Goal: Contribute content

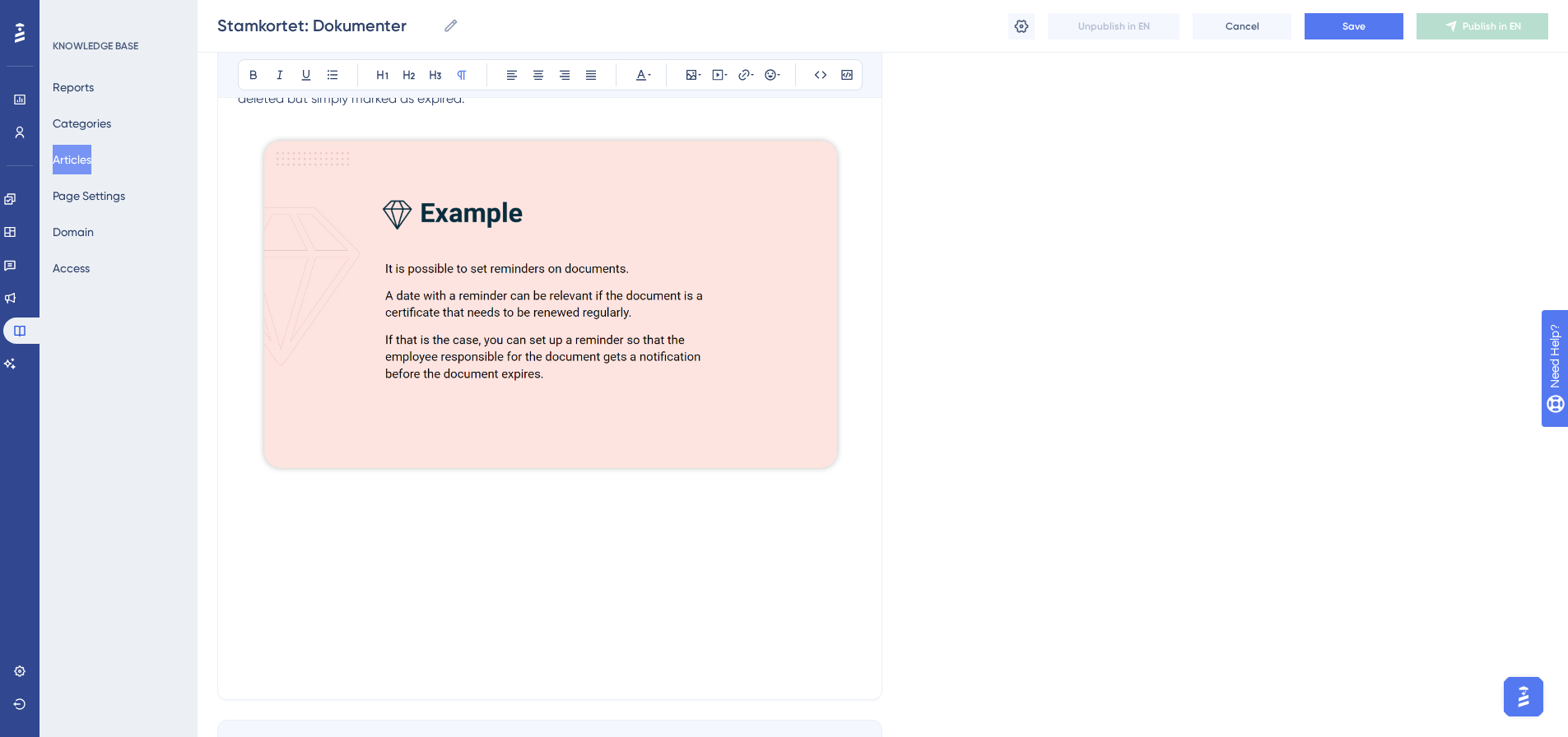
scroll to position [967, 0]
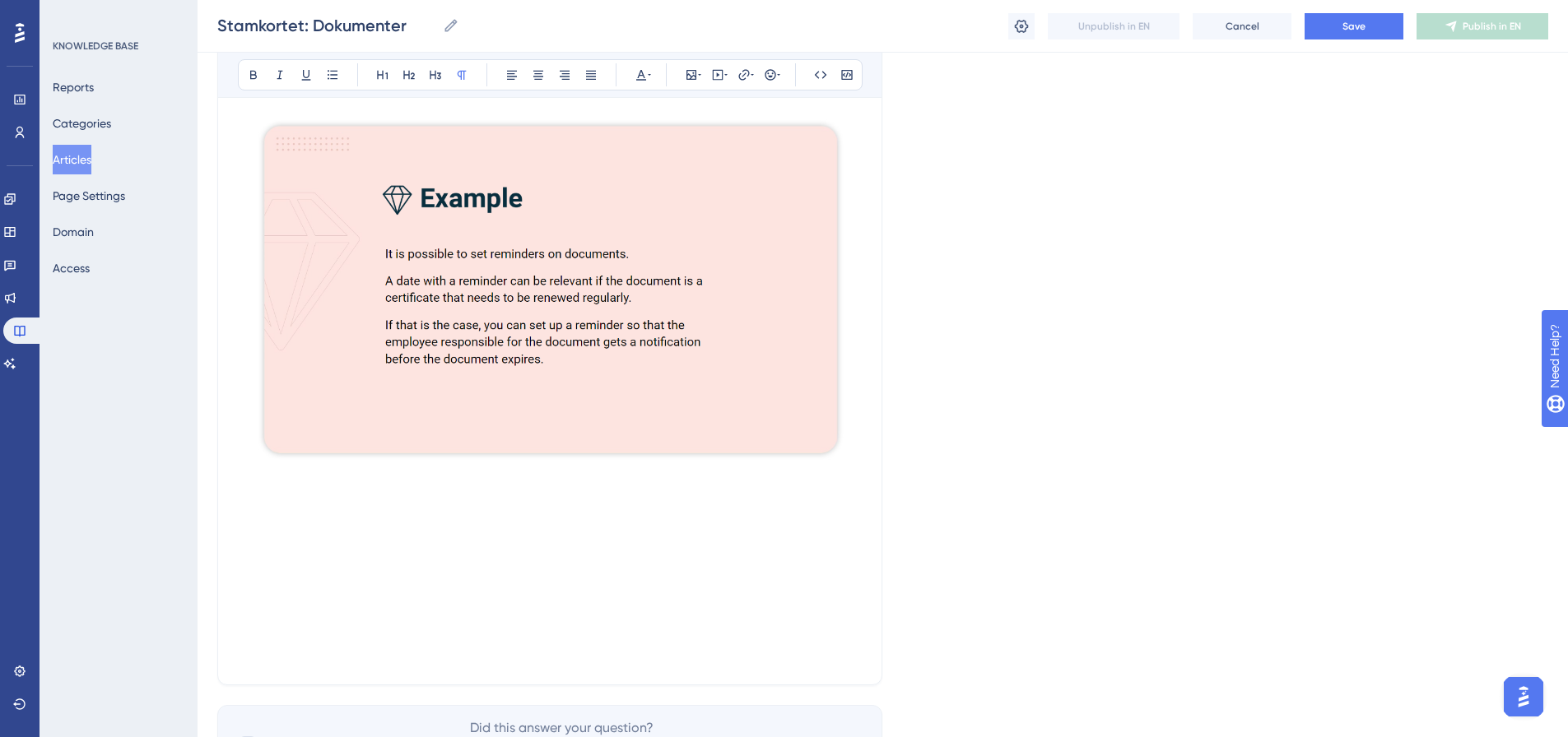
click at [278, 484] on div "This guide will go through the tab Documents. This tab is accessible on the emp…" at bounding box center [549, 24] width 624 height 1282
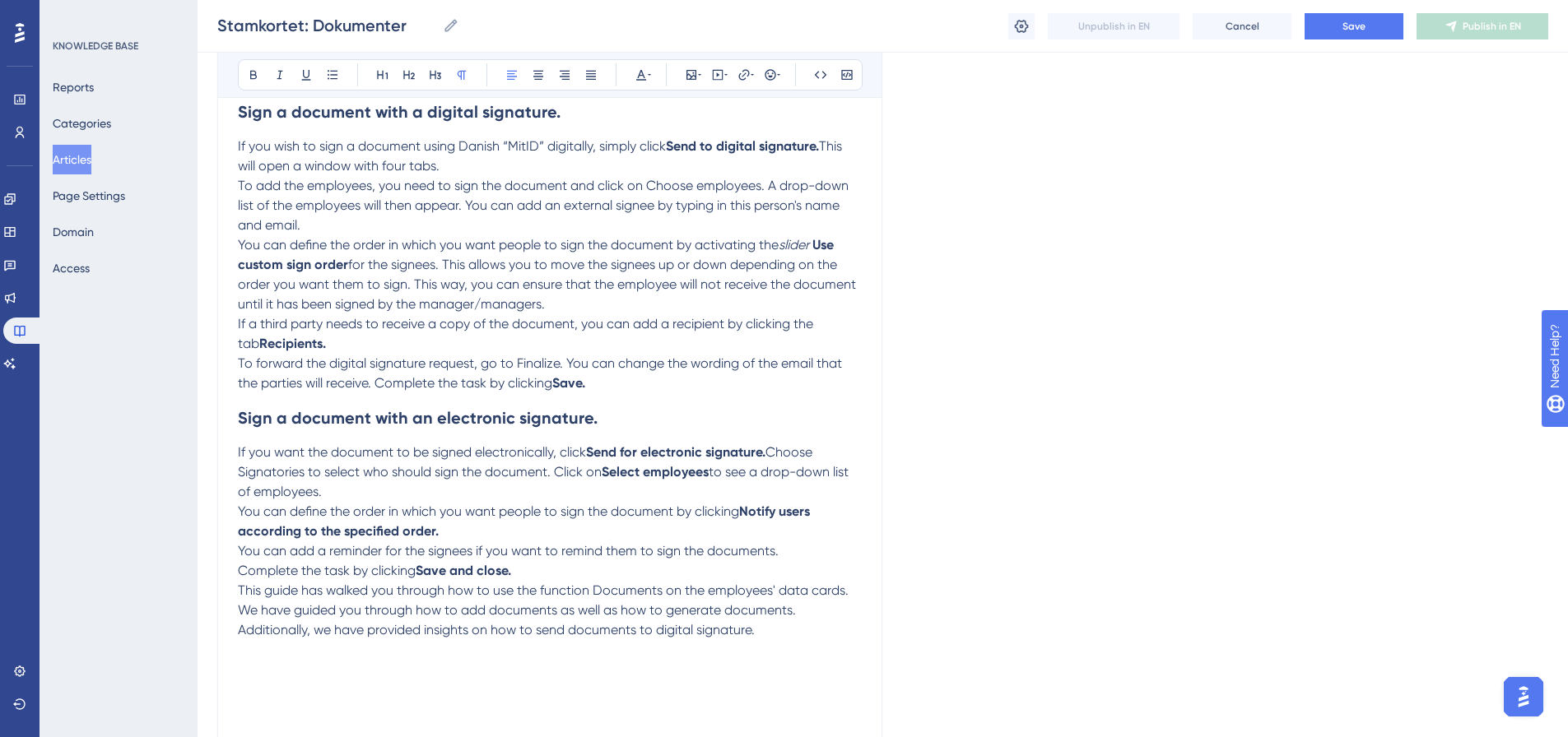
scroll to position [1950, 0]
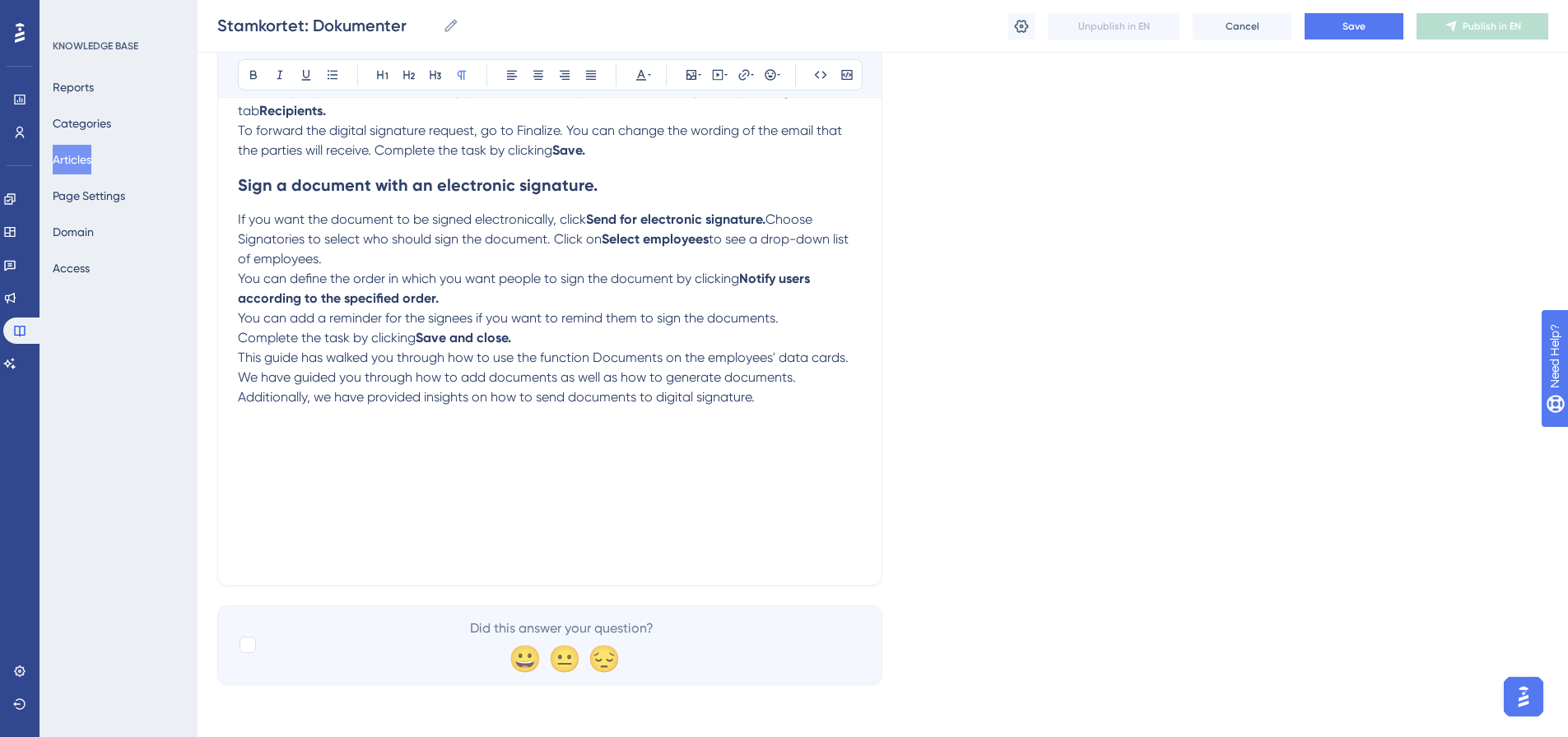
click at [351, 545] on p at bounding box center [549, 536] width 624 height 19
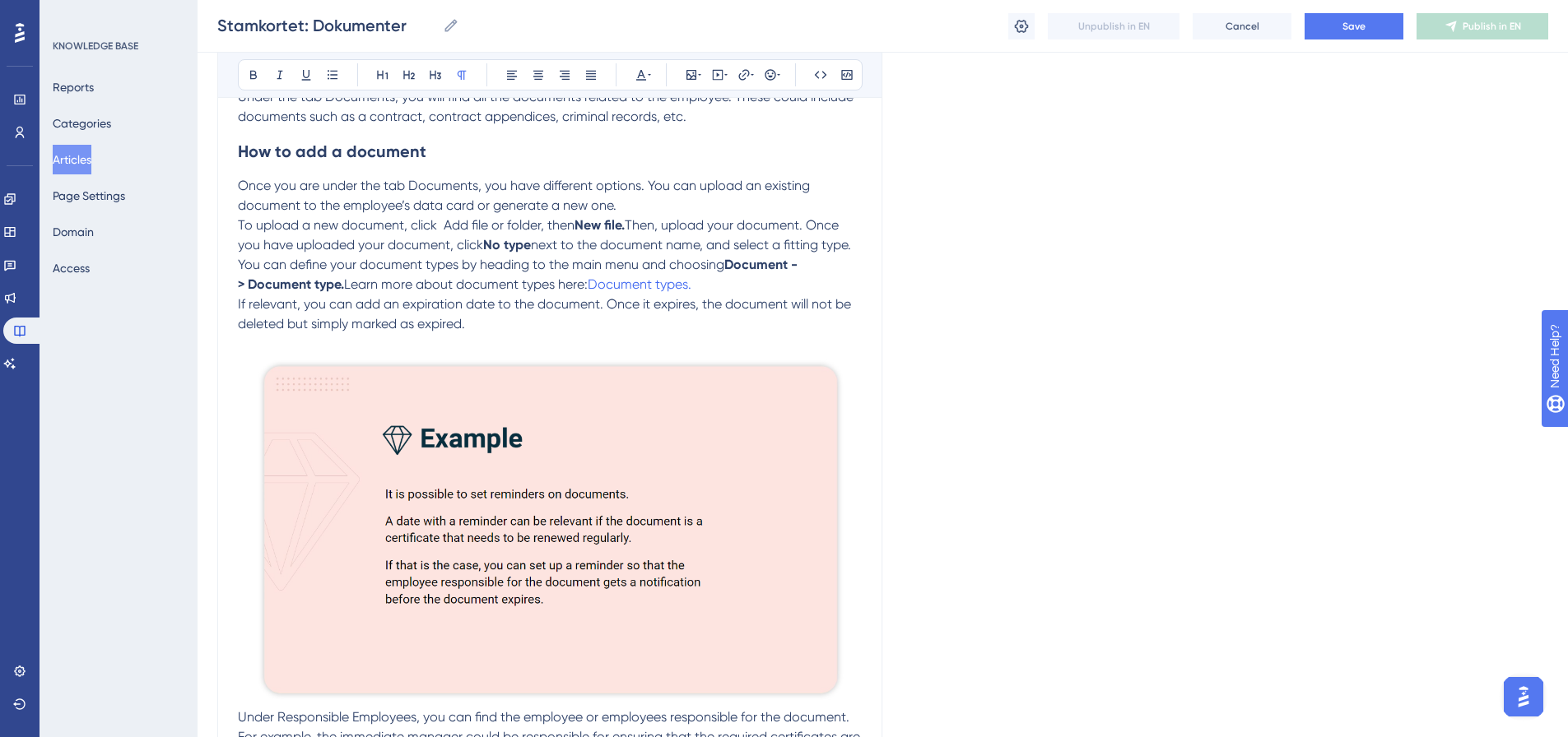
scroll to position [0, 0]
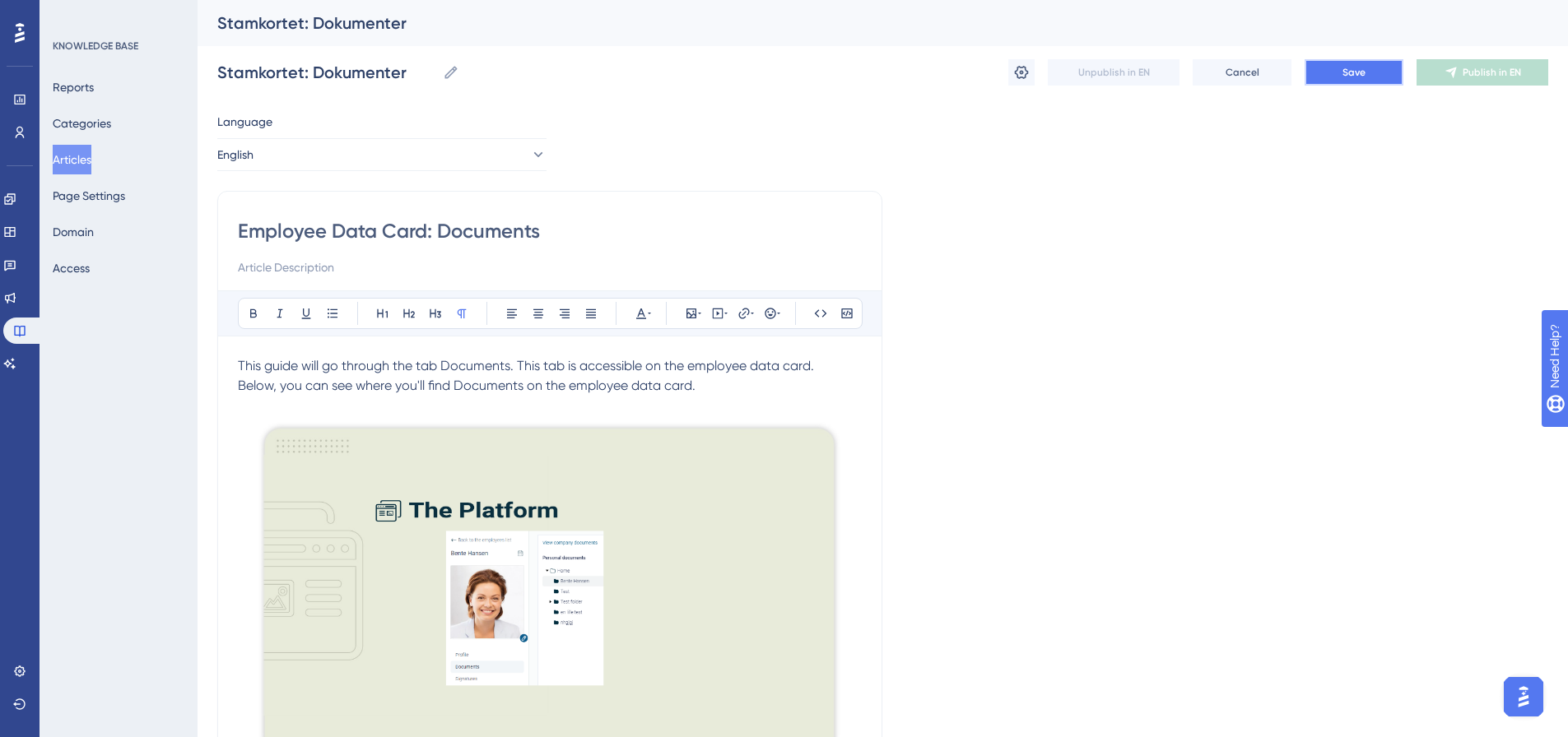
click at [1380, 71] on button "Save" at bounding box center [1354, 72] width 99 height 26
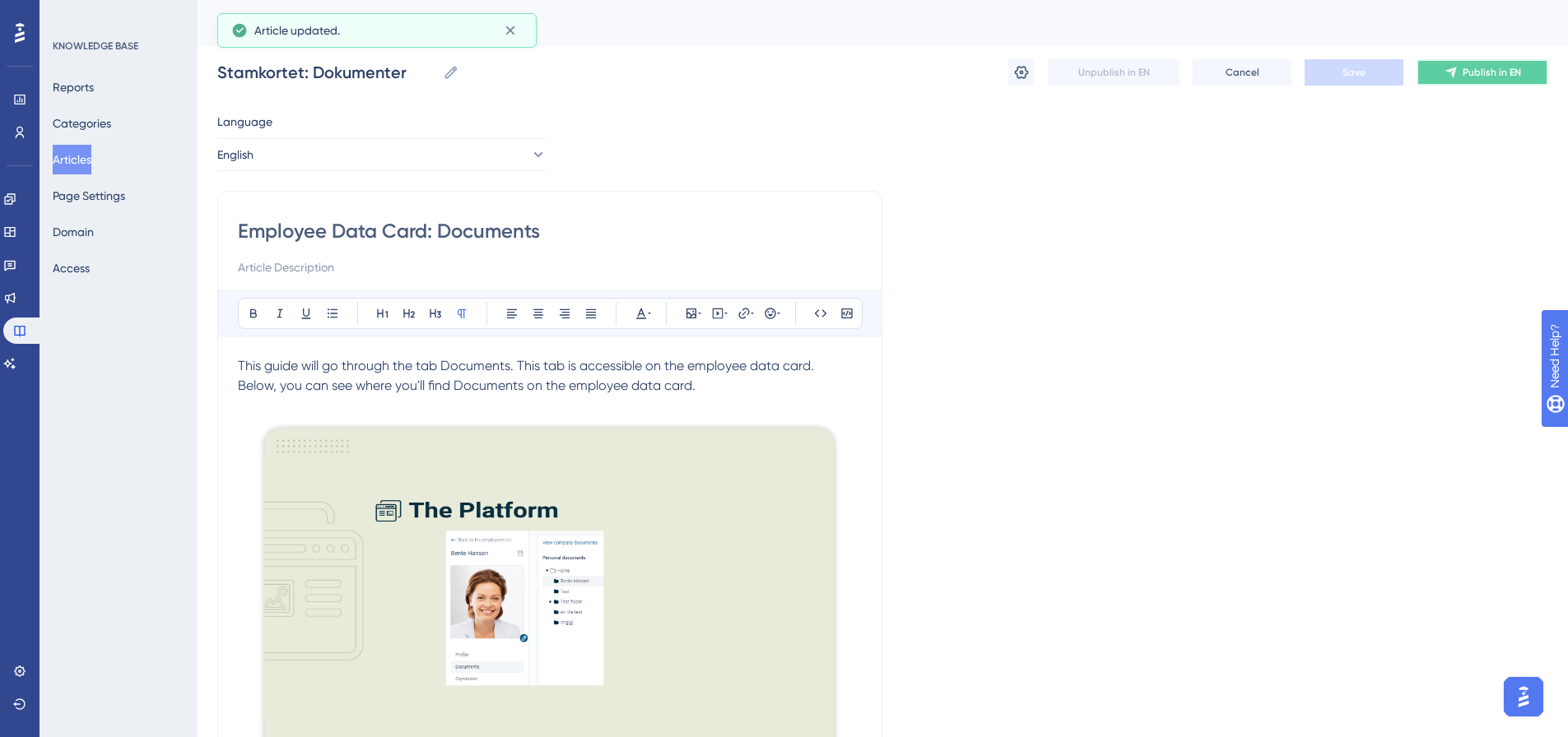
click at [1494, 81] on div "Stamkortet: Dokumenter Stamkortet: Dokumenter Unpublish in EN Cancel Save Publi…" at bounding box center [883, 73] width 1331 height 52
click at [86, 154] on button "Articles" at bounding box center [72, 160] width 39 height 30
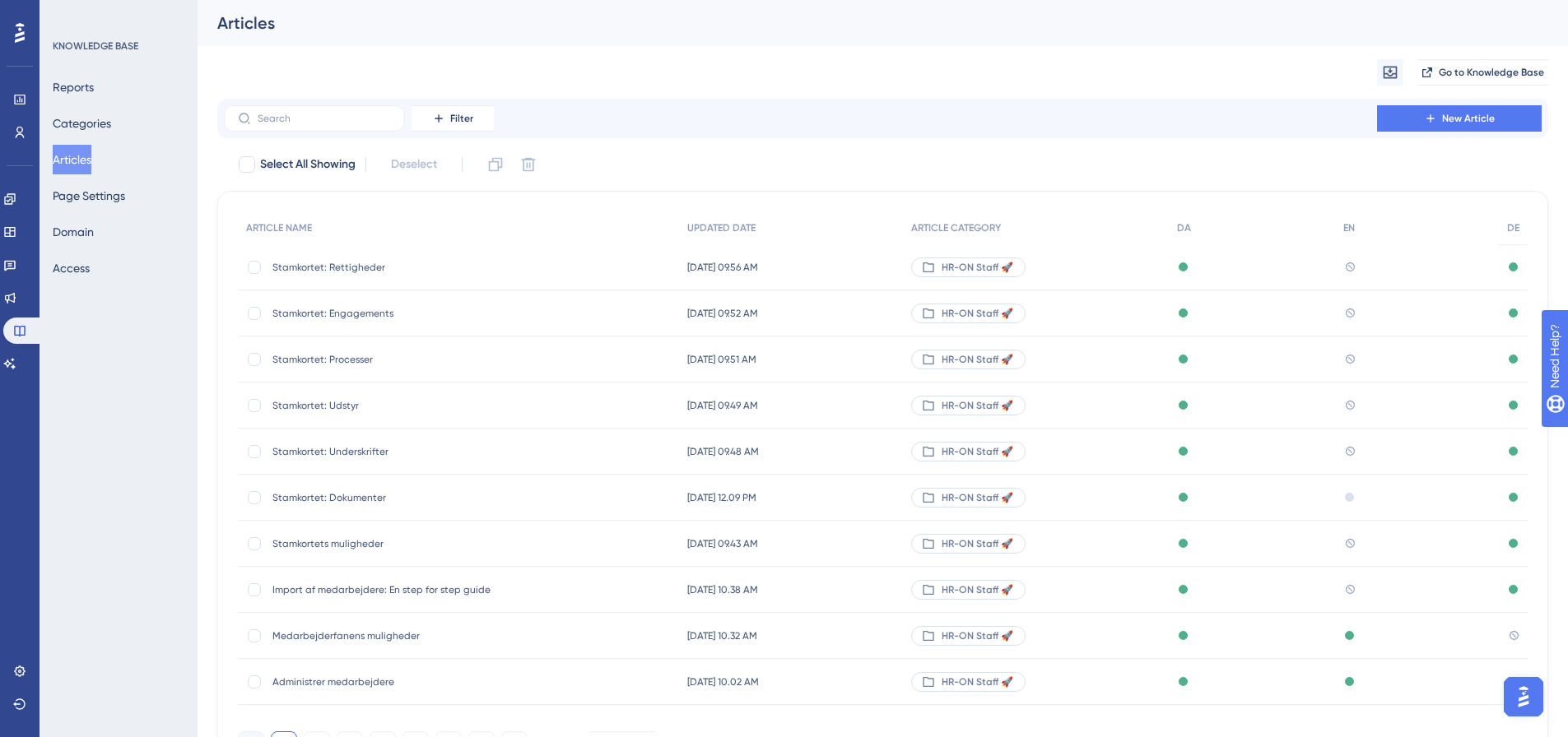
click at [341, 453] on span "Stamkortet: Underskrifter" at bounding box center [404, 452] width 263 height 14
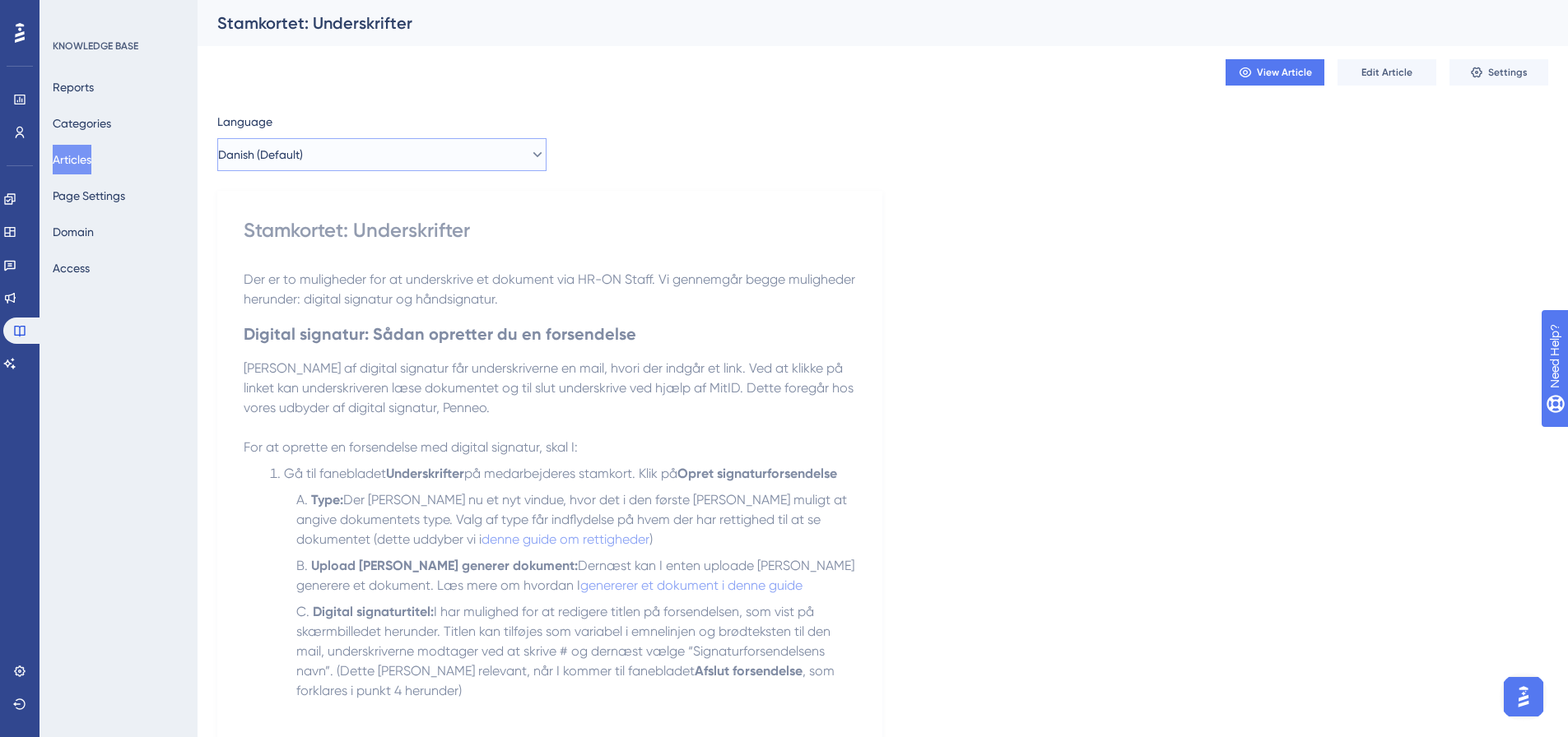
click at [475, 160] on button "Danish (Default)" at bounding box center [382, 155] width 329 height 33
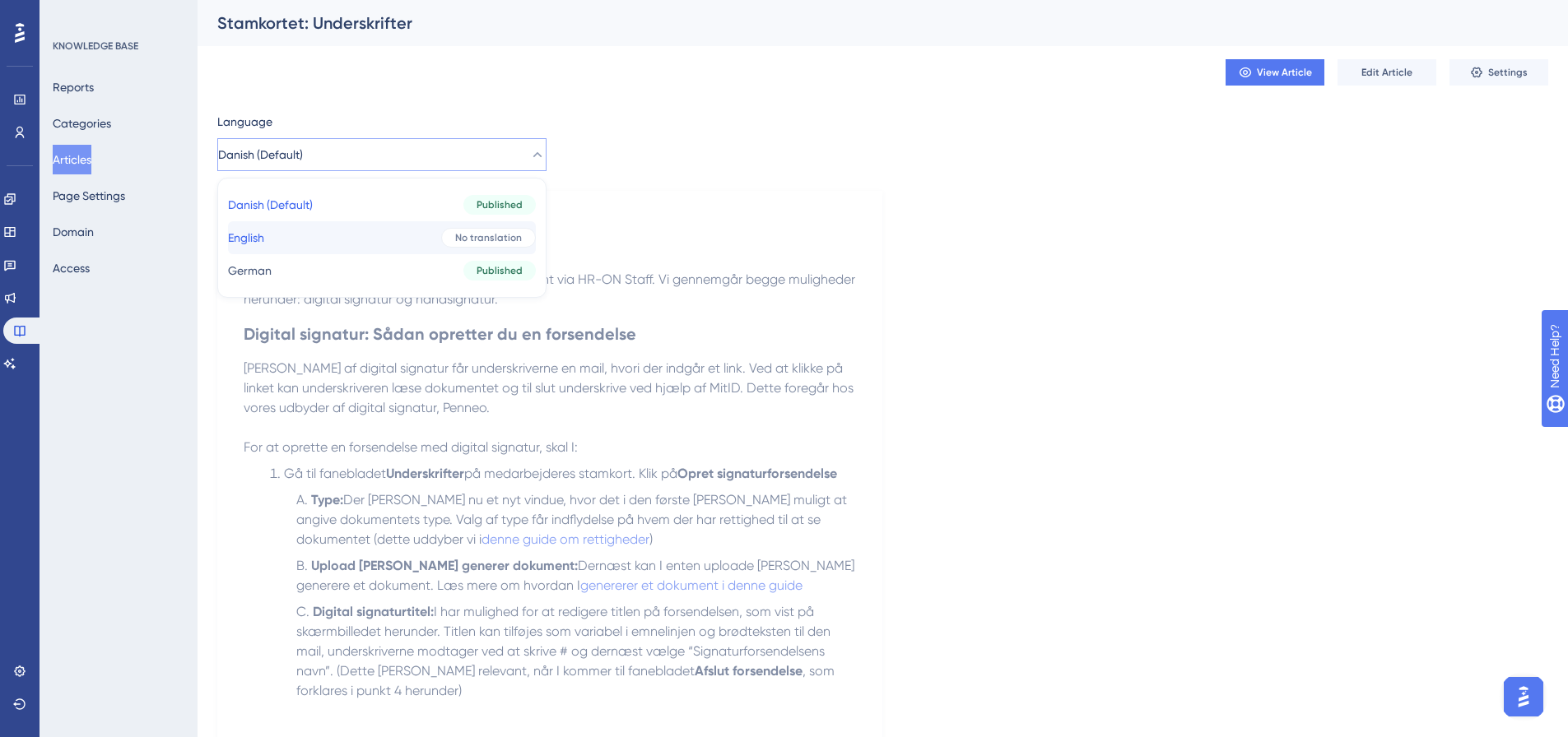
click at [323, 240] on button "English English No translation" at bounding box center [382, 238] width 308 height 33
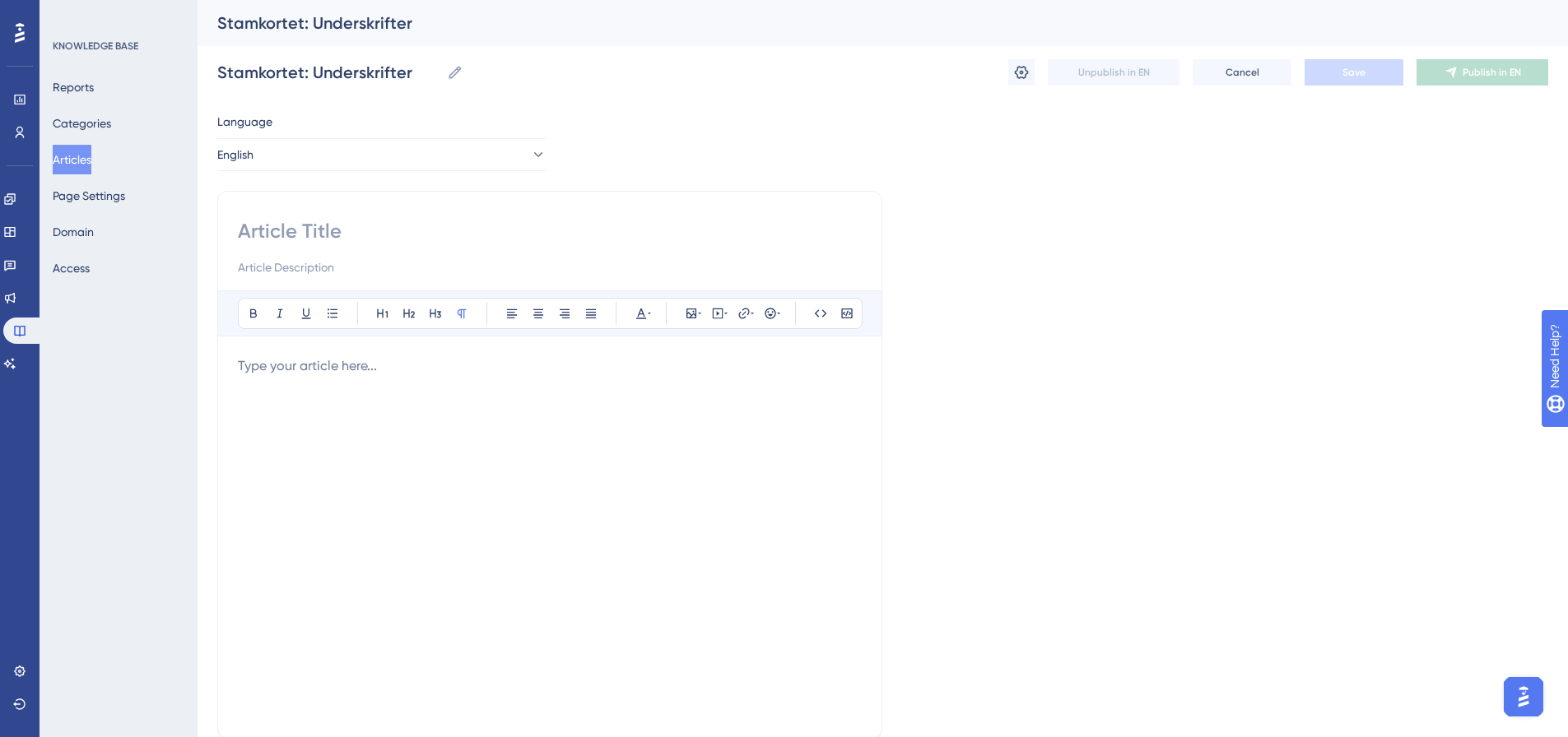
click at [288, 228] on input at bounding box center [549, 231] width 624 height 26
paste input "Employee Data Card: Signatures"
type input "Employee Data Card: Signatures"
click at [333, 366] on p at bounding box center [549, 366] width 624 height 19
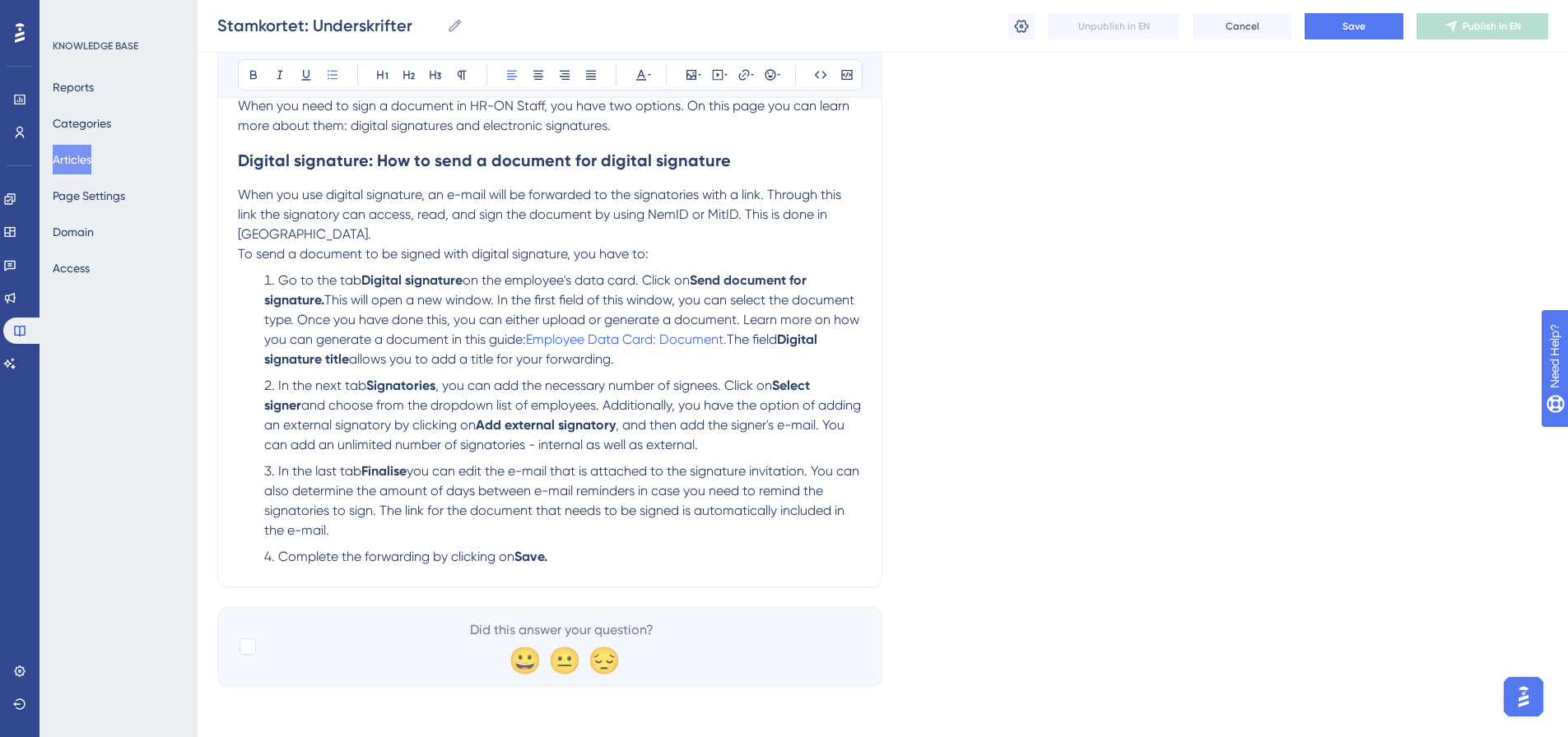
scroll to position [255, 0]
click at [594, 555] on li "Complete the forwarding by clicking on Save." at bounding box center [559, 555] width 605 height 19
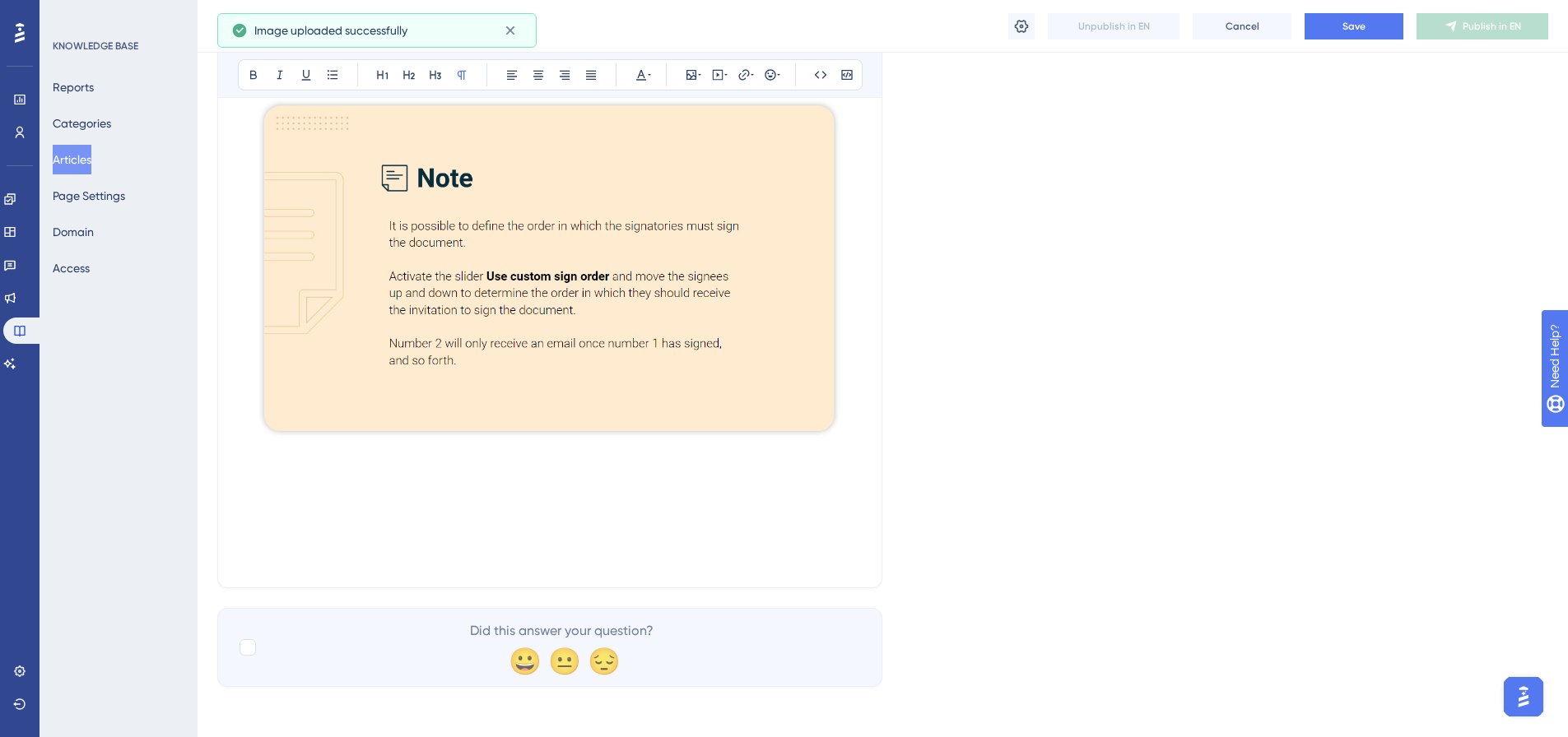
scroll to position [749, 0]
click at [274, 479] on p at bounding box center [549, 477] width 624 height 19
click at [251, 456] on p at bounding box center [549, 457] width 624 height 19
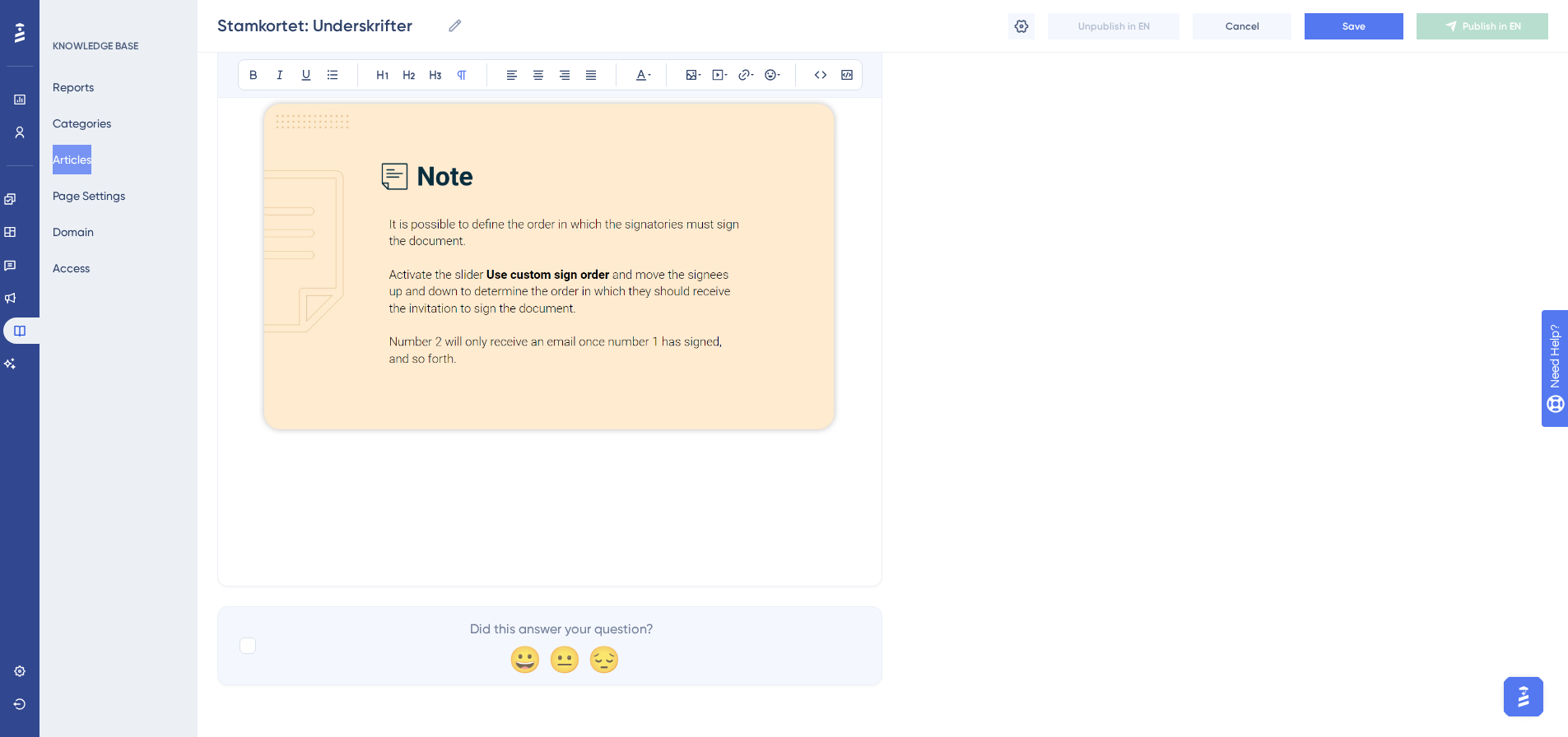
click at [268, 461] on p at bounding box center [549, 457] width 624 height 19
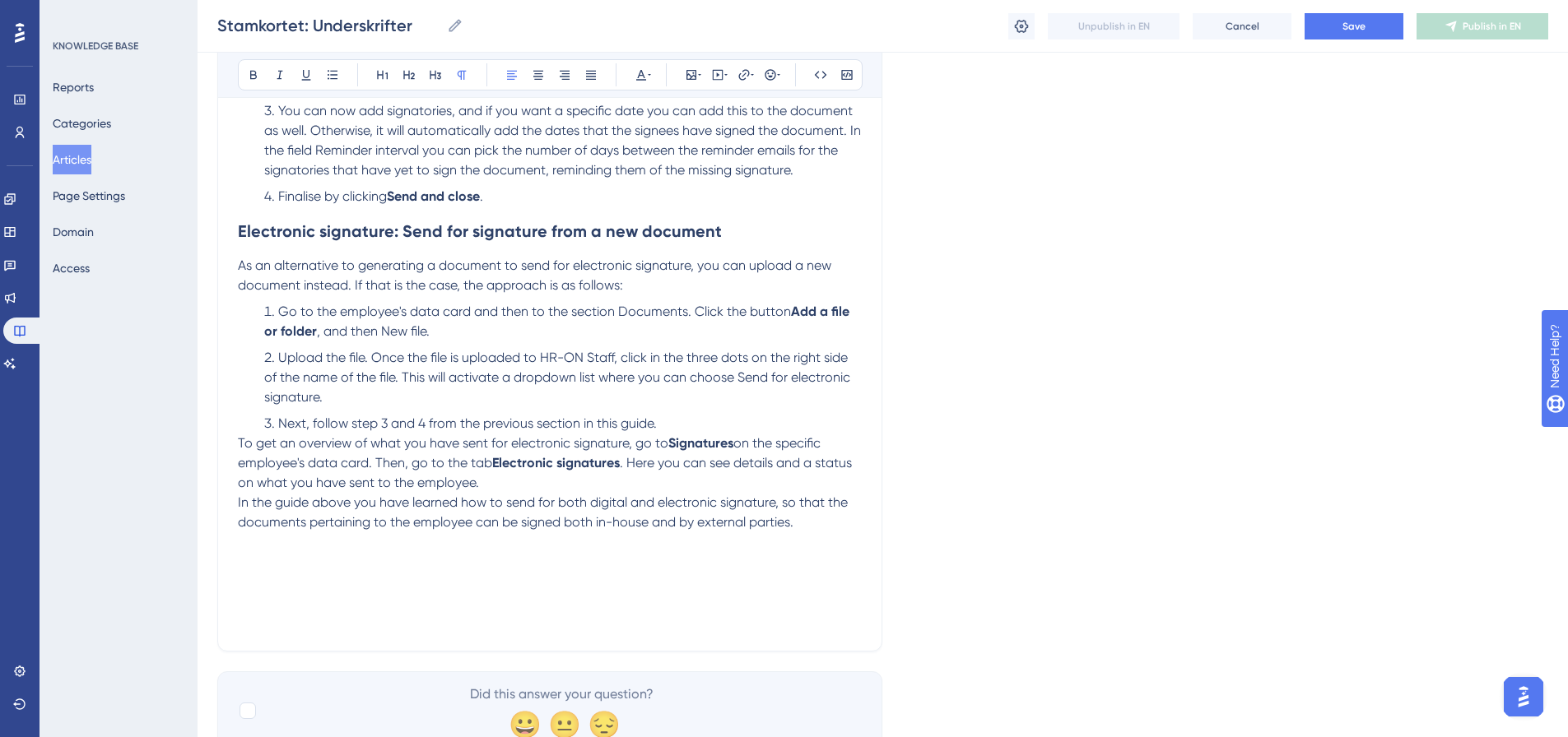
scroll to position [1369, 0]
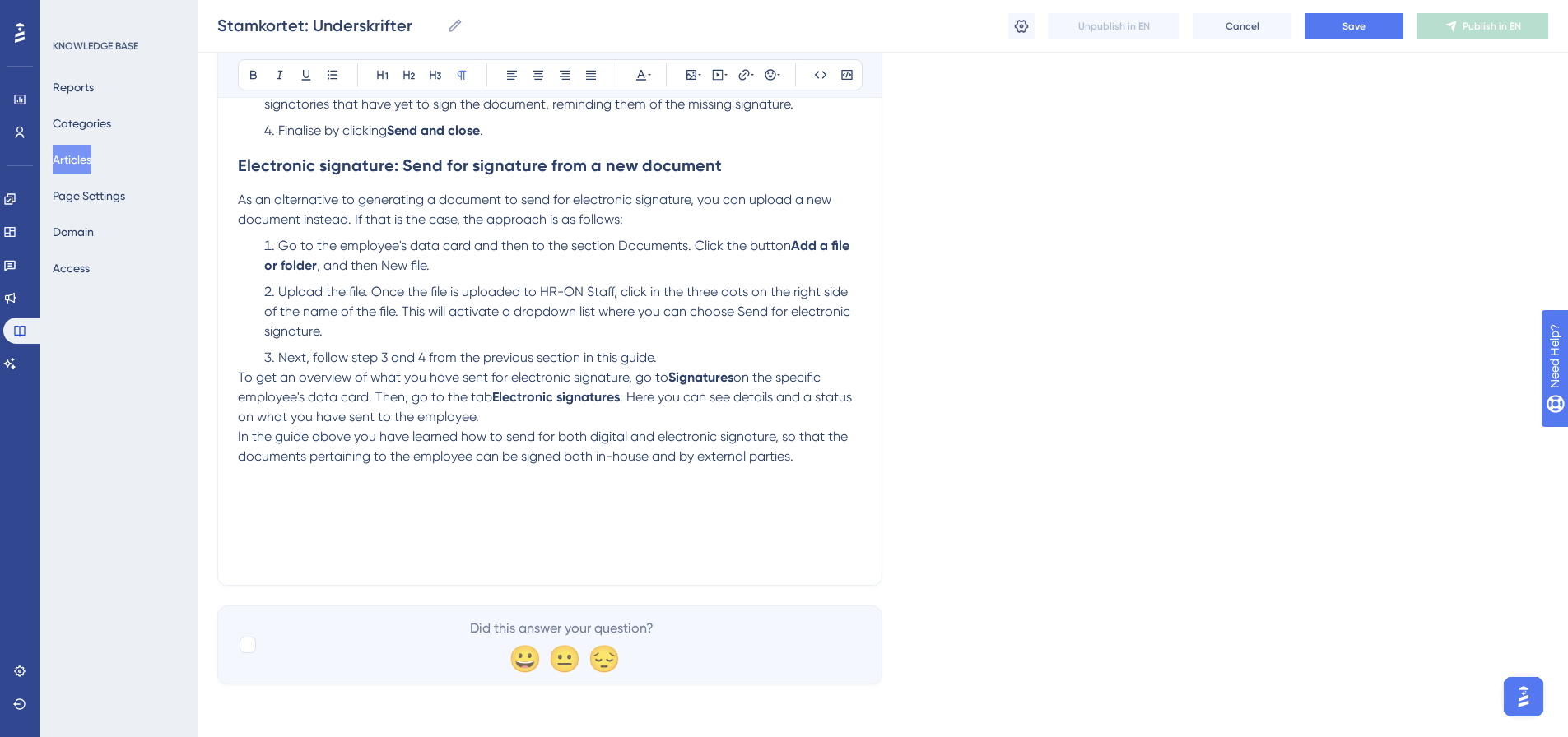
click at [268, 515] on p at bounding box center [549, 516] width 624 height 19
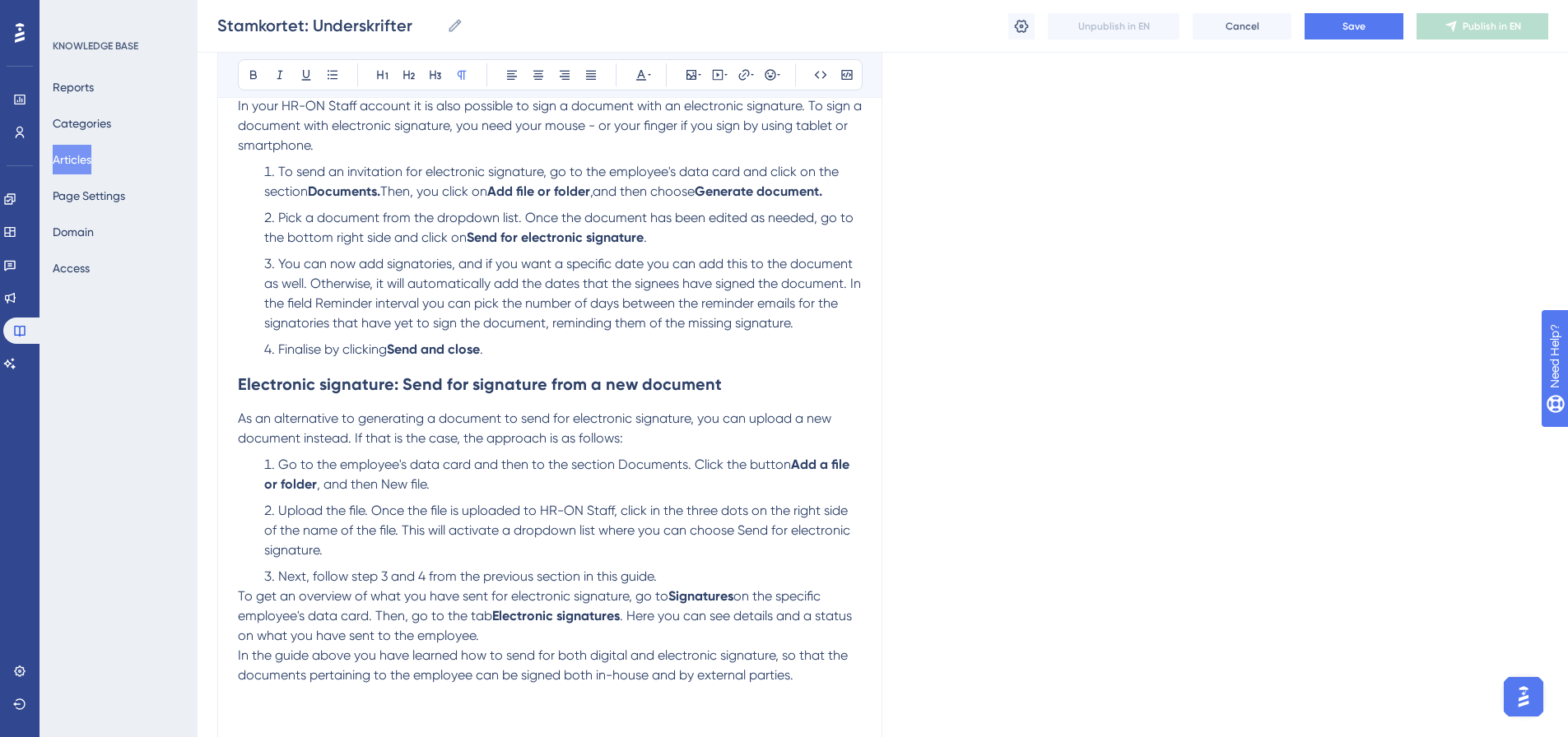
scroll to position [1152, 0]
click at [1340, 31] on button "Save" at bounding box center [1354, 26] width 99 height 26
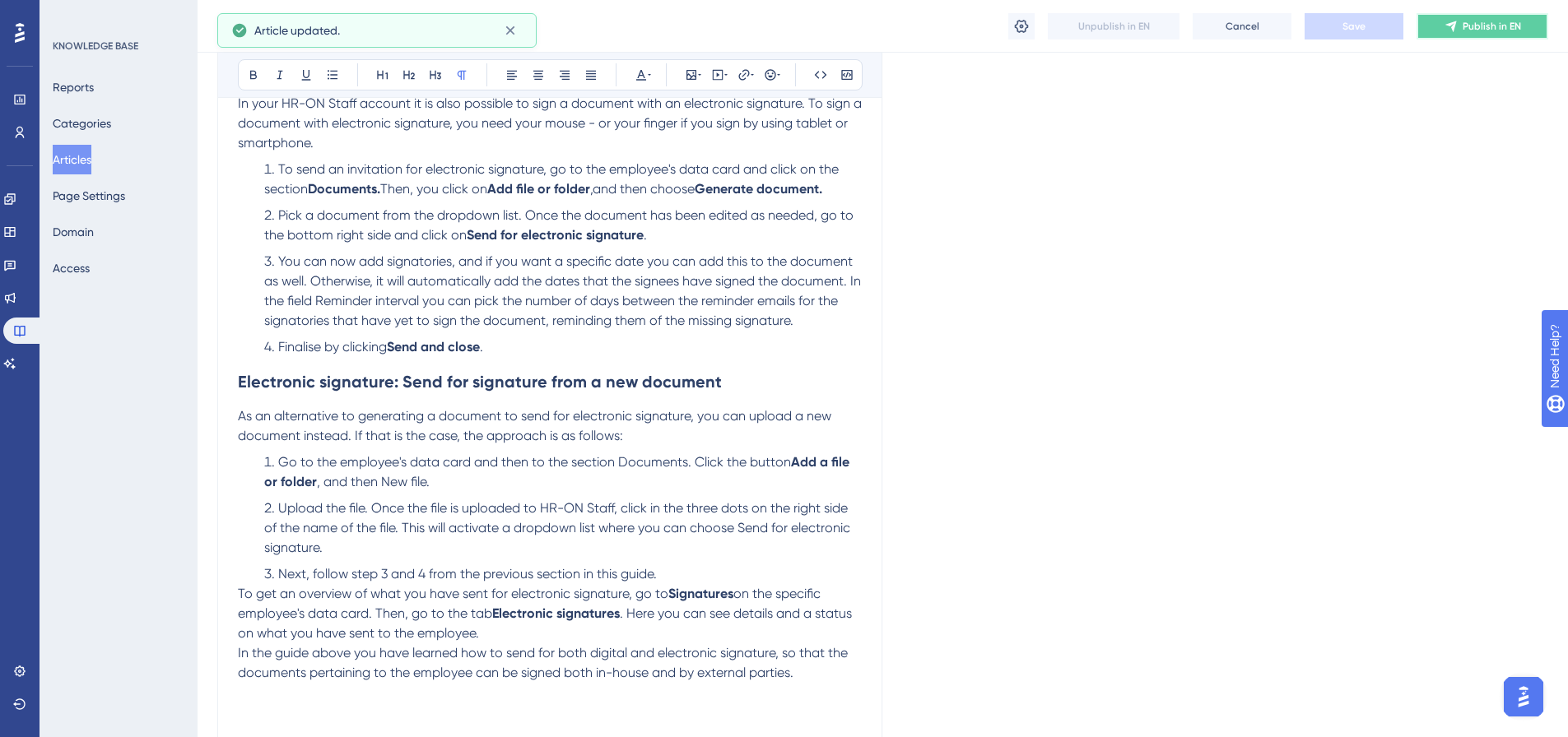
click at [1494, 29] on span "Publish in EN" at bounding box center [1492, 26] width 58 height 14
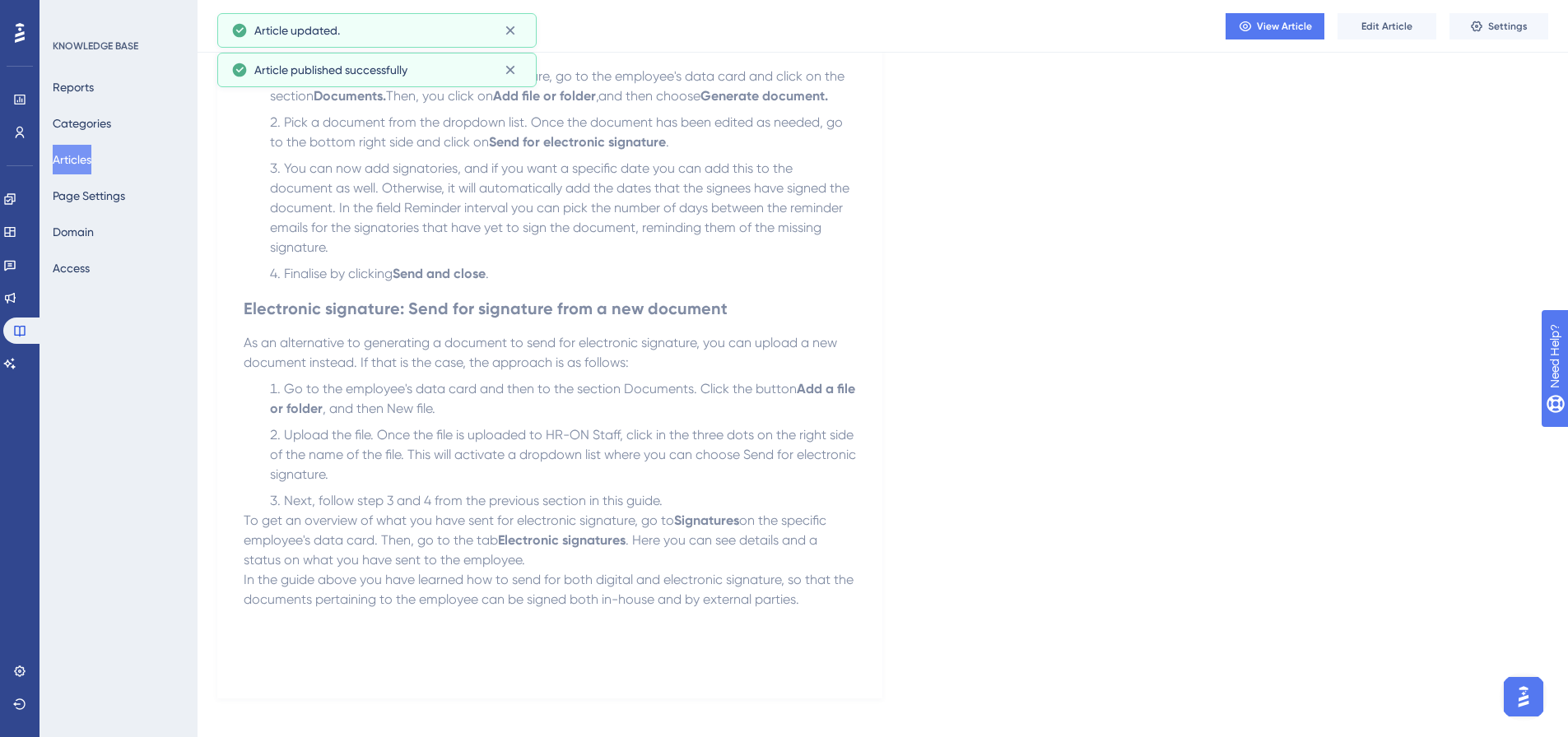
click at [83, 161] on button "Articles" at bounding box center [72, 160] width 39 height 30
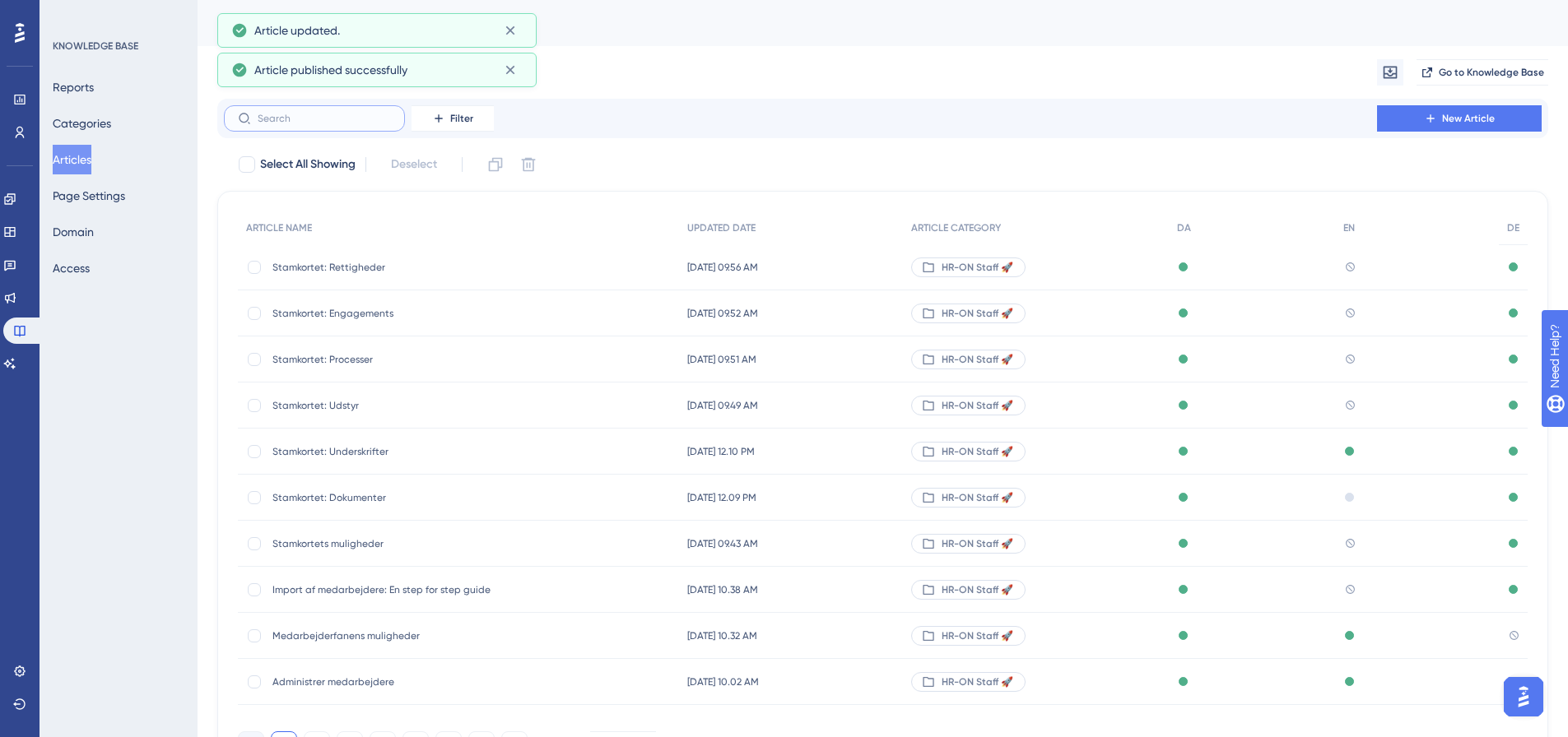
click at [324, 123] on input "text" at bounding box center [324, 119] width 133 height 12
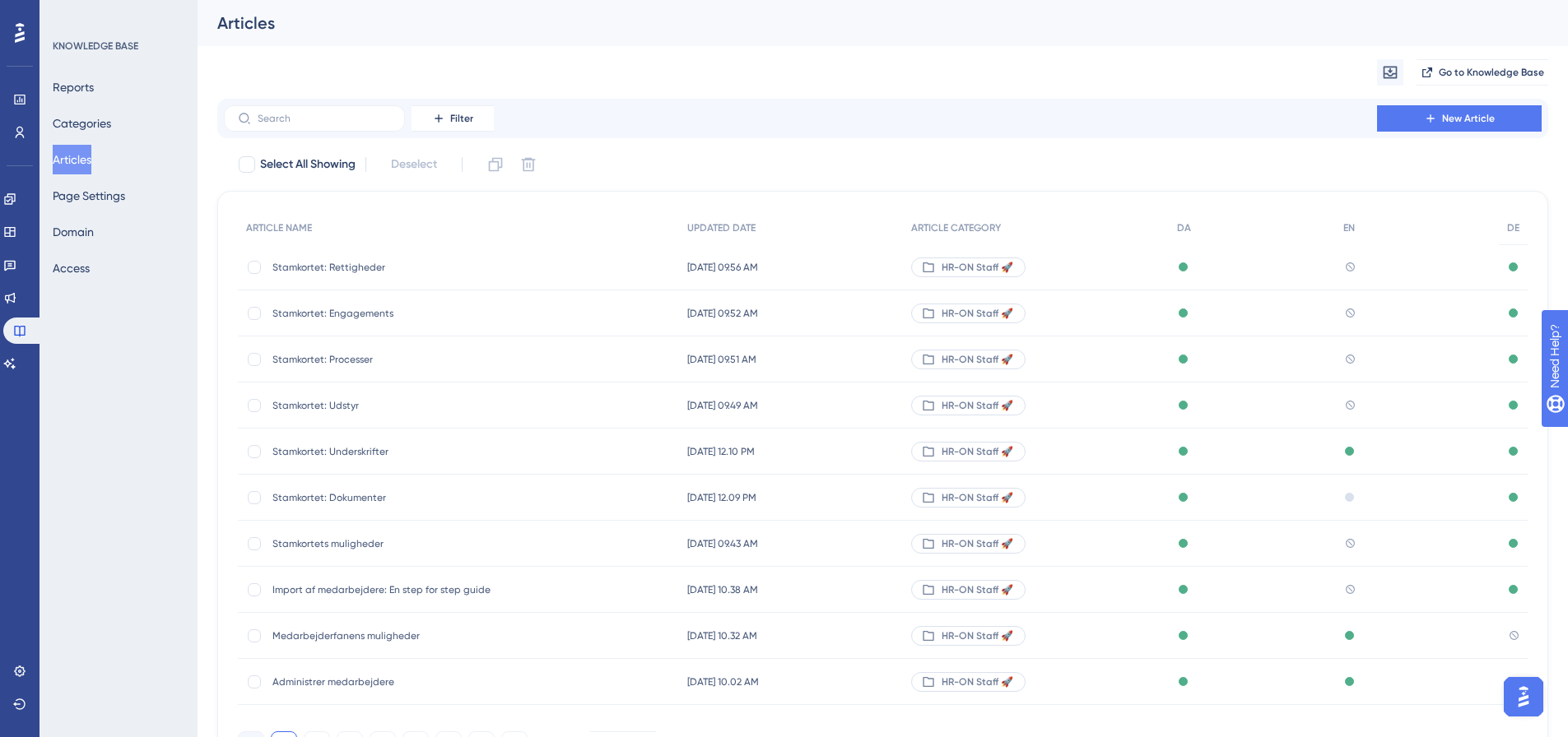
click at [320, 406] on span "Stamkortet: Udstyr" at bounding box center [404, 406] width 263 height 14
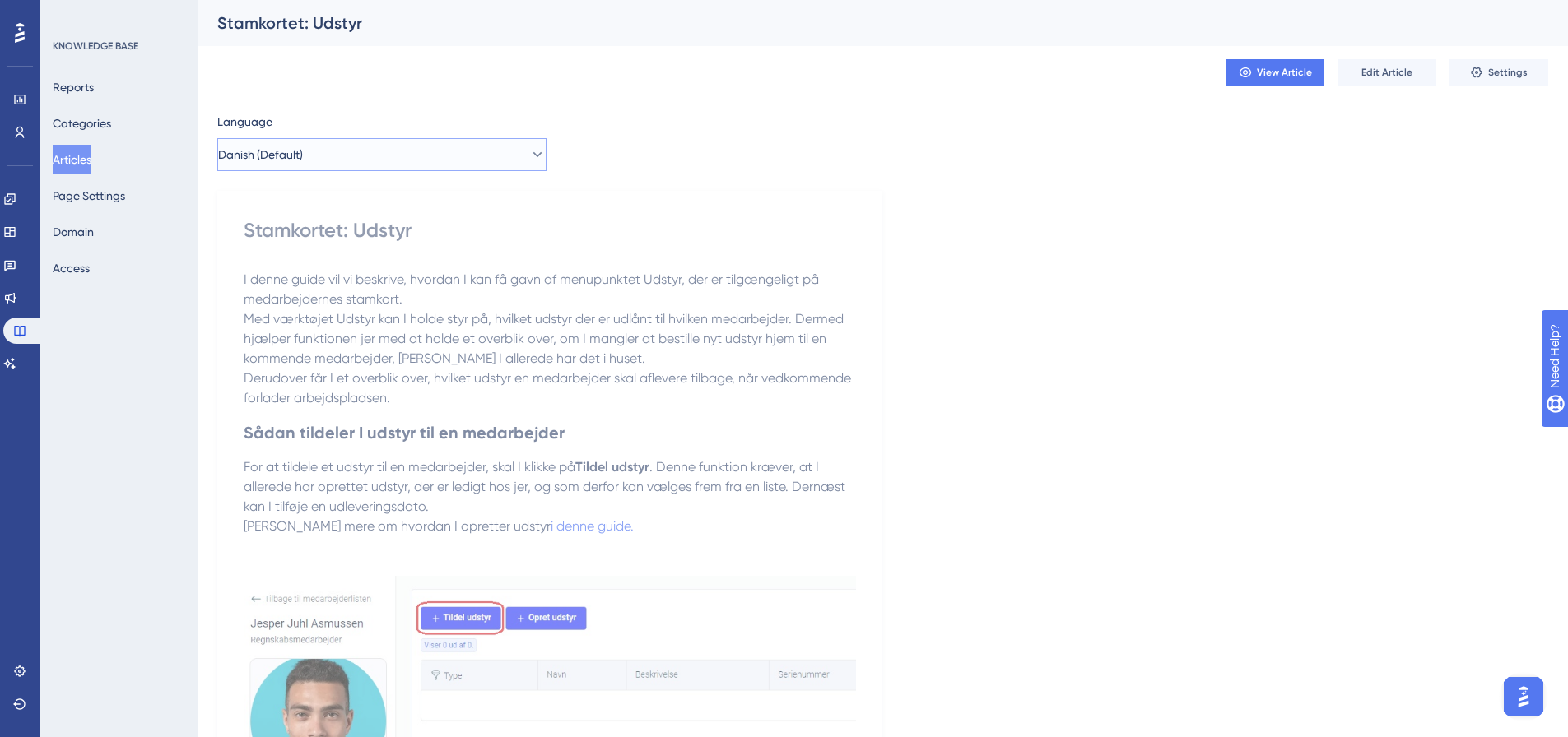
click at [488, 158] on button "Danish (Default)" at bounding box center [382, 155] width 329 height 33
click at [365, 239] on button "English English No translation" at bounding box center [382, 238] width 308 height 33
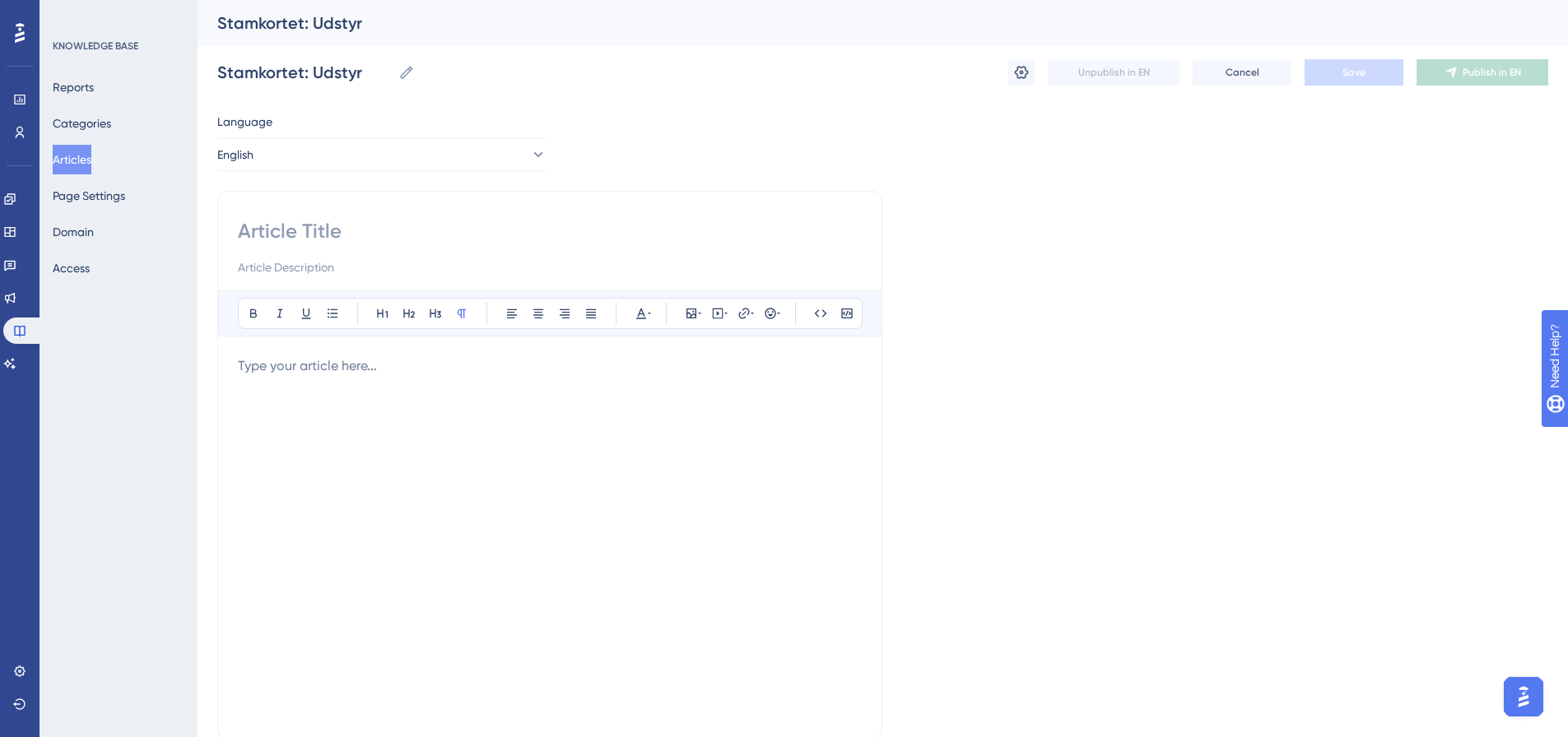
click at [340, 229] on input at bounding box center [549, 231] width 624 height 26
paste input "Employee Data Card: Equipment"
type input "Employee Data Card: Equipment"
click at [309, 372] on p at bounding box center [549, 366] width 624 height 19
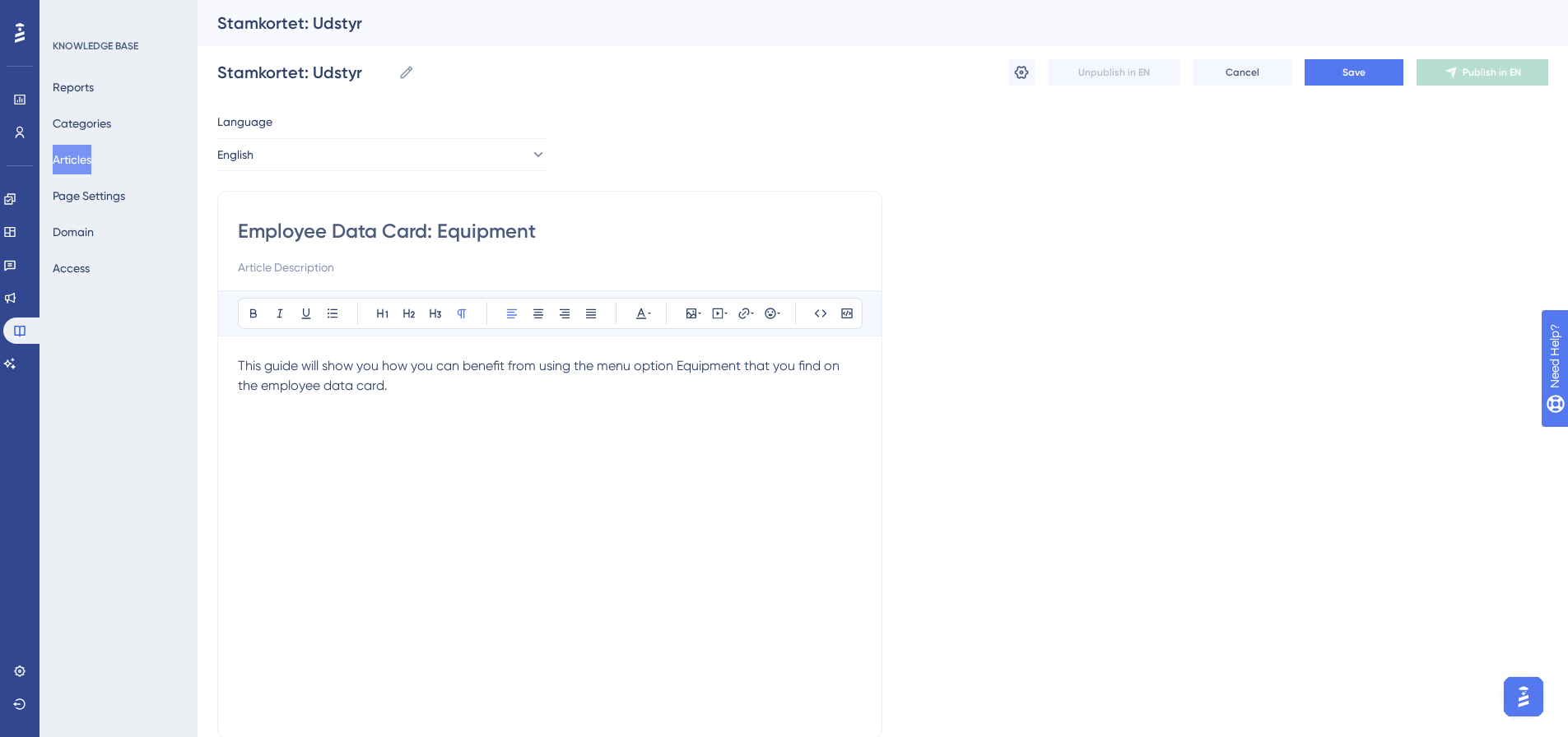
click at [395, 413] on div "This guide will show you how you can benefit from using the menu option Equipme…" at bounding box center [549, 537] width 624 height 362
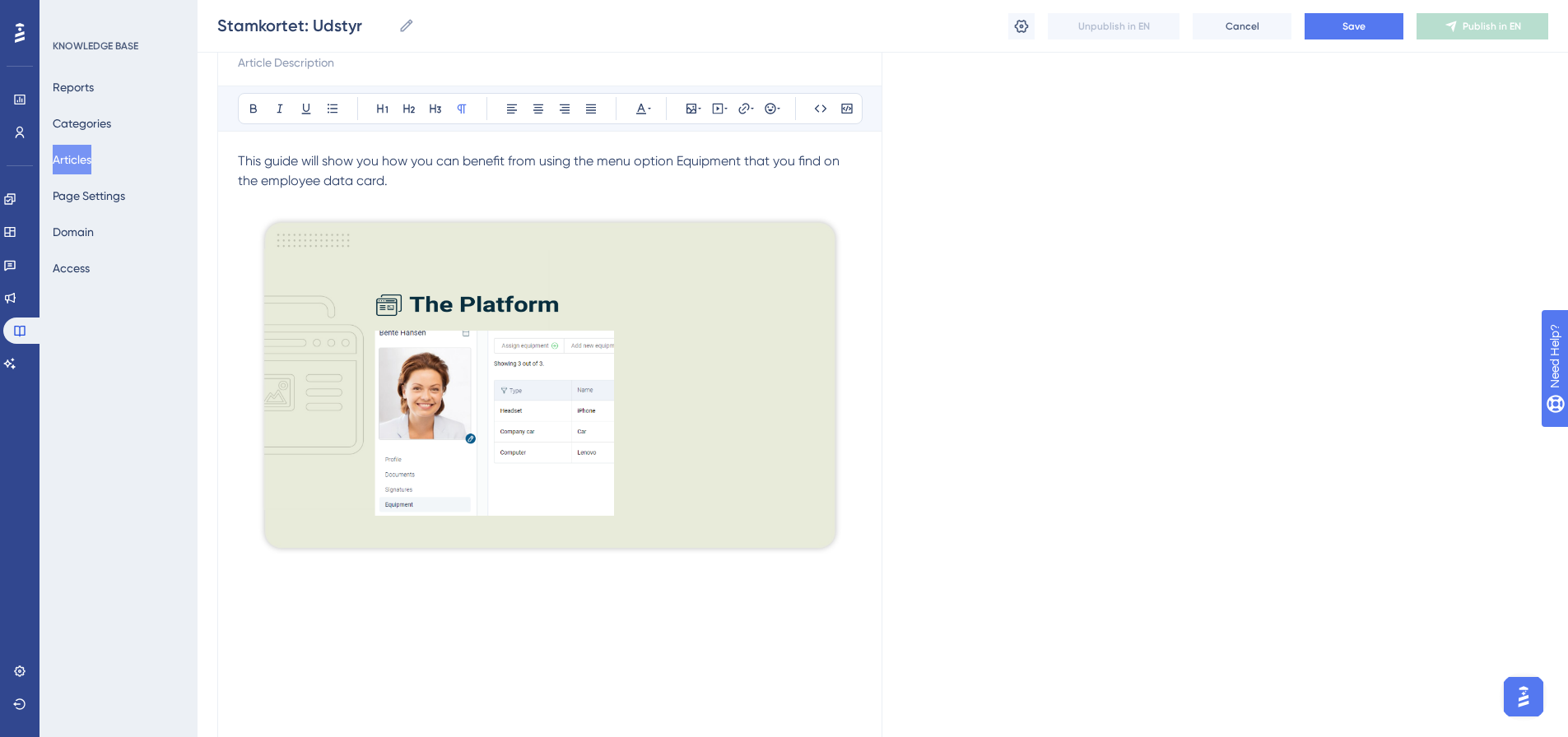
scroll to position [209, 0]
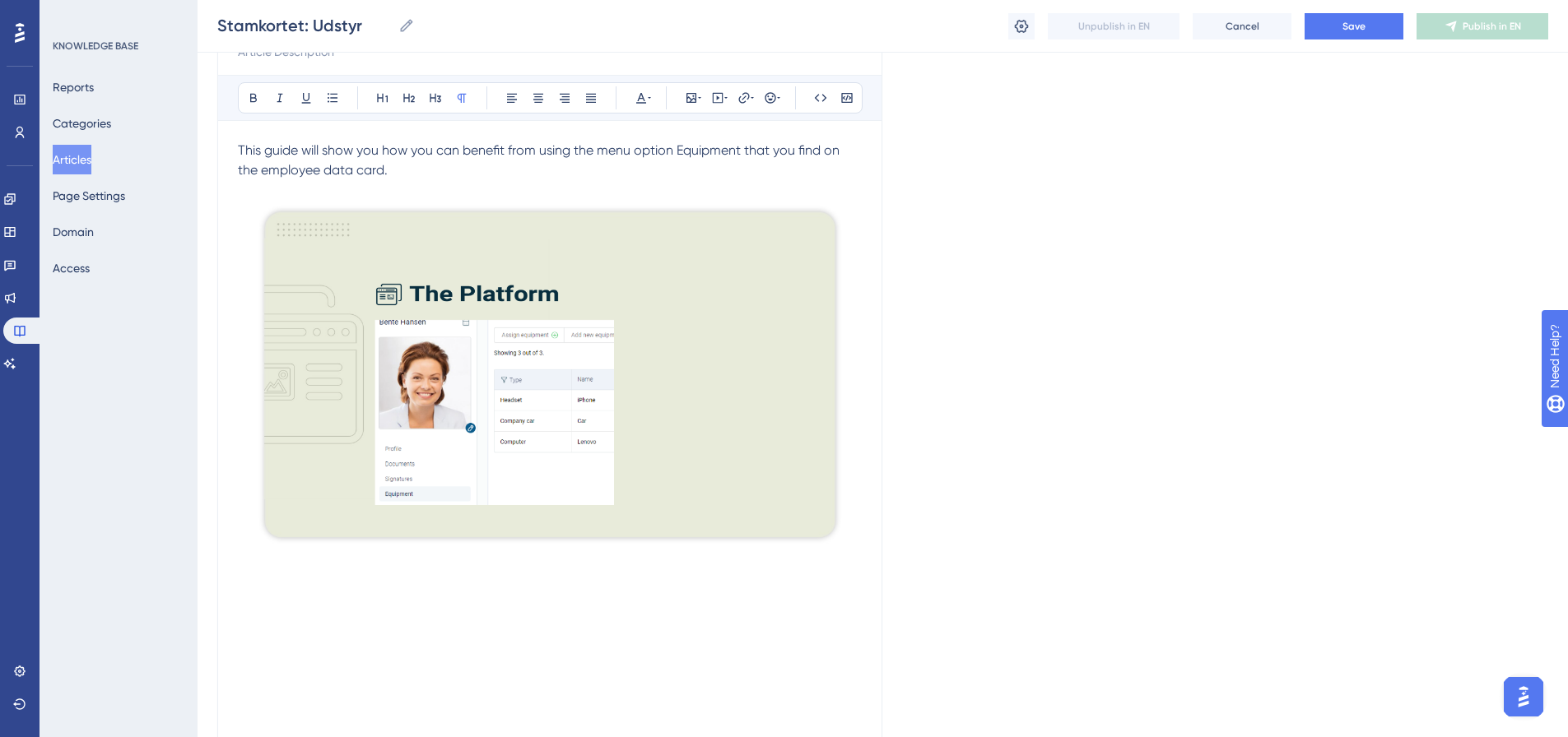
click at [287, 571] on p at bounding box center [549, 565] width 624 height 19
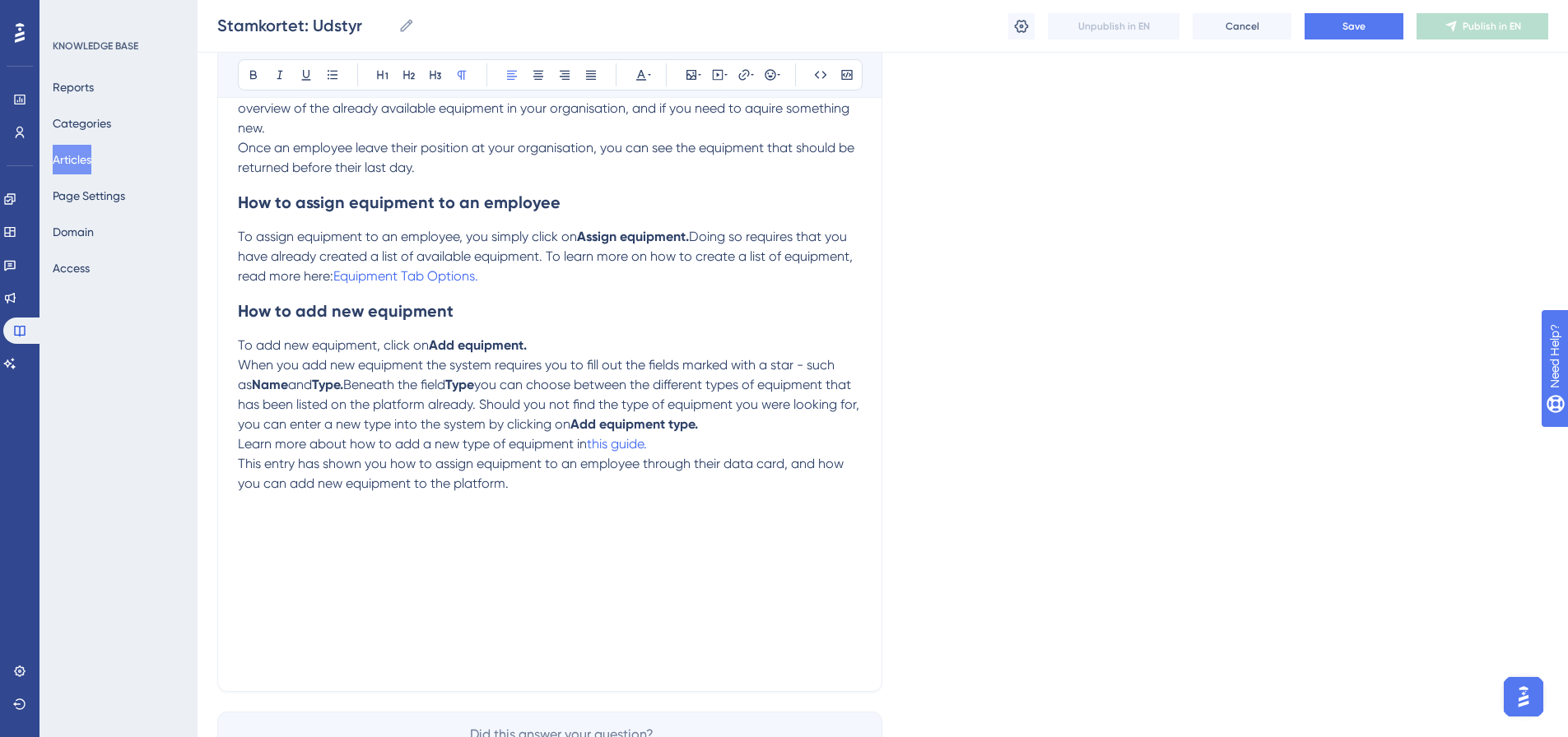
scroll to position [811, 0]
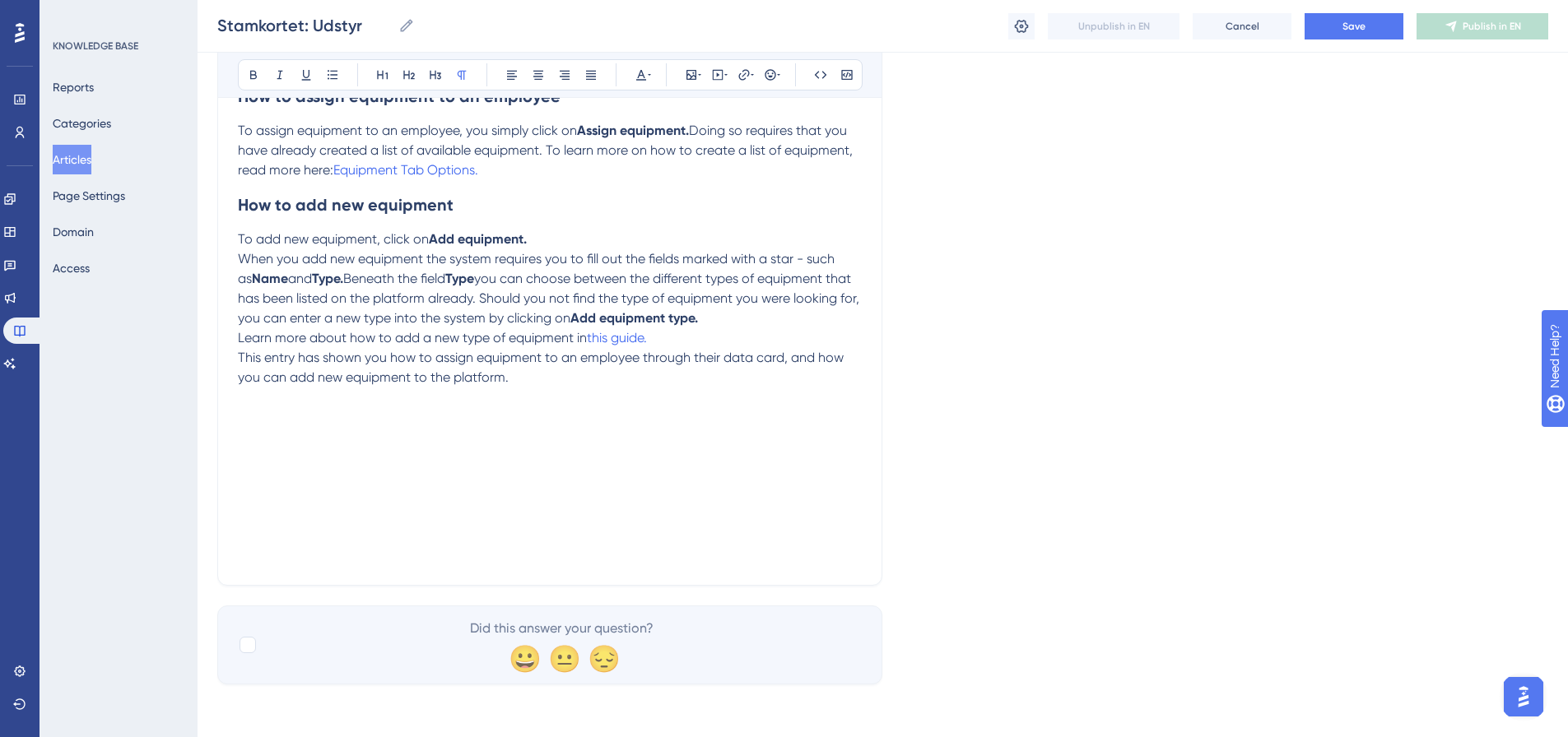
click at [278, 513] on p at bounding box center [549, 516] width 624 height 19
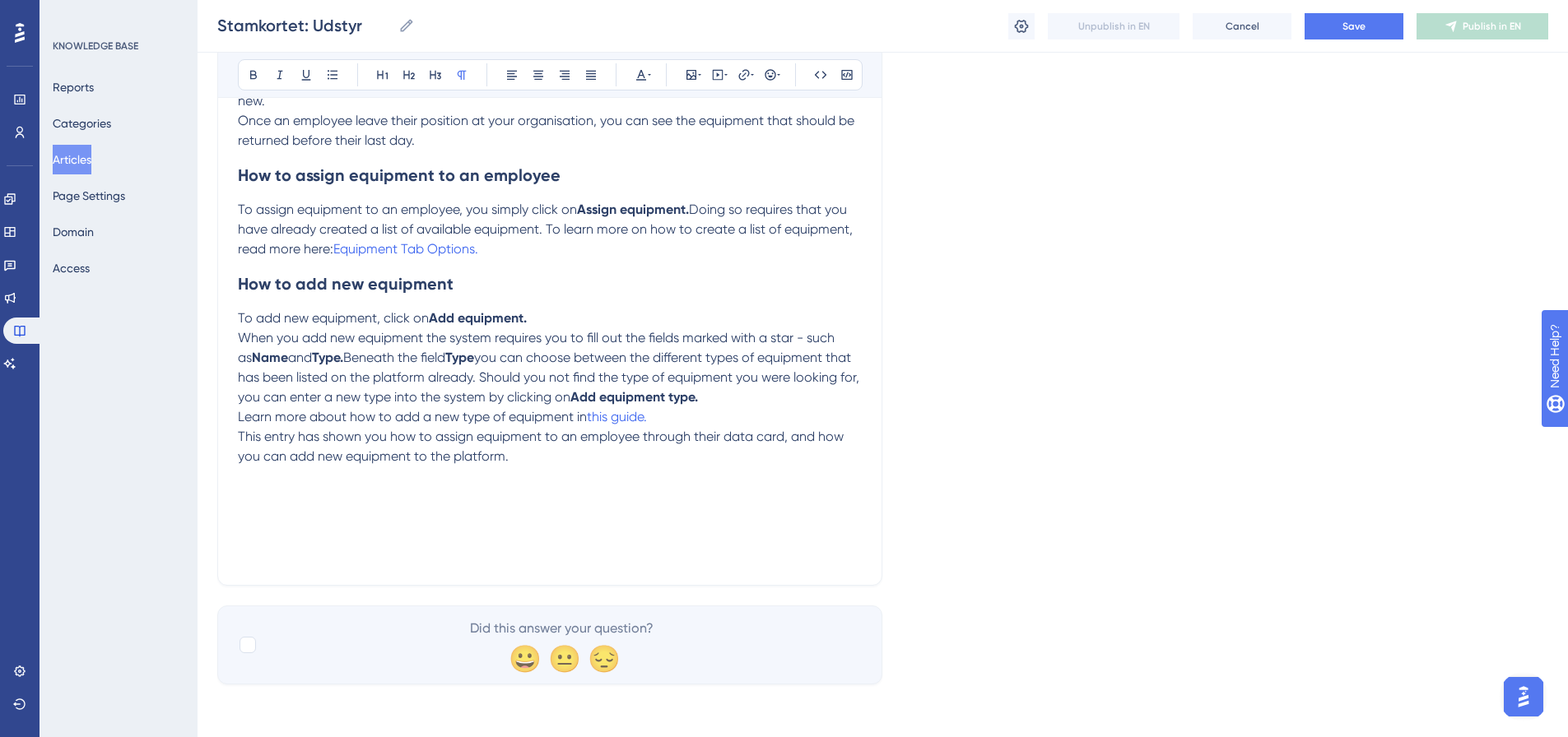
scroll to position [712, 0]
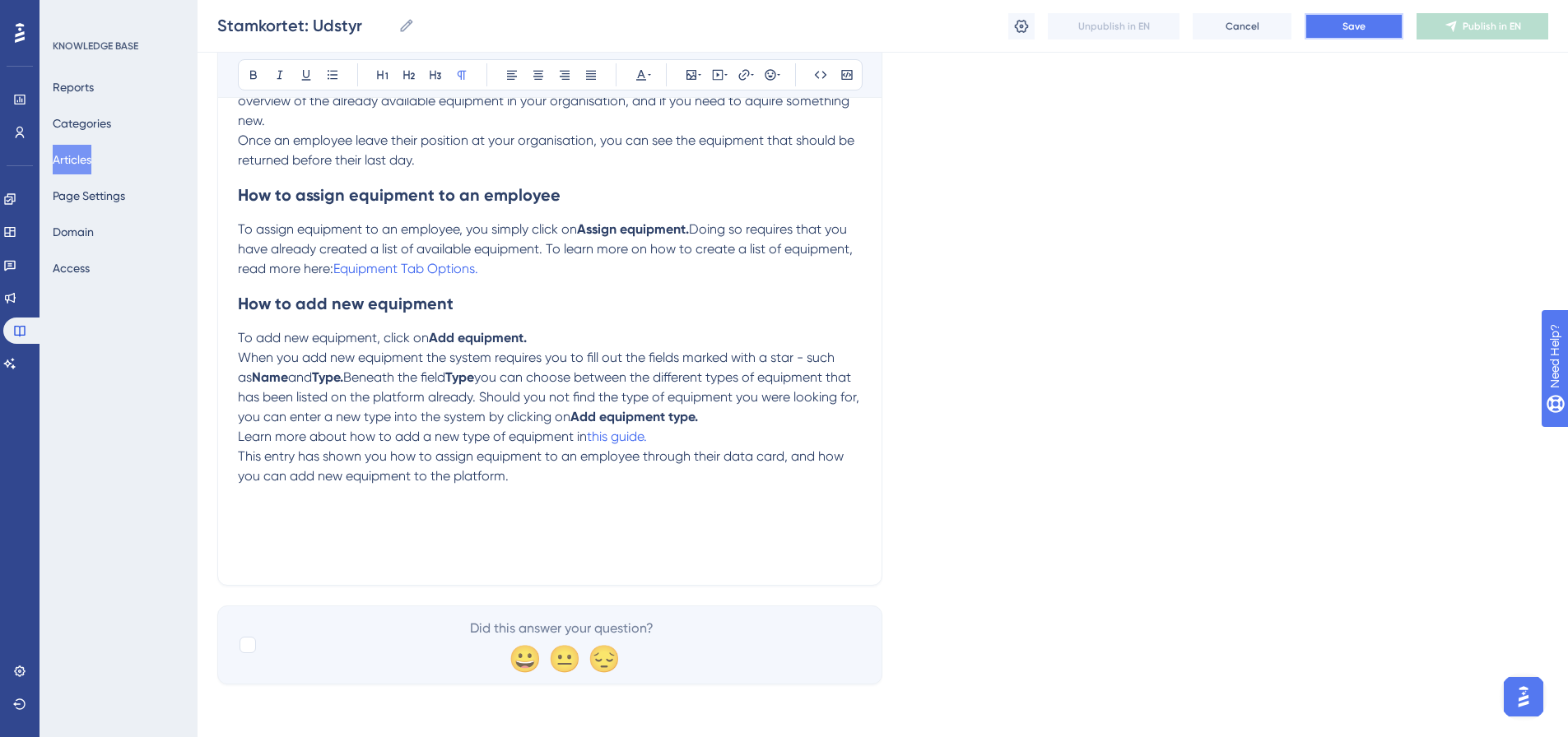
click at [1374, 27] on button "Save" at bounding box center [1354, 26] width 99 height 26
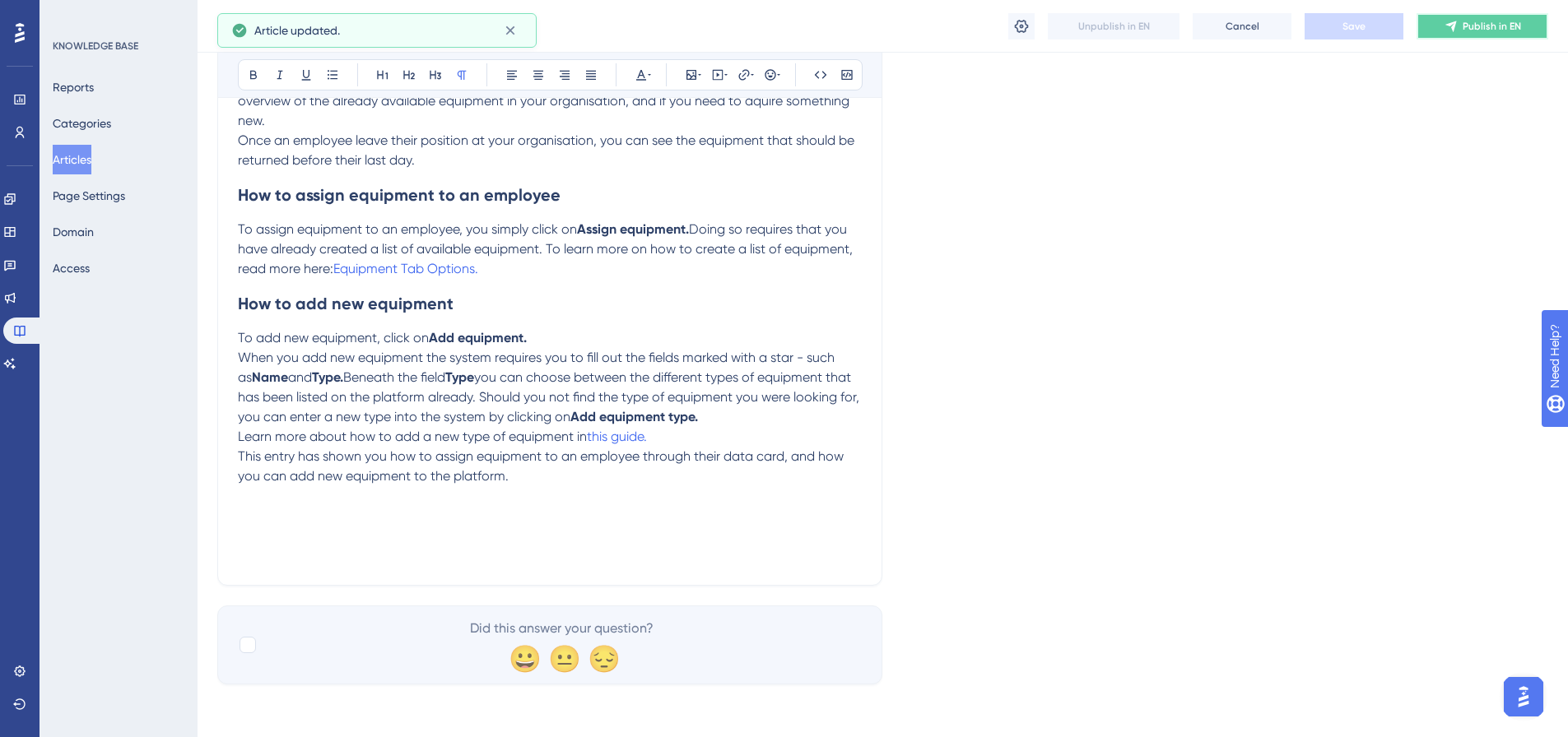
click at [1481, 30] on span "Publish in EN" at bounding box center [1492, 26] width 58 height 14
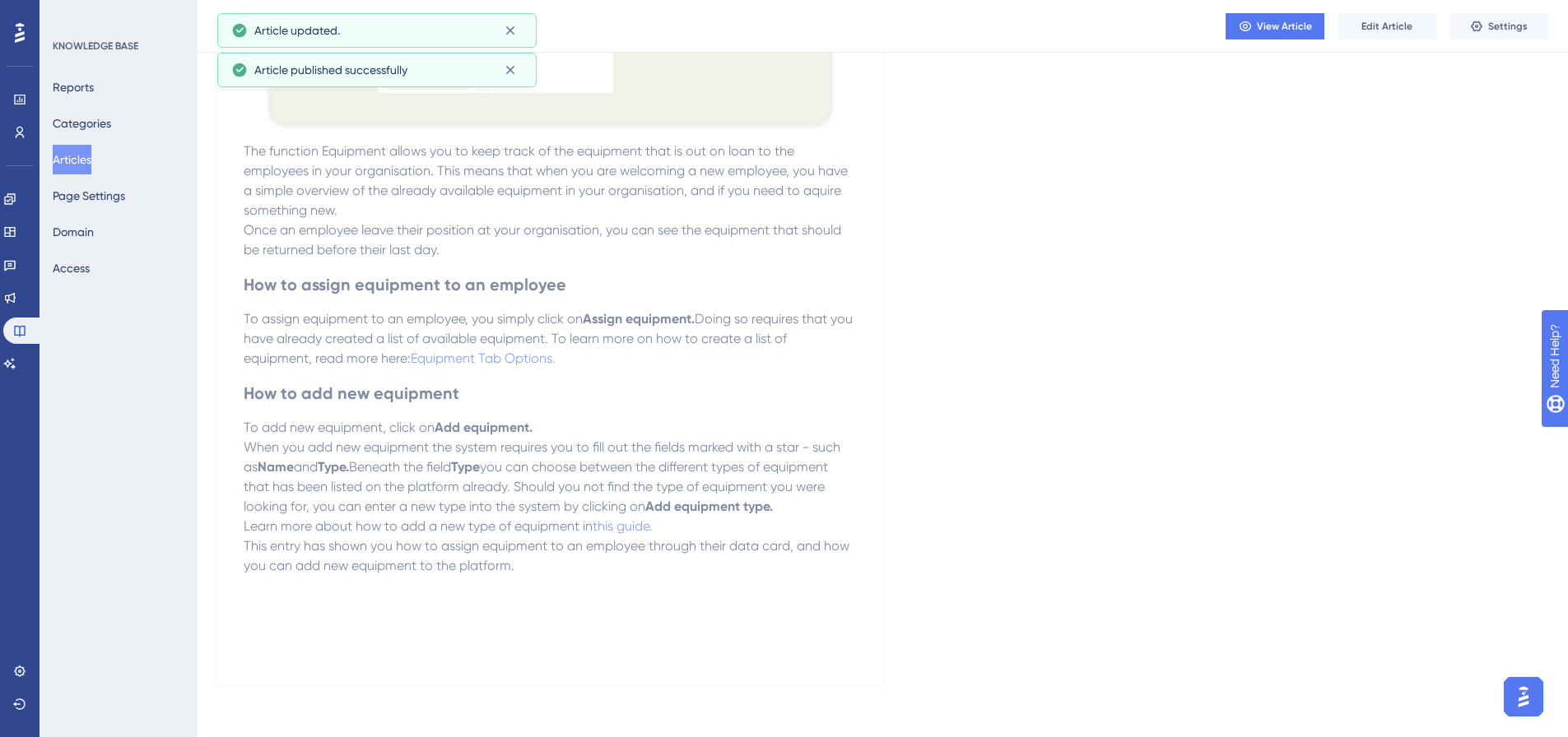
scroll to position [529, 0]
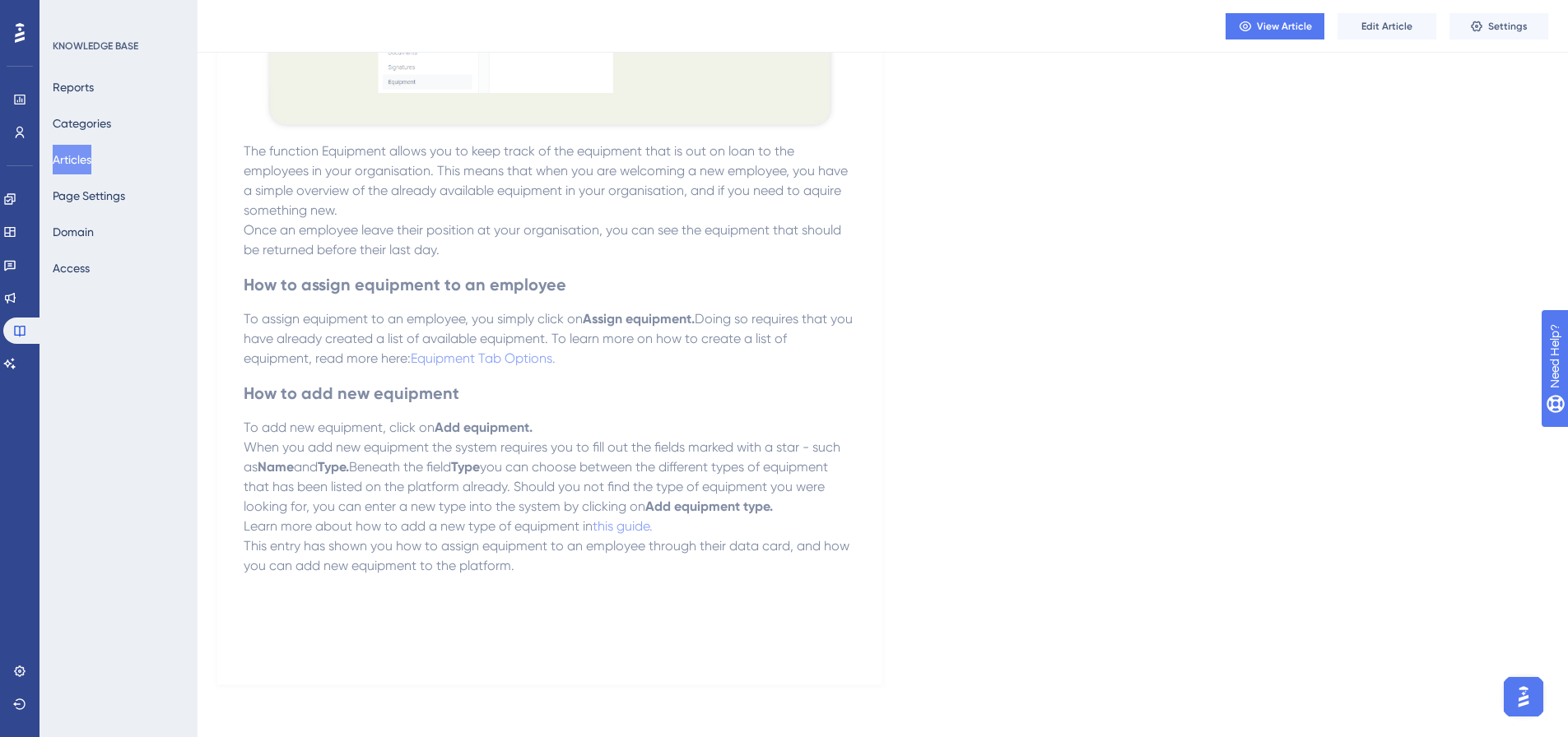
click at [80, 163] on button "Articles" at bounding box center [72, 160] width 39 height 30
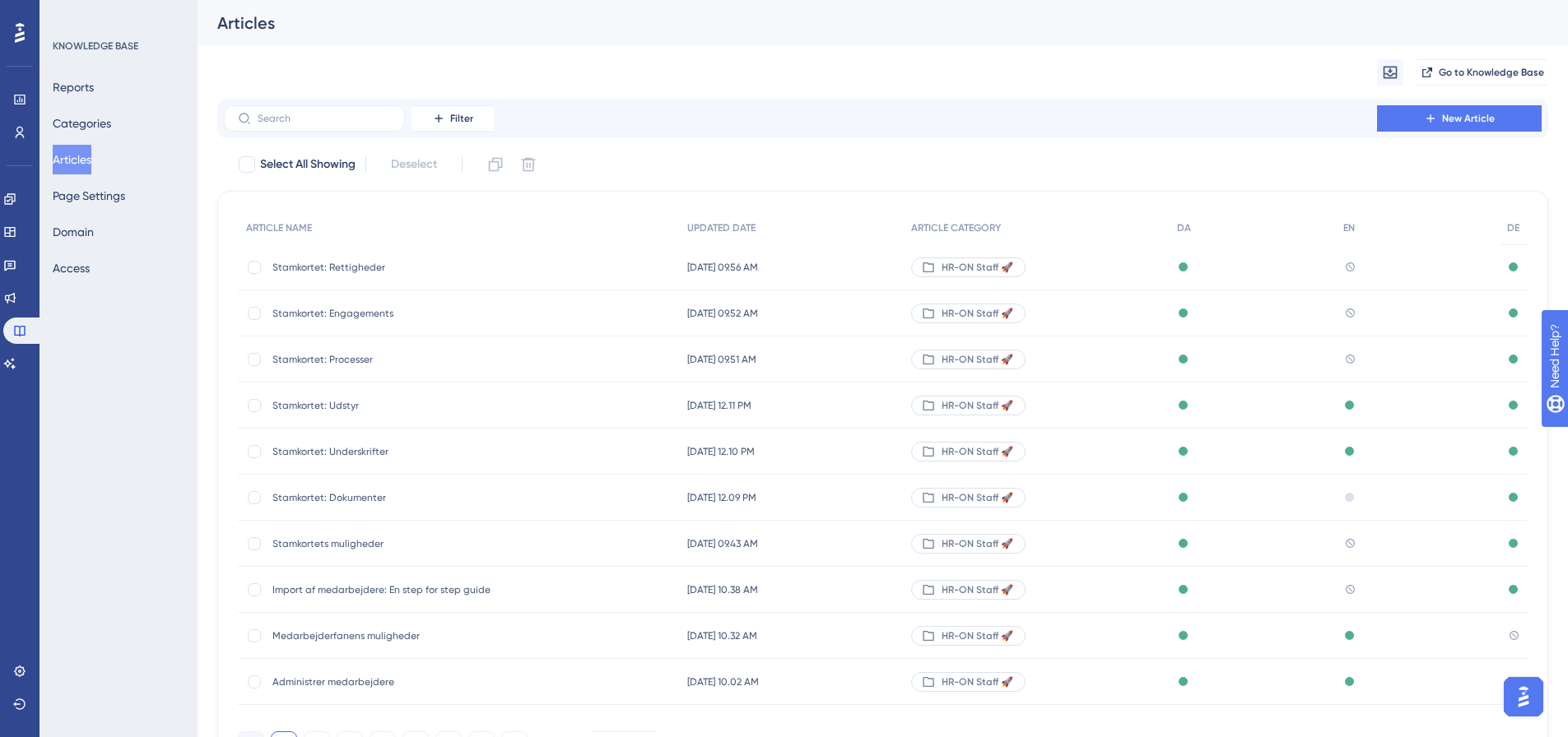
click at [341, 361] on span "Stamkortet: Processer" at bounding box center [404, 360] width 263 height 14
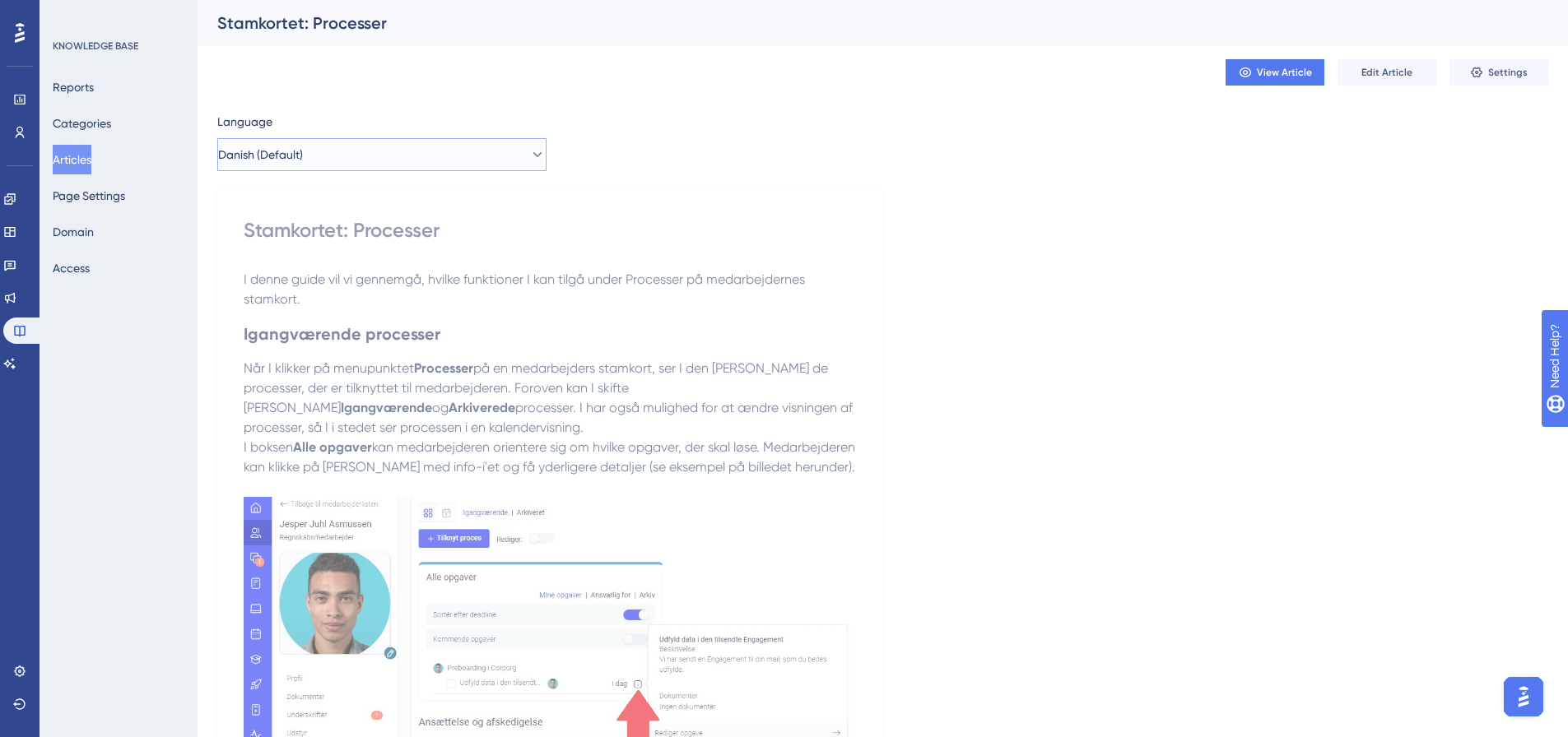
click at [363, 165] on button "Danish (Default)" at bounding box center [382, 155] width 329 height 33
click at [321, 237] on button "English English No translation" at bounding box center [382, 238] width 308 height 33
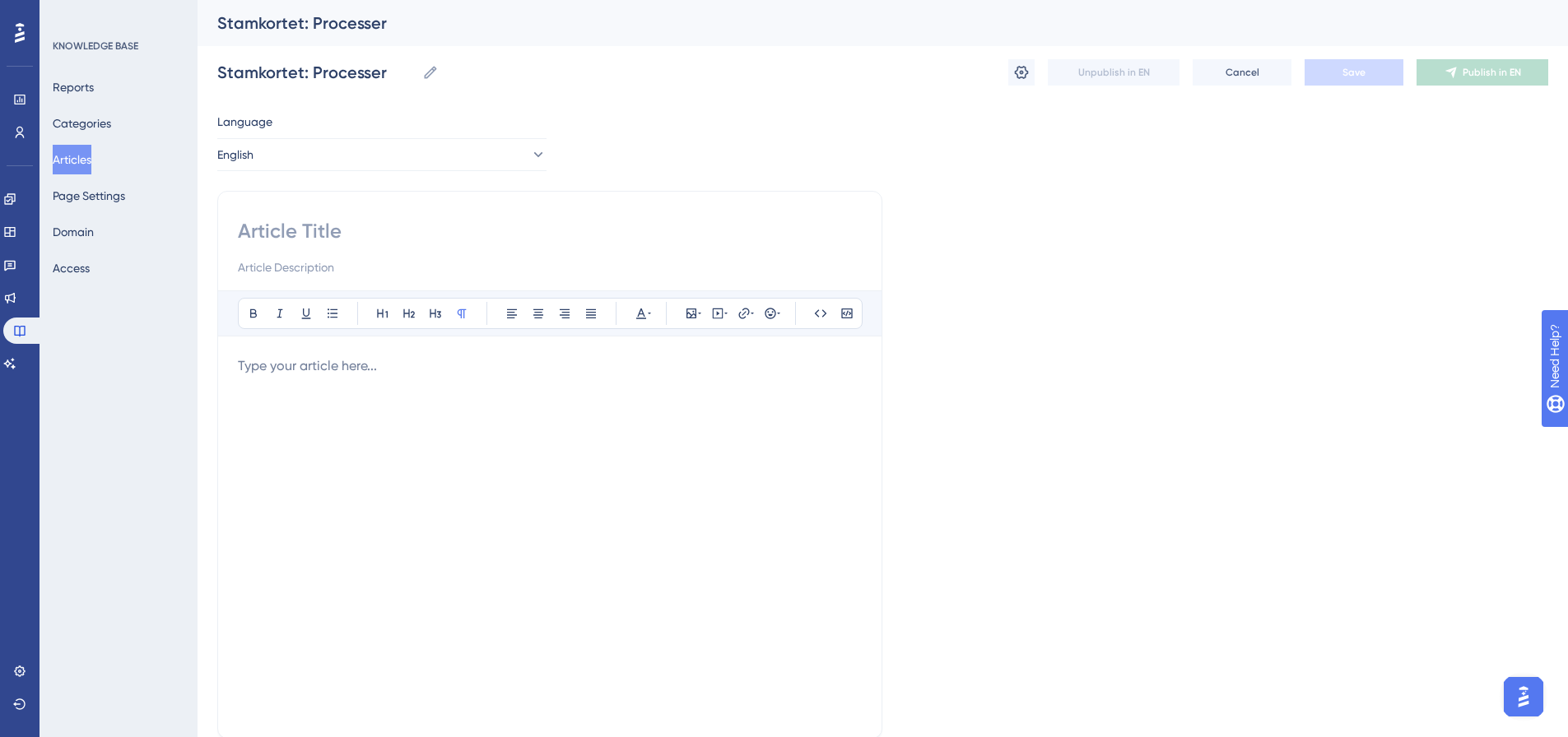
click at [317, 223] on input at bounding box center [549, 231] width 624 height 26
paste input "Employee Data Card: Processes"
type input "Employee Data Card: Processes"
click at [315, 386] on div at bounding box center [549, 537] width 624 height 362
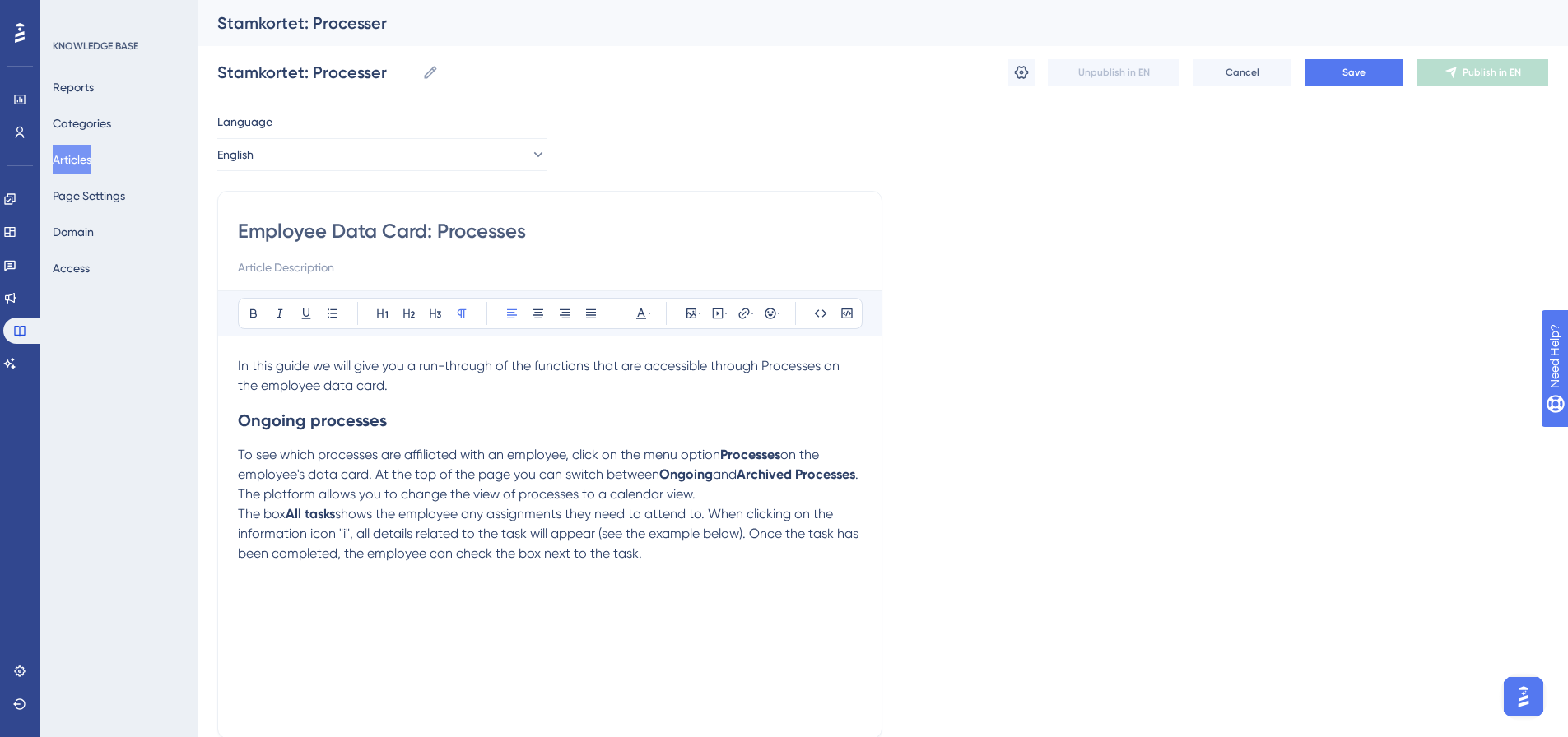
click at [240, 586] on div "In this guide we will give you a run-through of the functions that are accessib…" at bounding box center [549, 537] width 624 height 362
drag, startPoint x: 687, startPoint y: 555, endPoint x: 671, endPoint y: 545, distance: 18.9
click at [687, 554] on p "The box All tasks shows the employee any assignments they need to attend to. Wh…" at bounding box center [549, 534] width 624 height 59
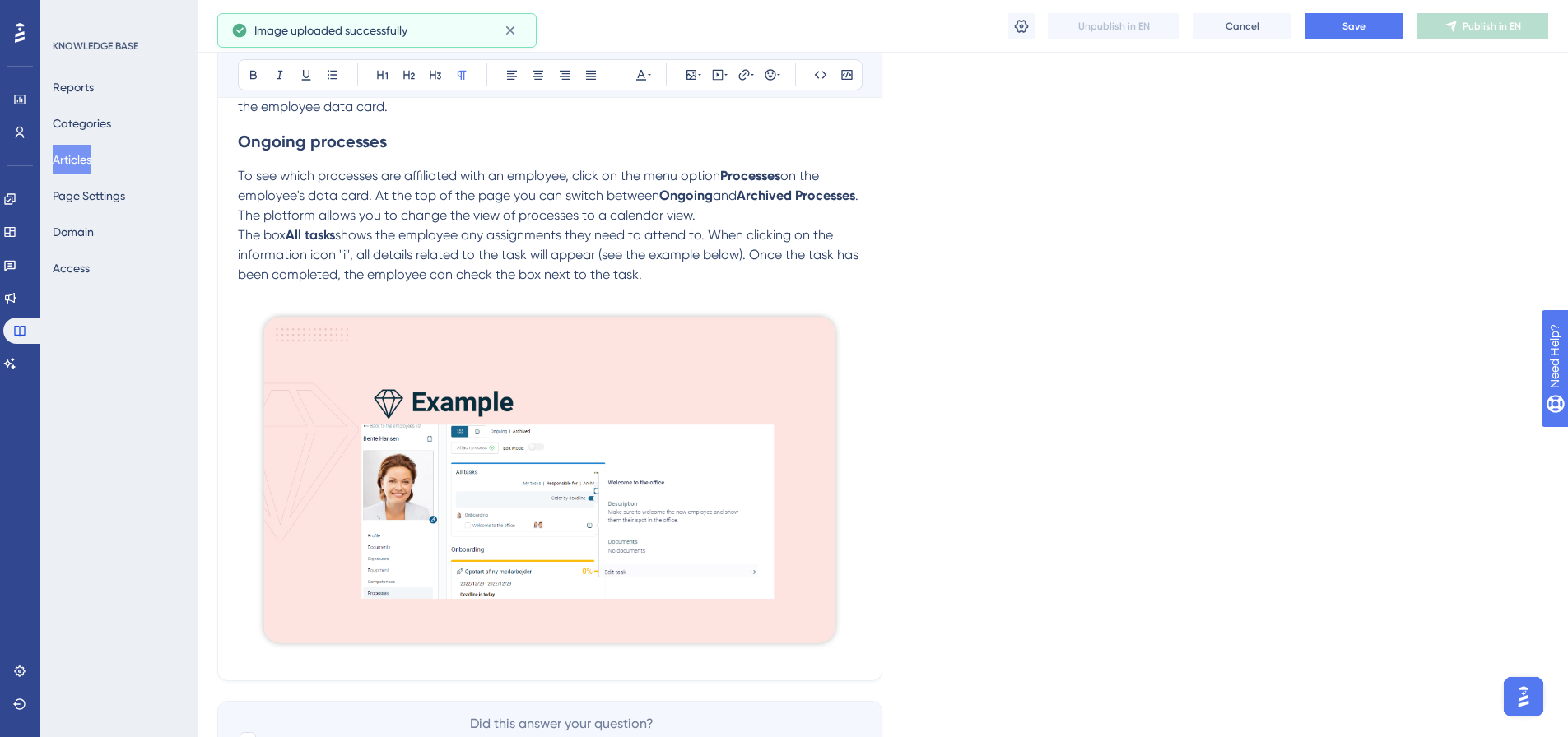
scroll to position [368, 0]
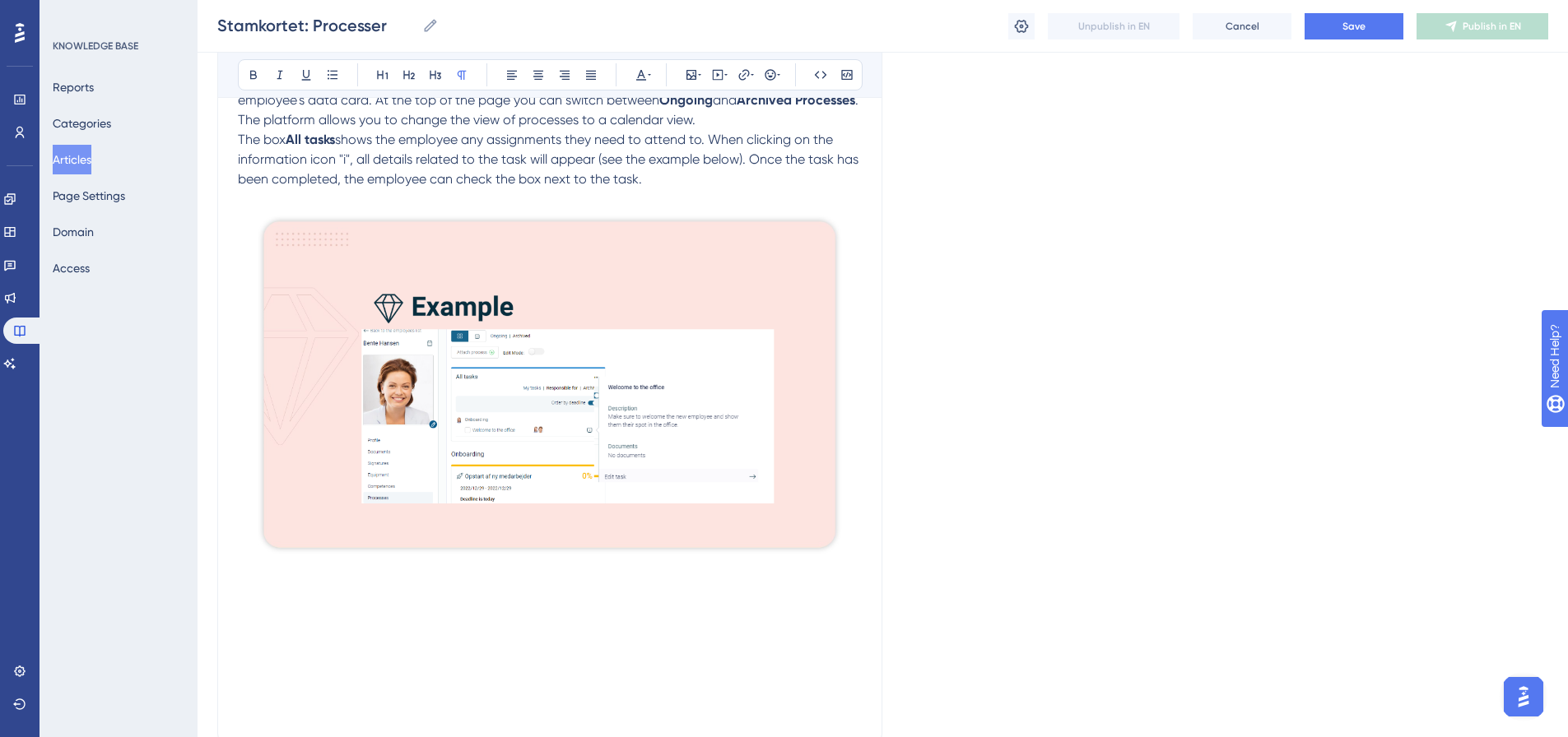
click at [299, 582] on p at bounding box center [549, 575] width 624 height 19
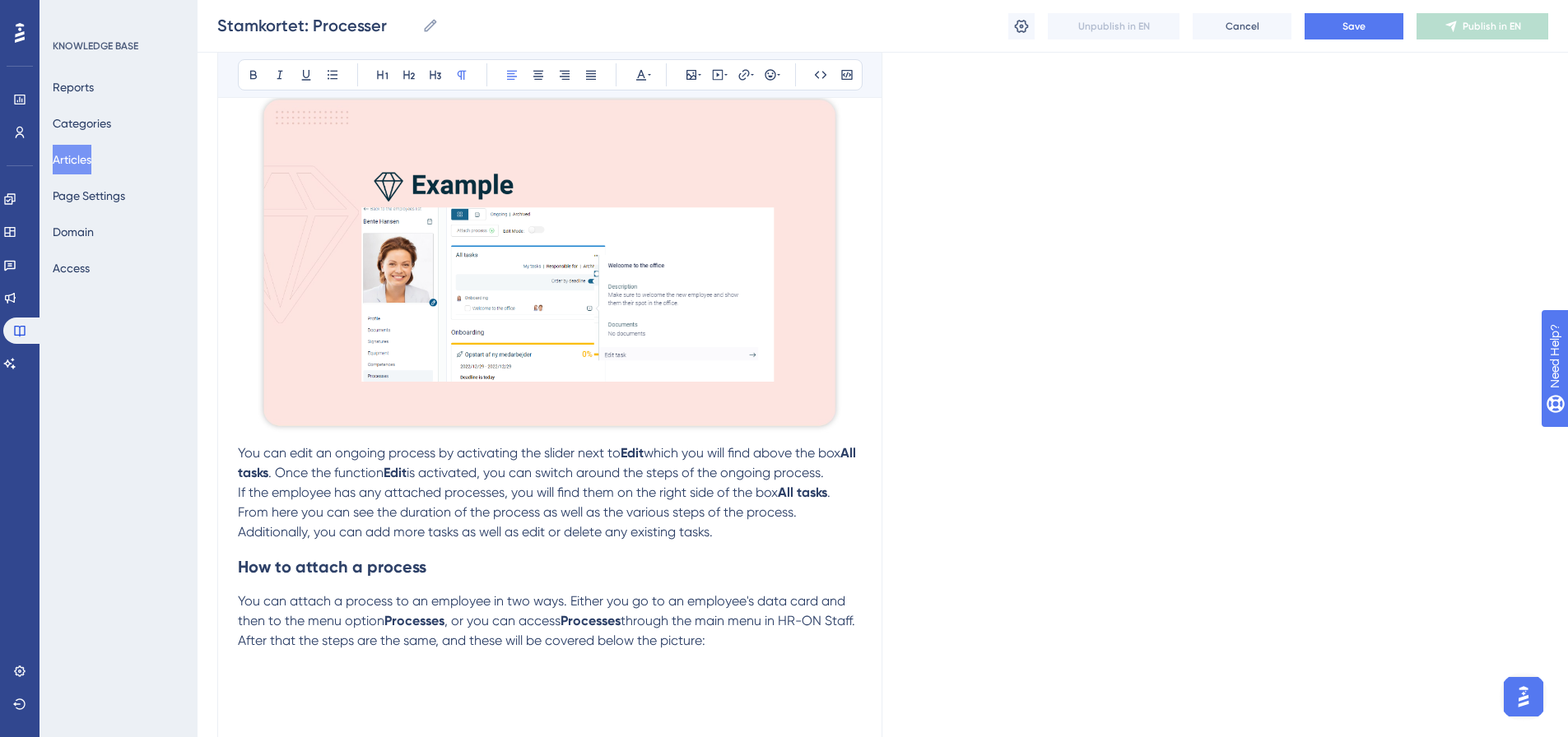
scroll to position [733, 0]
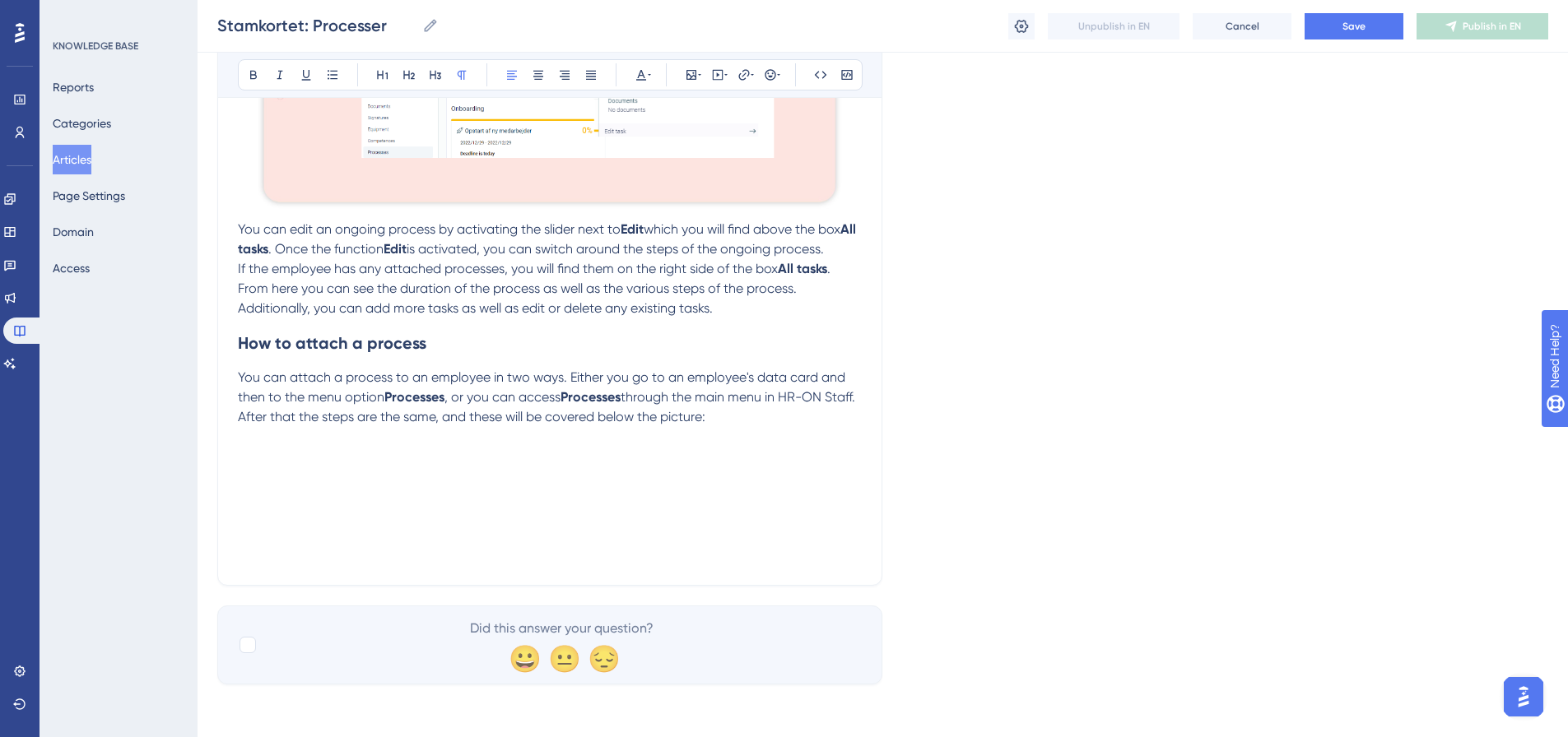
click at [246, 456] on p at bounding box center [549, 457] width 624 height 19
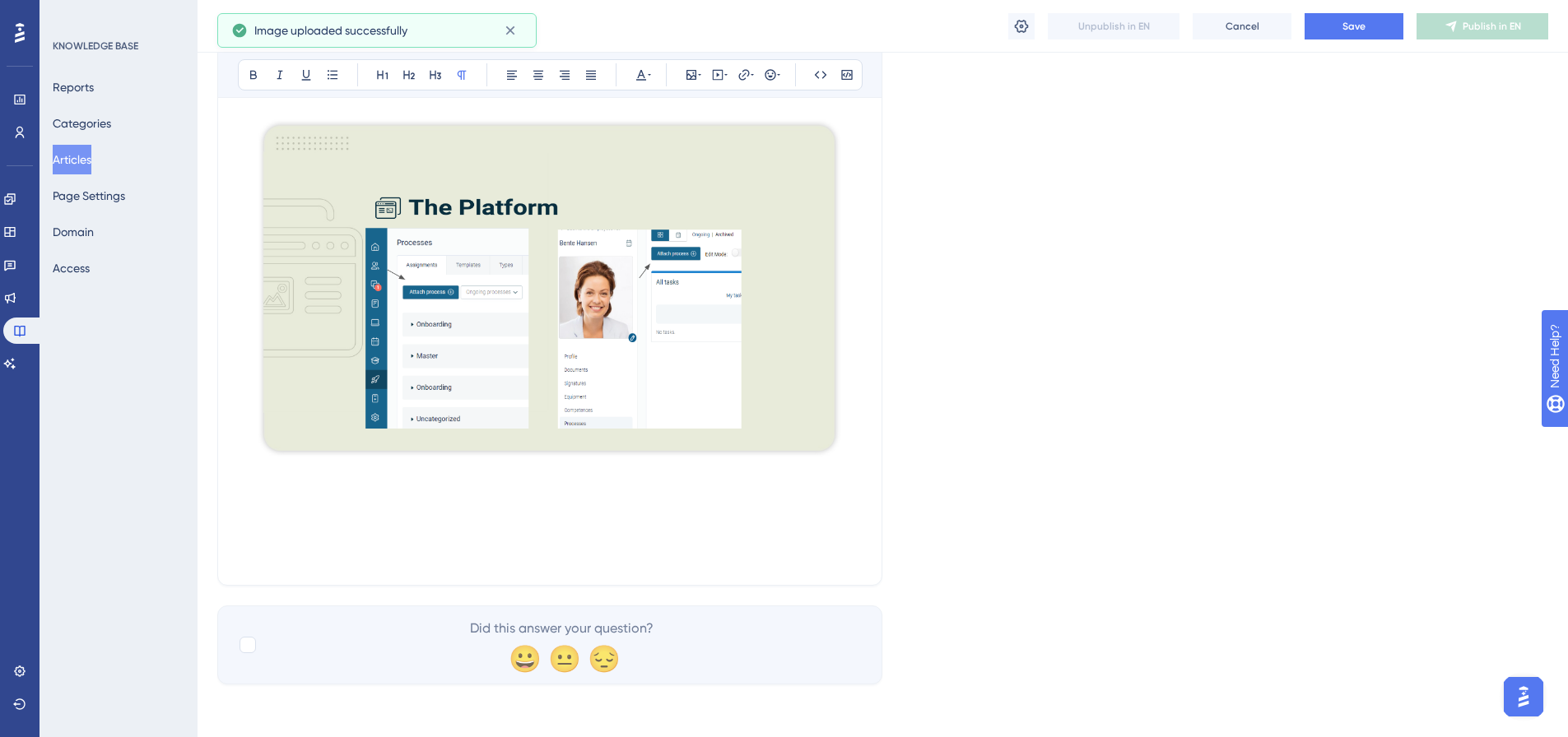
scroll to position [1067, 0]
click at [312, 485] on p at bounding box center [549, 477] width 624 height 19
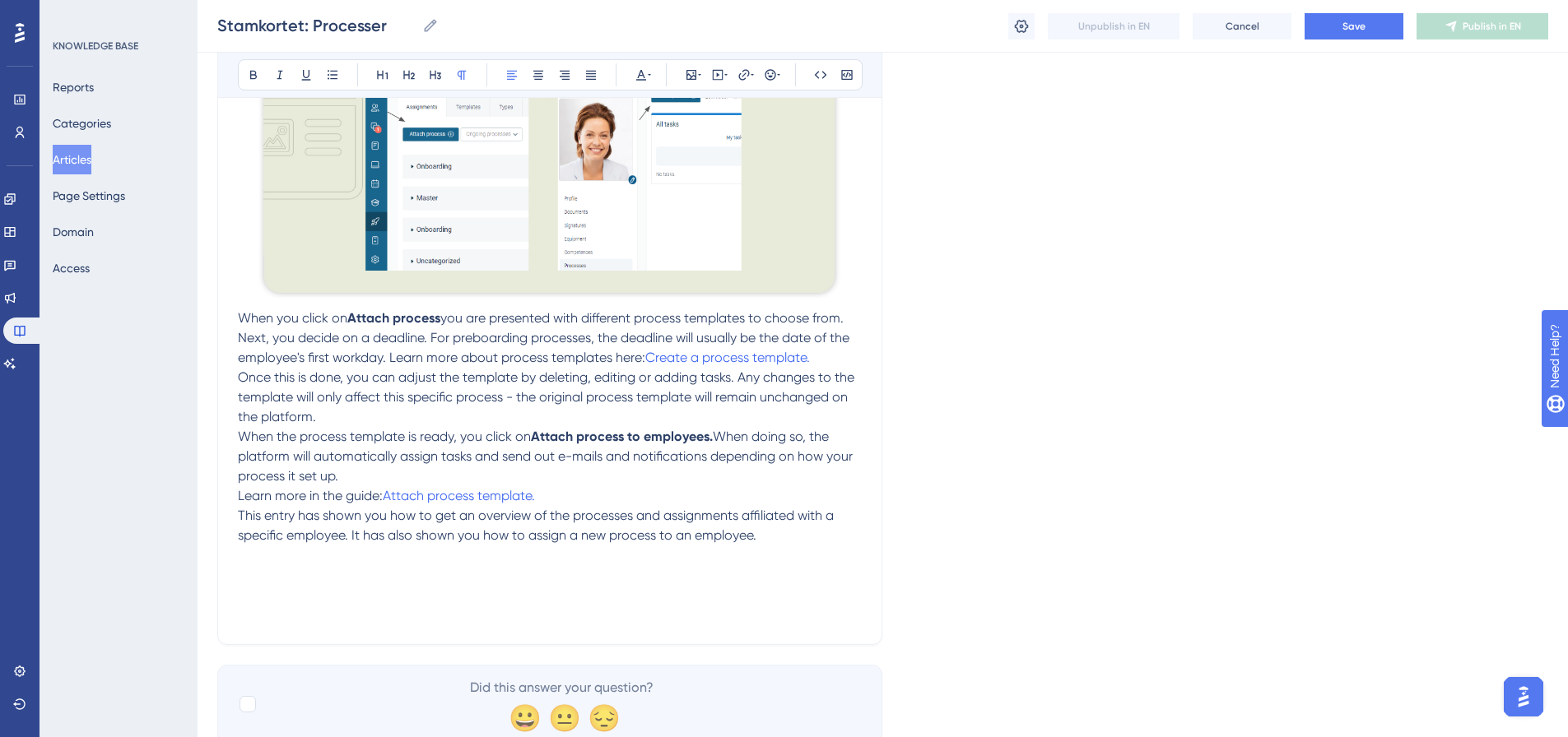
scroll to position [1231, 0]
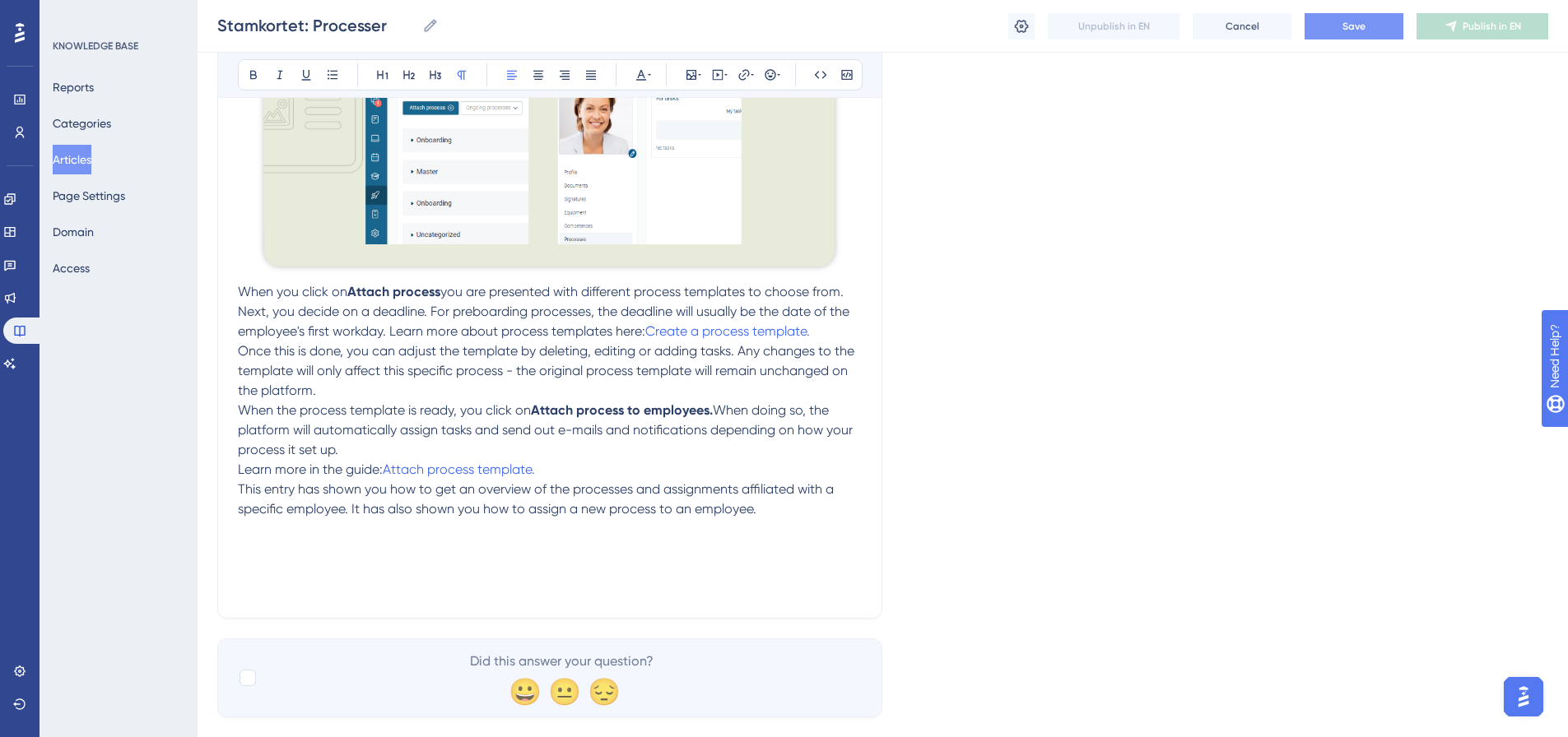
click at [1370, 39] on button "Save" at bounding box center [1354, 26] width 99 height 26
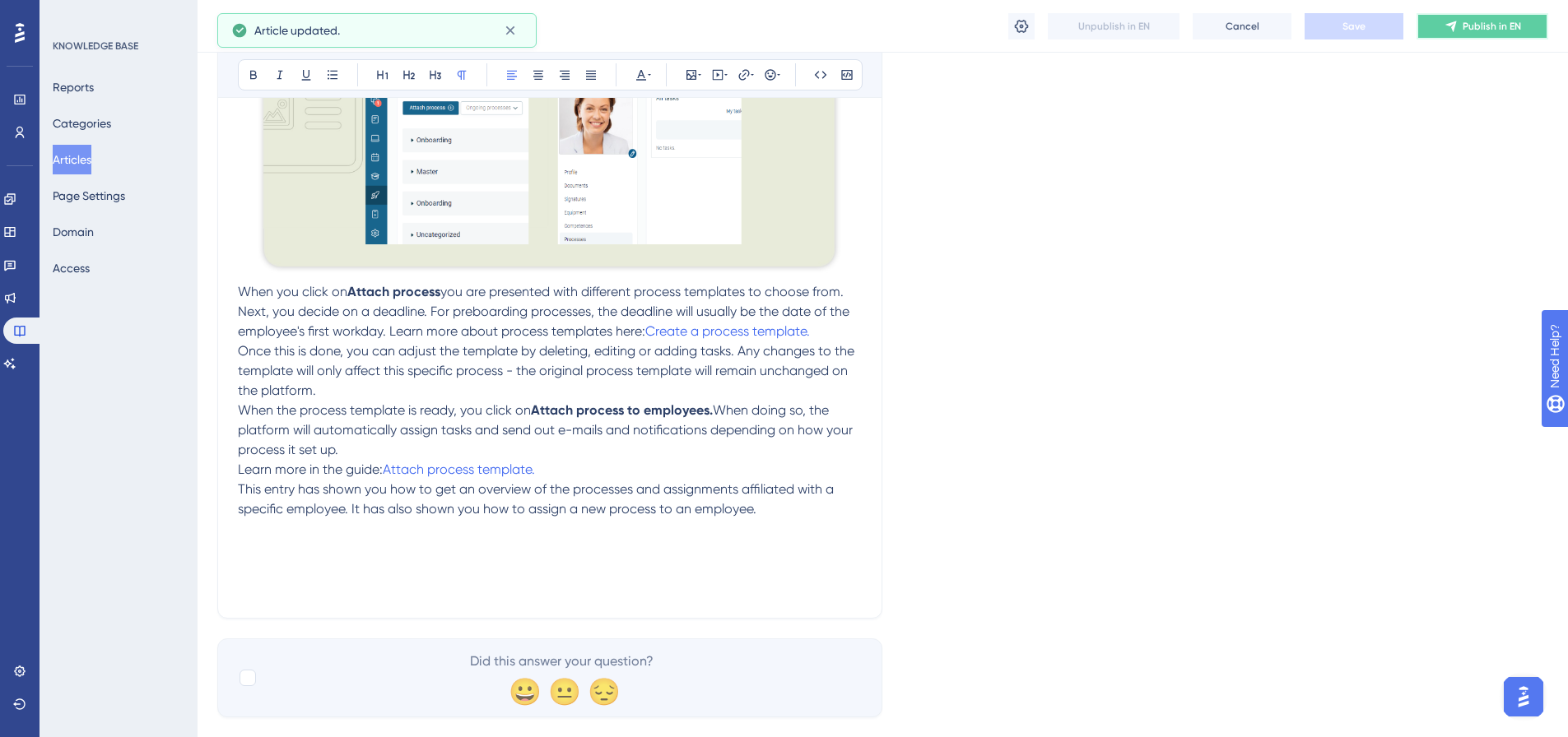
click at [1486, 32] on span "Publish in EN" at bounding box center [1492, 26] width 58 height 14
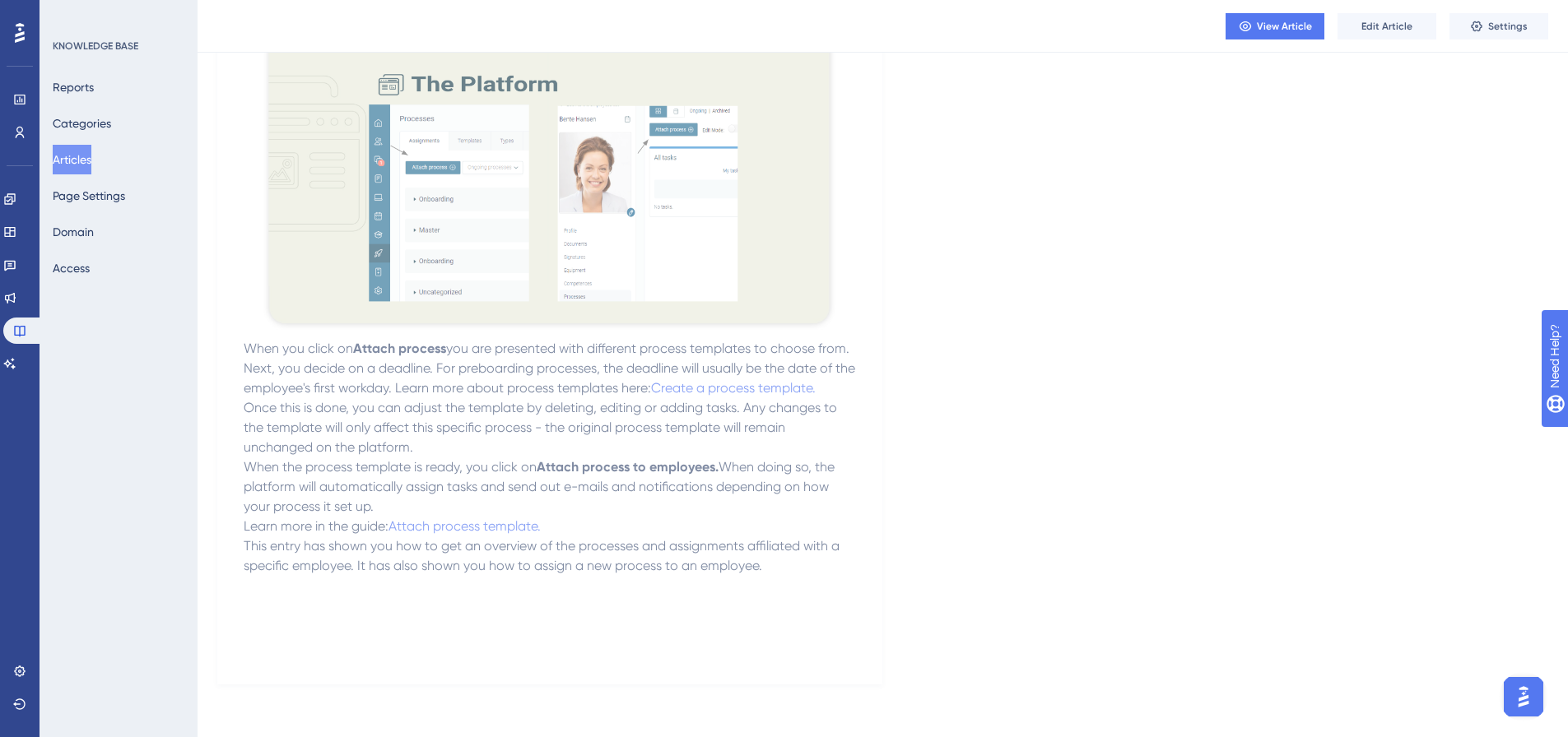
click at [91, 155] on button "Articles" at bounding box center [72, 160] width 39 height 30
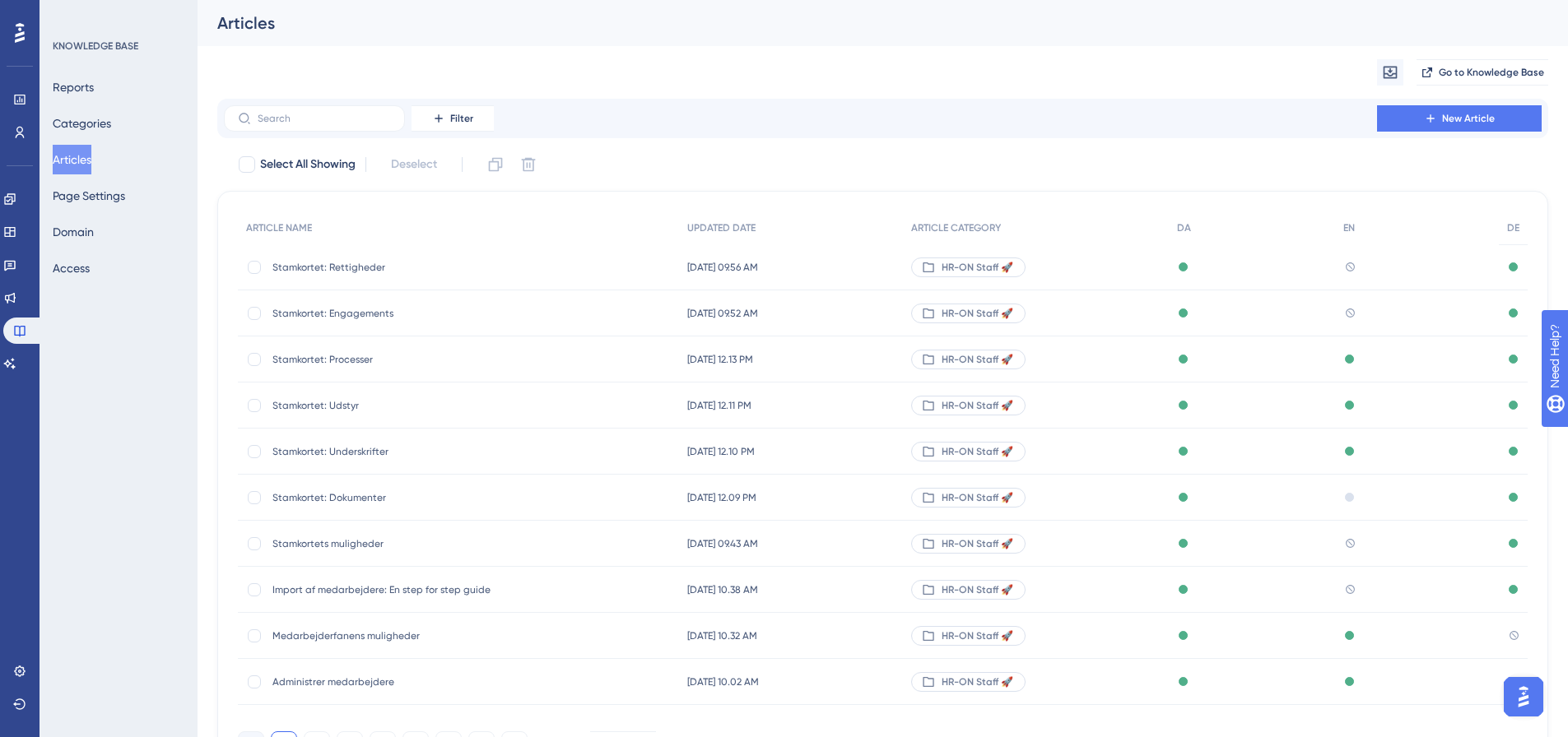
click at [377, 315] on span "Stamkortet: Engagements" at bounding box center [404, 313] width 263 height 14
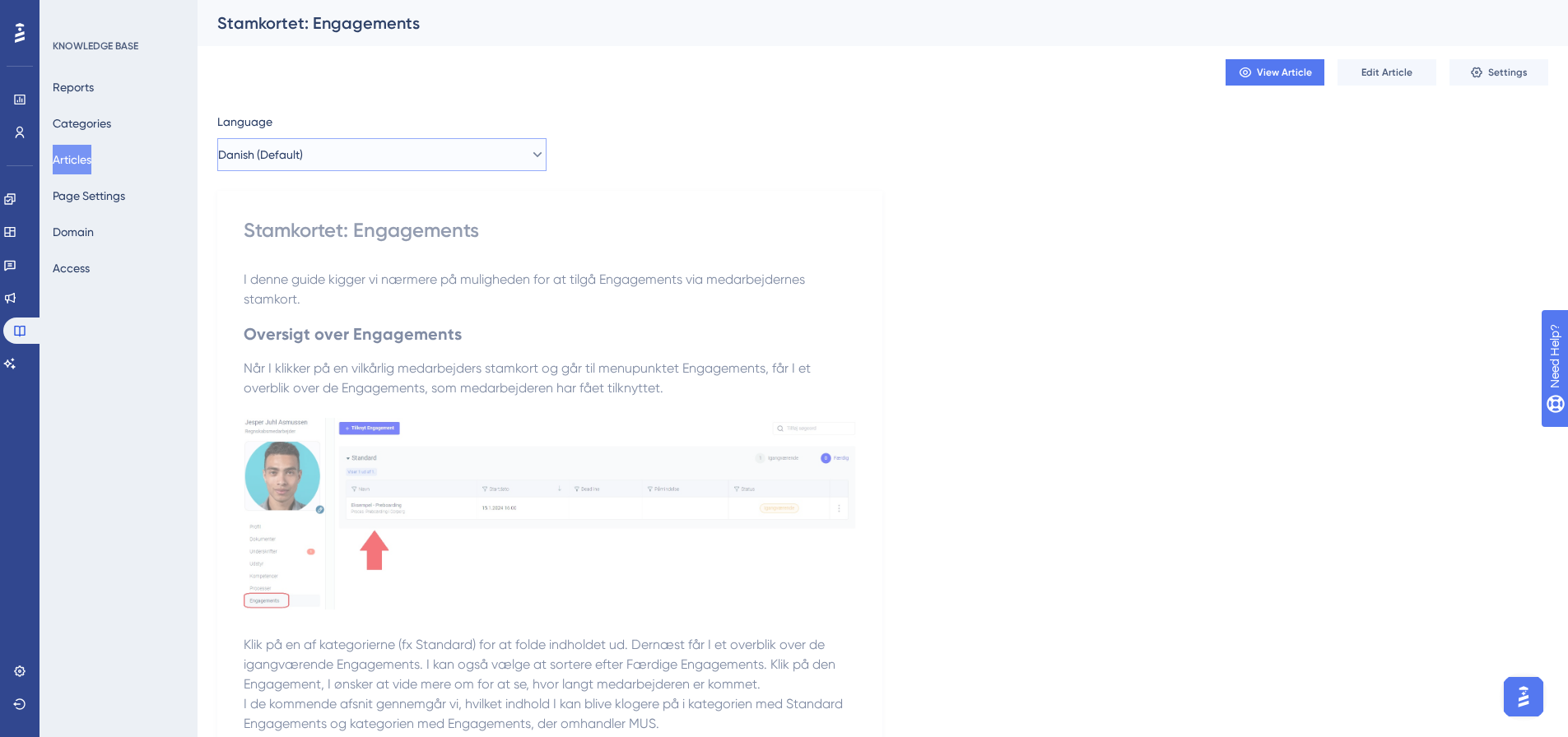
click at [473, 155] on button "Danish (Default)" at bounding box center [382, 155] width 329 height 33
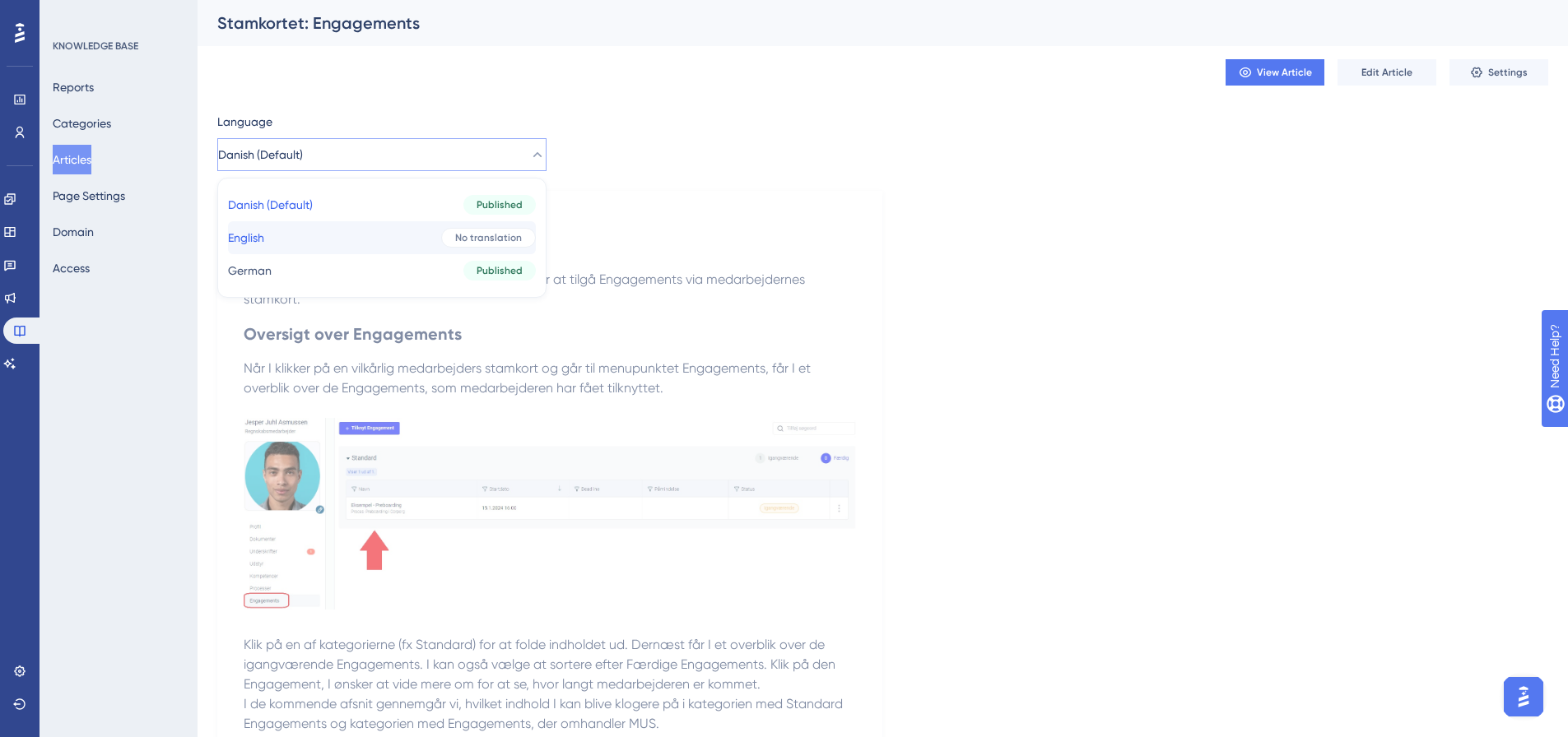
click at [341, 247] on button "English English No translation" at bounding box center [382, 238] width 308 height 33
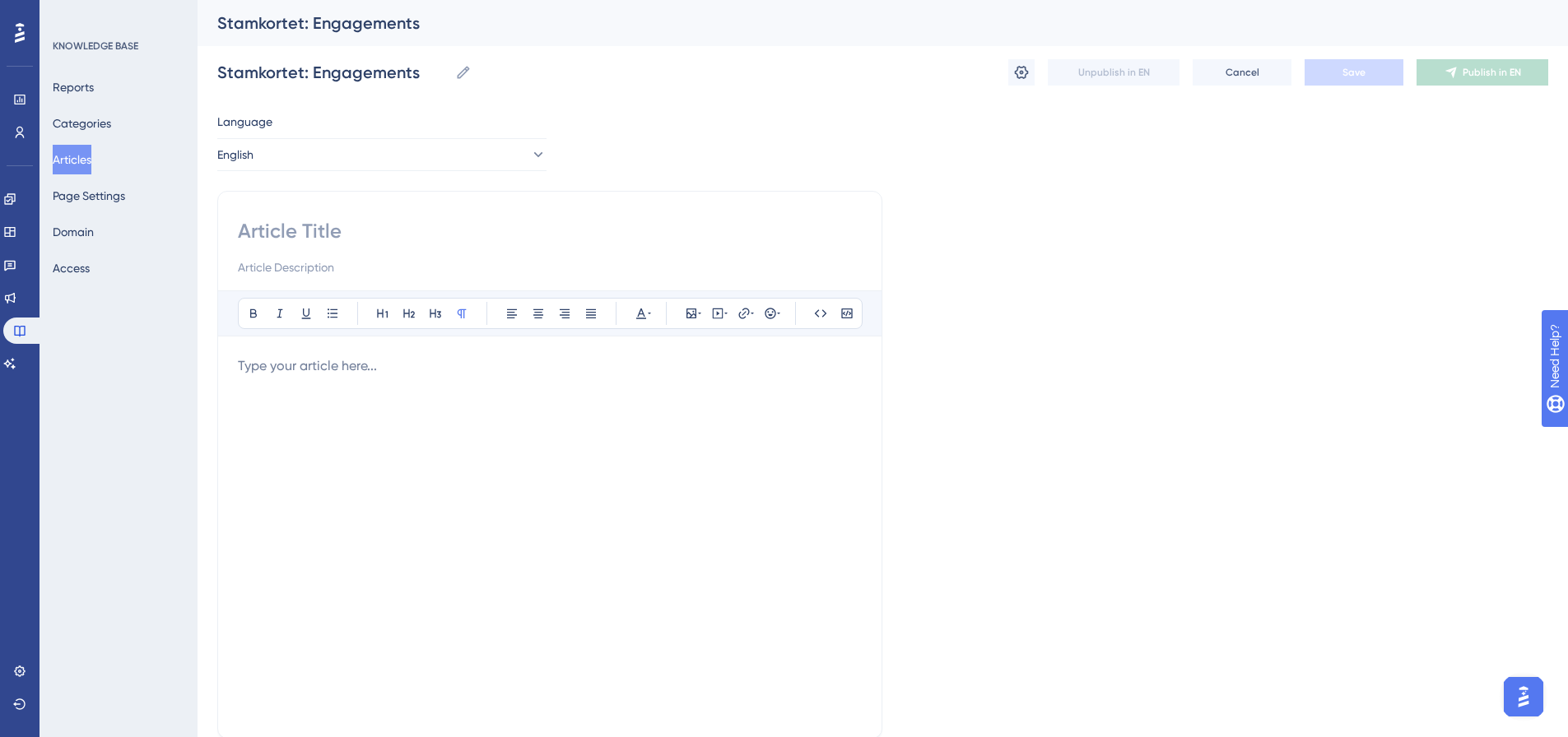
click at [316, 230] on input at bounding box center [549, 231] width 624 height 26
paste input "Employee Data Card: Engagements"
type input "Employee Data Card: Engagements"
click at [348, 373] on p at bounding box center [549, 366] width 624 height 19
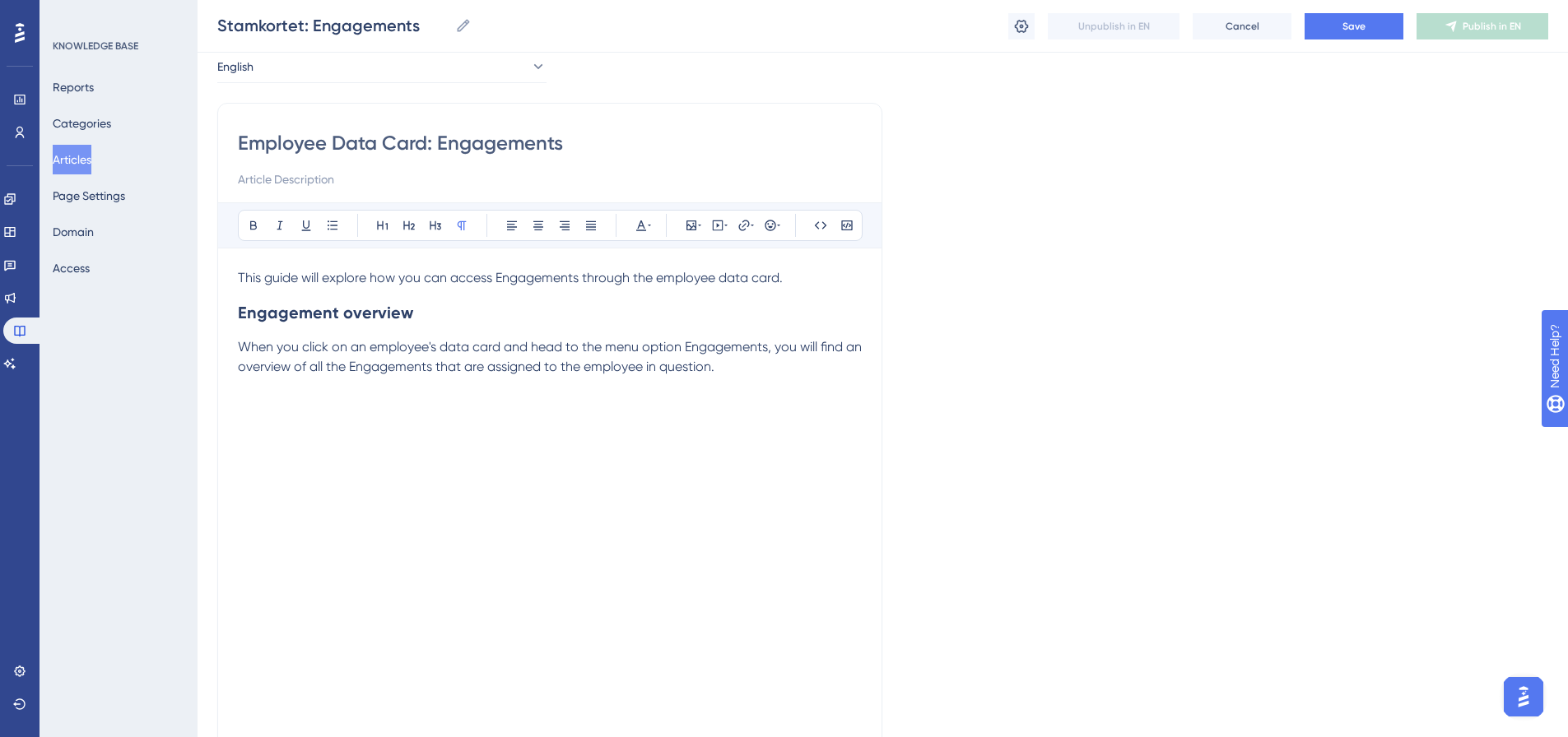
scroll to position [102, 0]
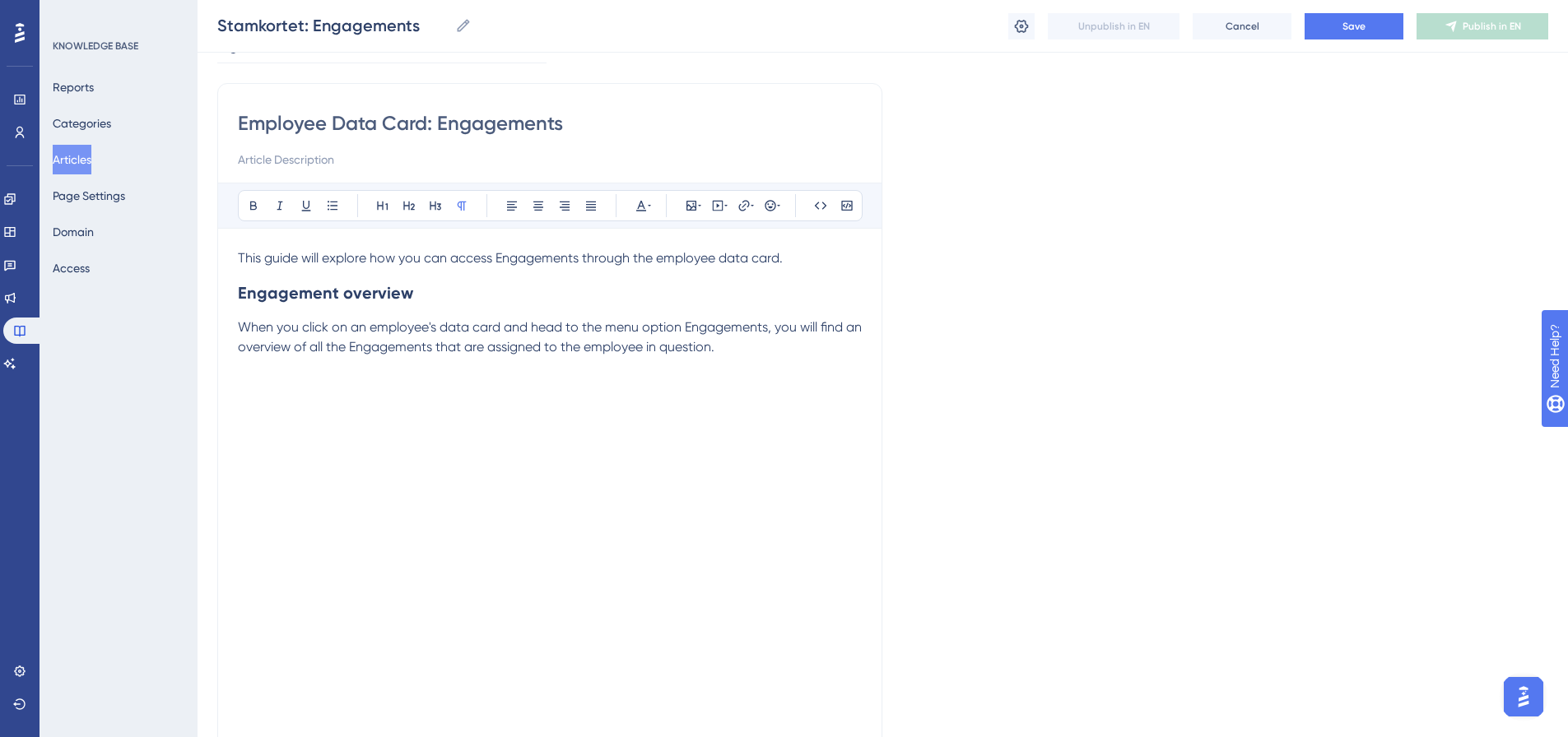
click at [251, 378] on p at bounding box center [549, 387] width 624 height 19
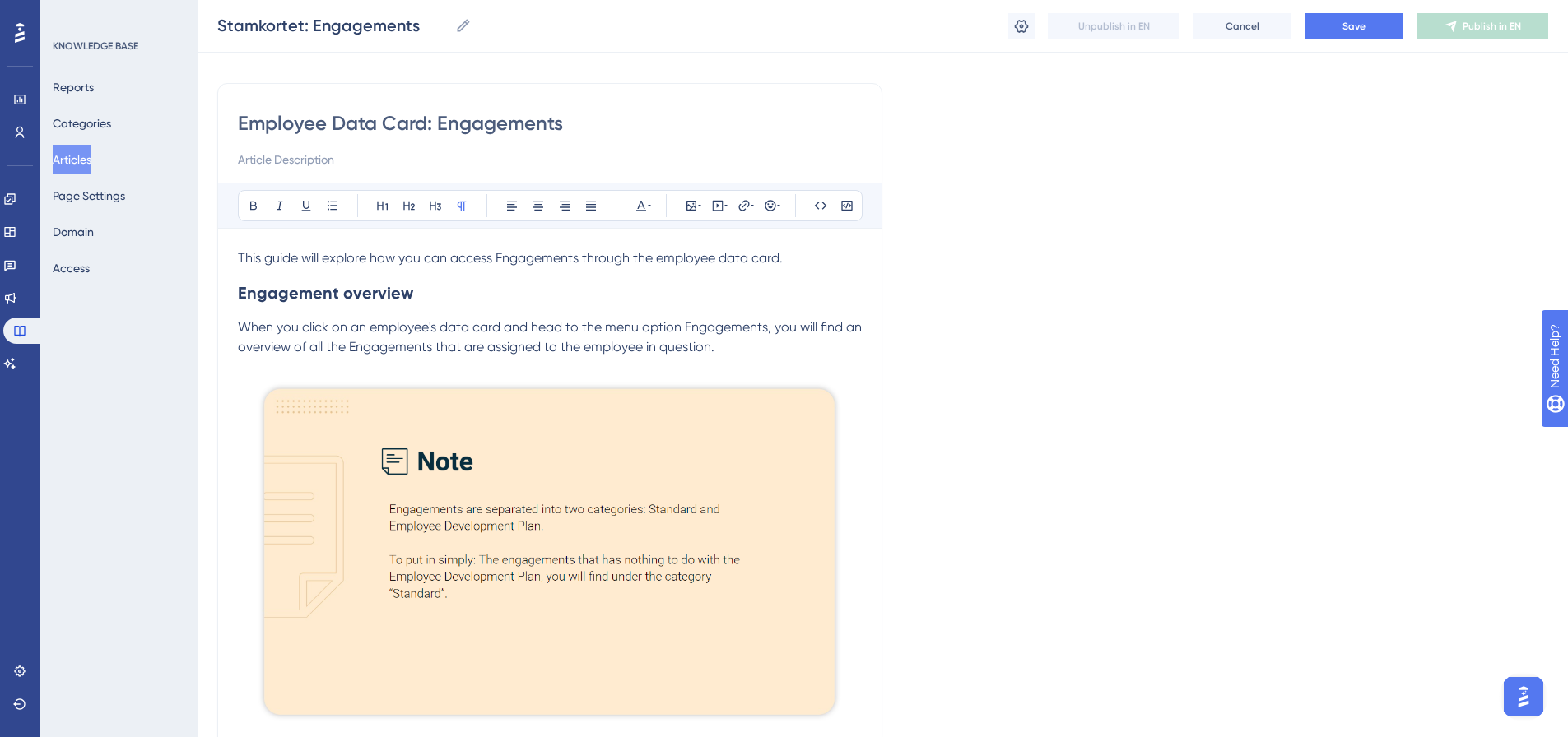
scroll to position [430, 0]
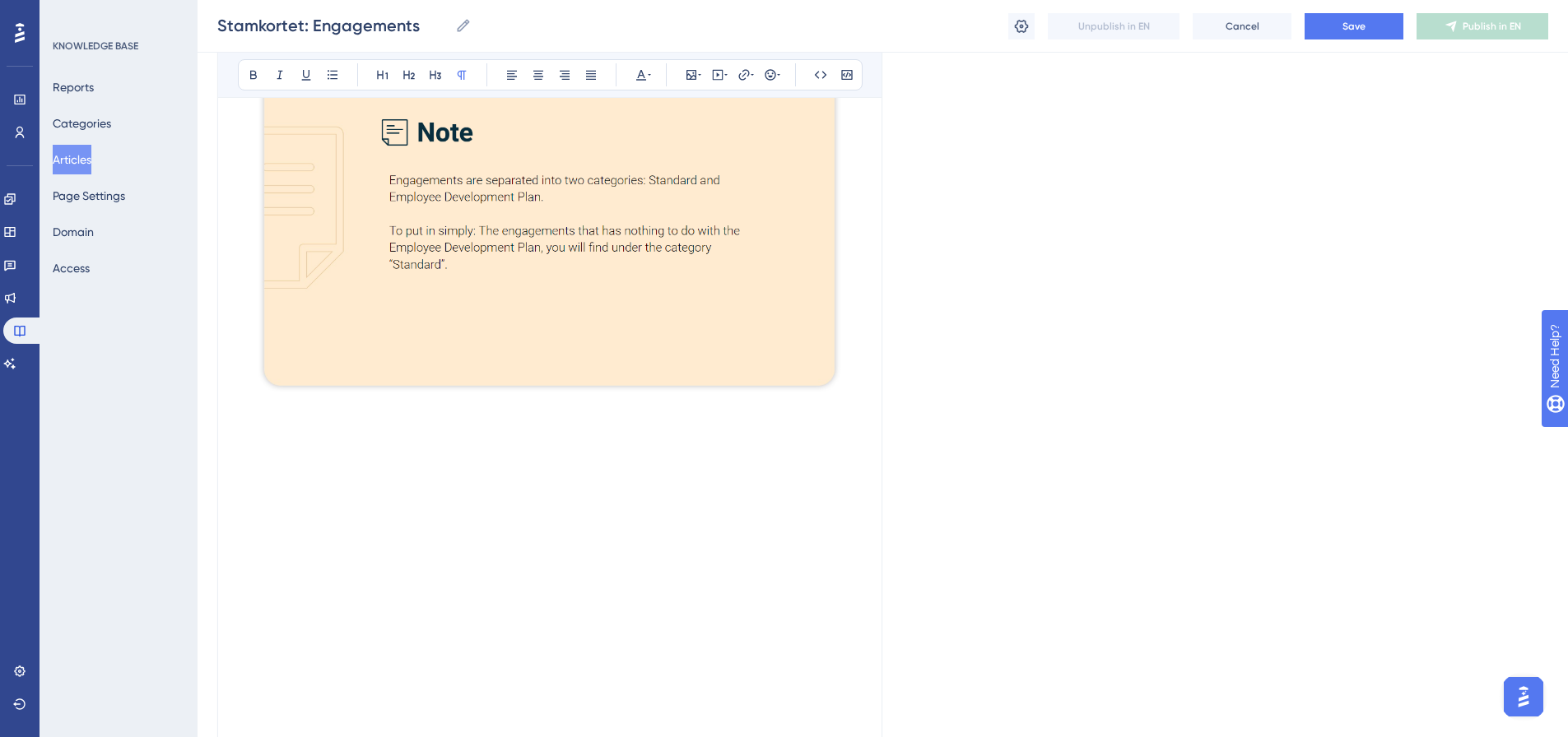
click at [314, 412] on p at bounding box center [549, 410] width 624 height 19
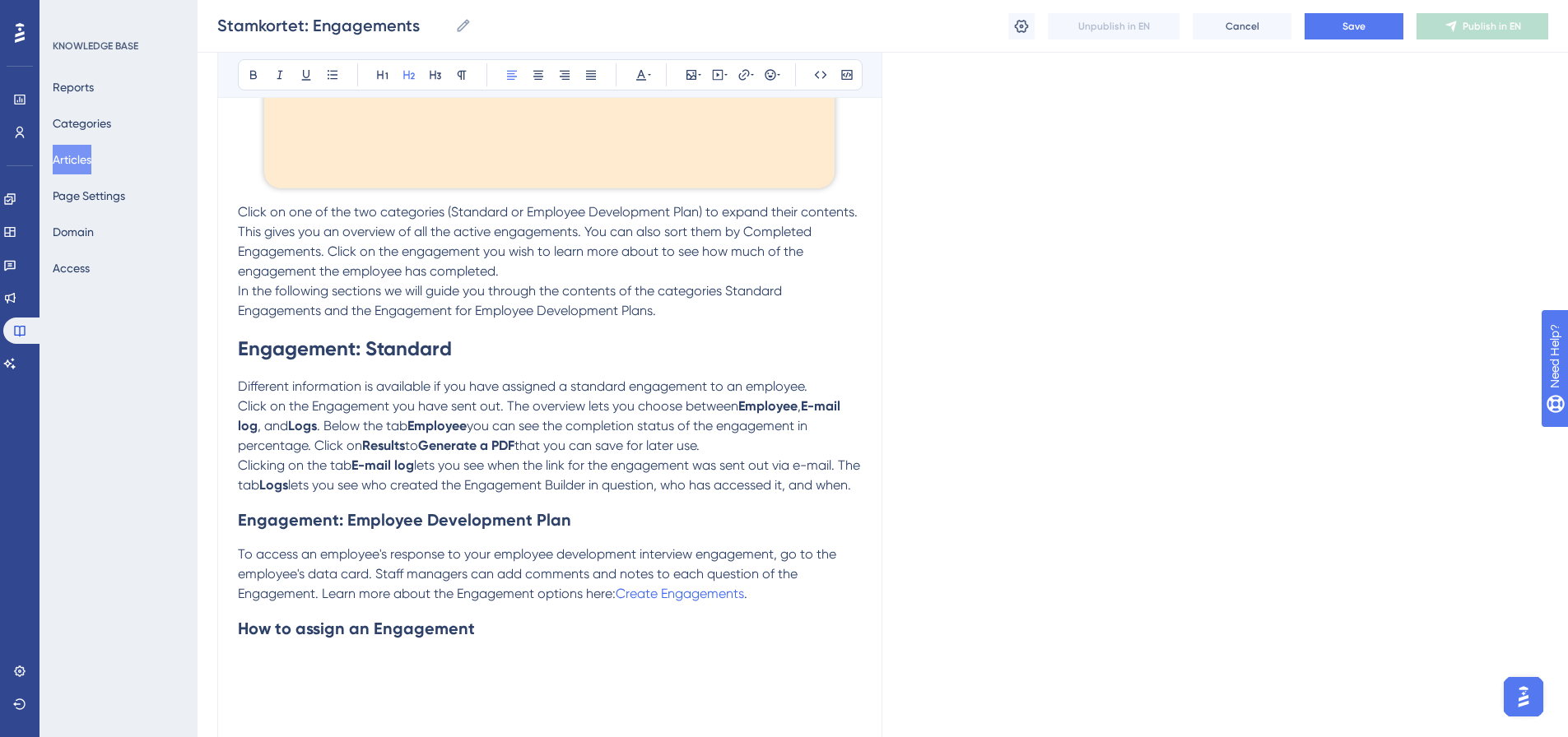
scroll to position [866, 0]
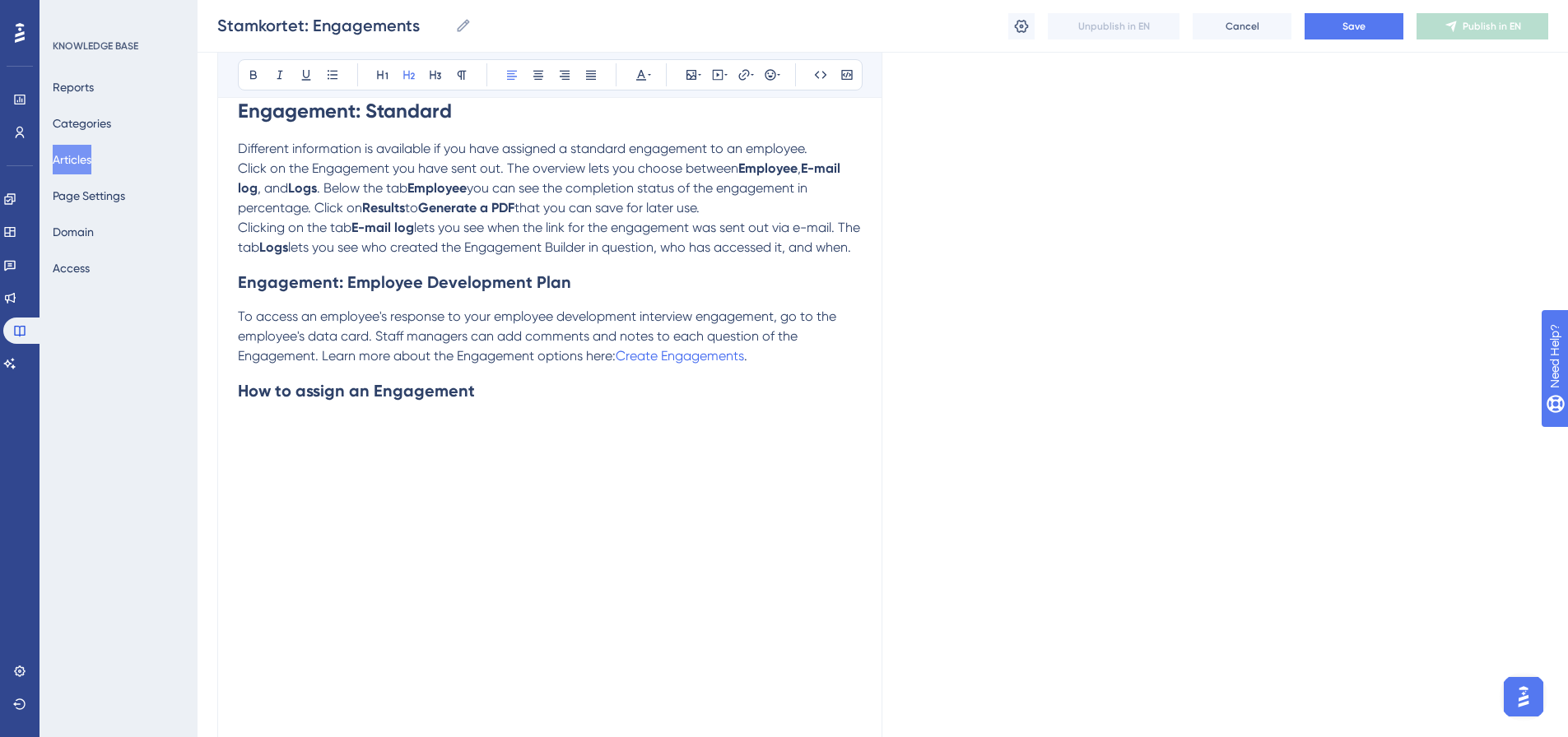
click at [254, 435] on p at bounding box center [549, 426] width 624 height 19
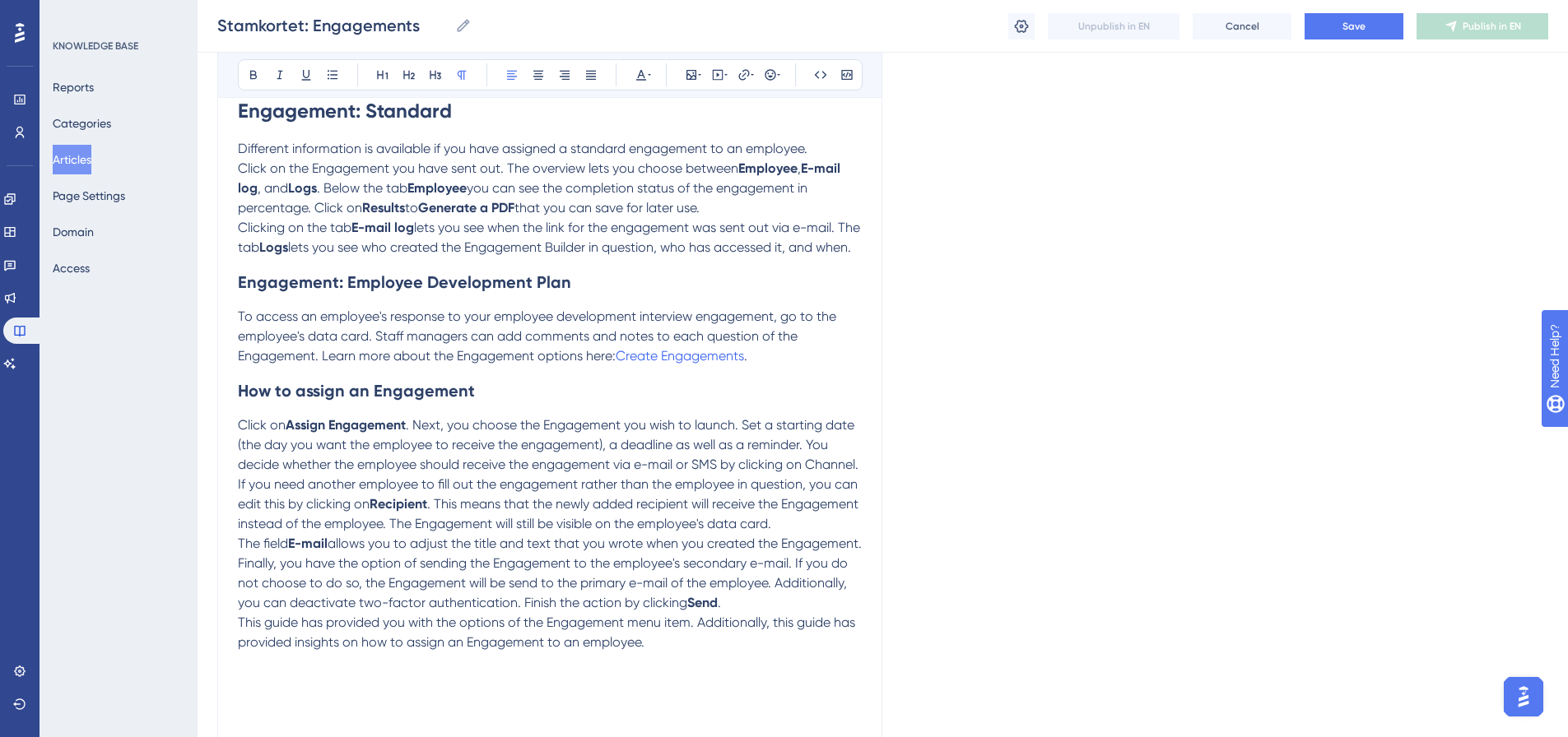
click at [372, 475] on p "Click on Assign Engagement . Next, you choose the Engagement you wish to launch…" at bounding box center [549, 445] width 624 height 59
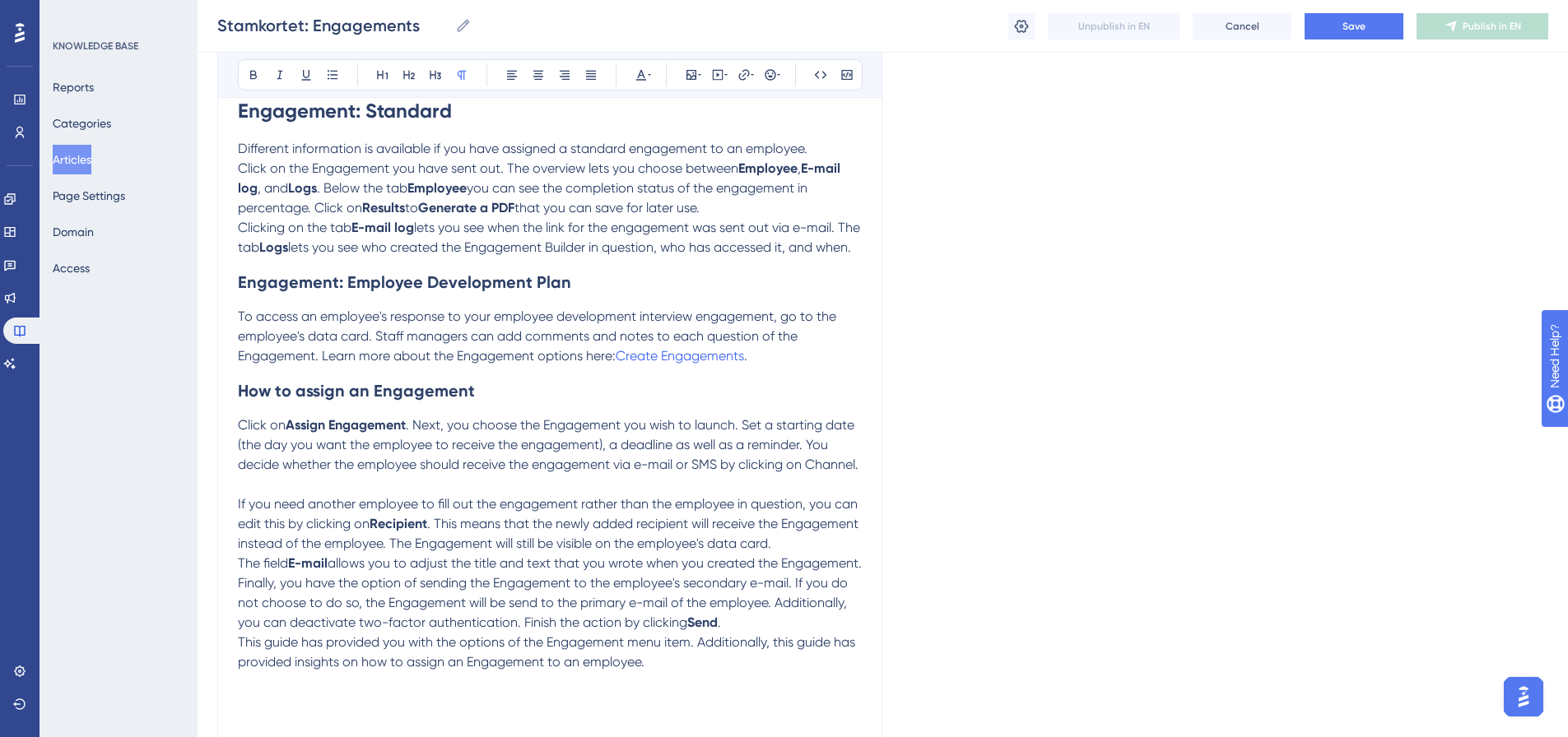
click at [859, 554] on p "If you need another employee to fill out the engagement rather than the employe…" at bounding box center [549, 523] width 624 height 59
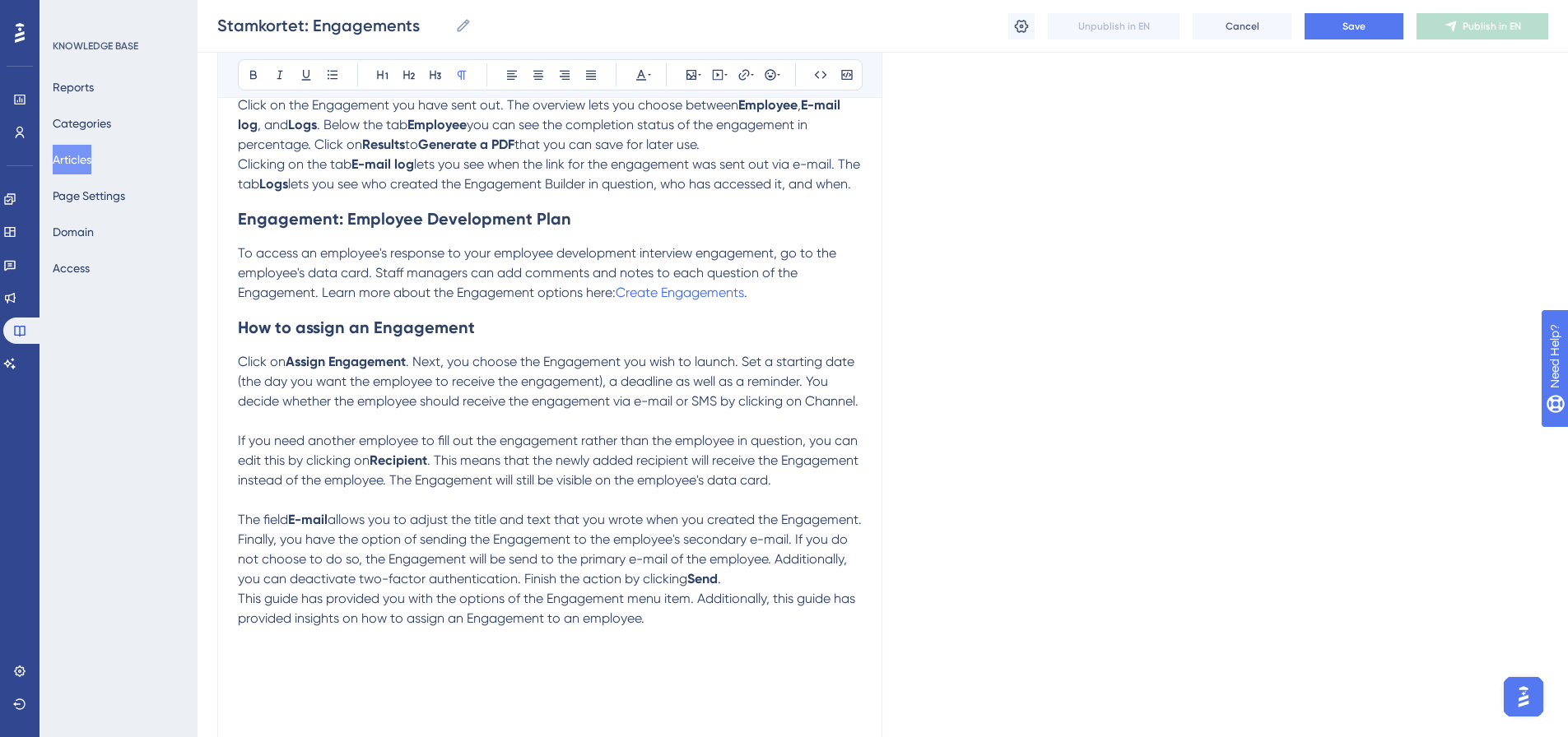
scroll to position [948, 0]
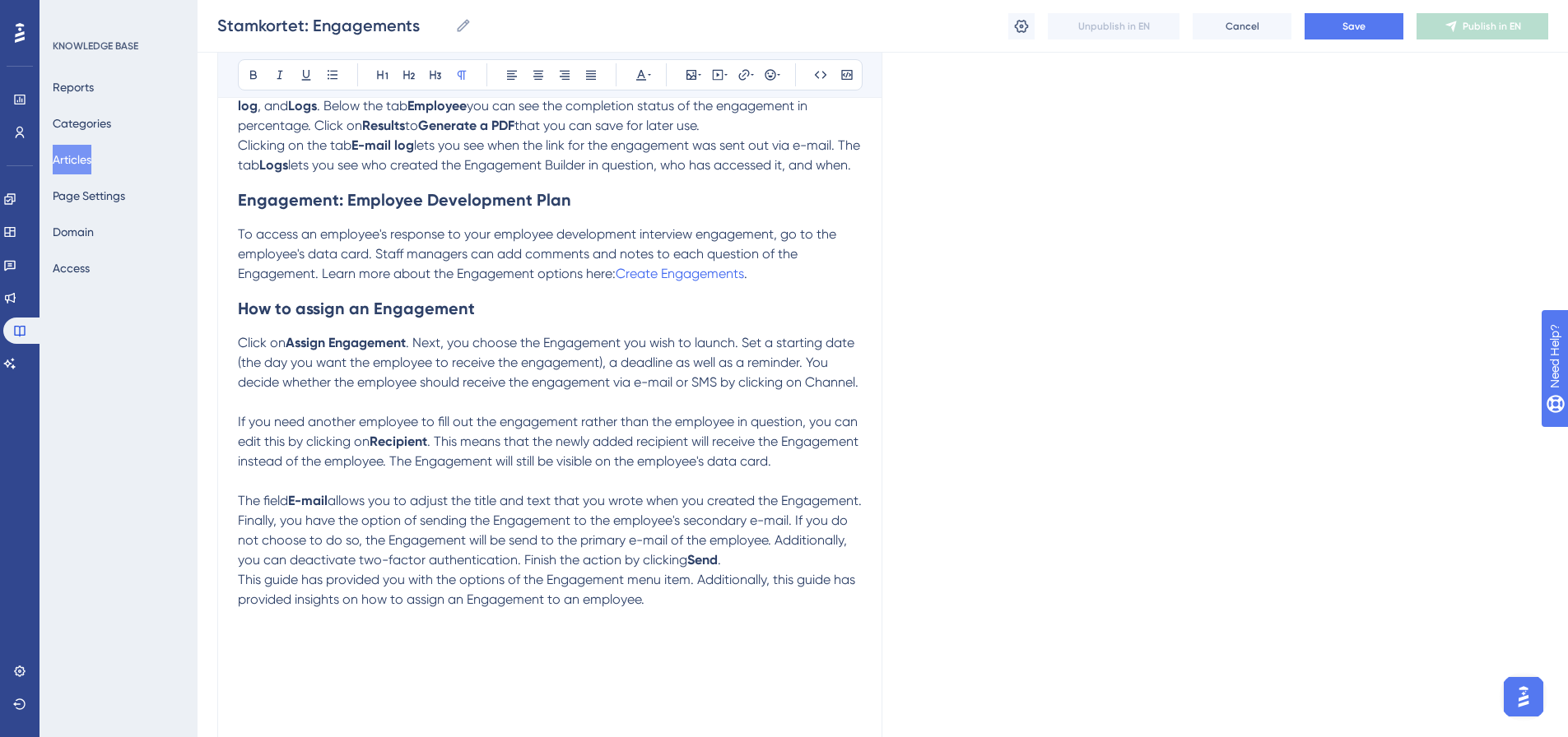
click at [836, 571] on p "The field E-mail allows you to adjust the title and text that you wrote when yo…" at bounding box center [549, 531] width 624 height 79
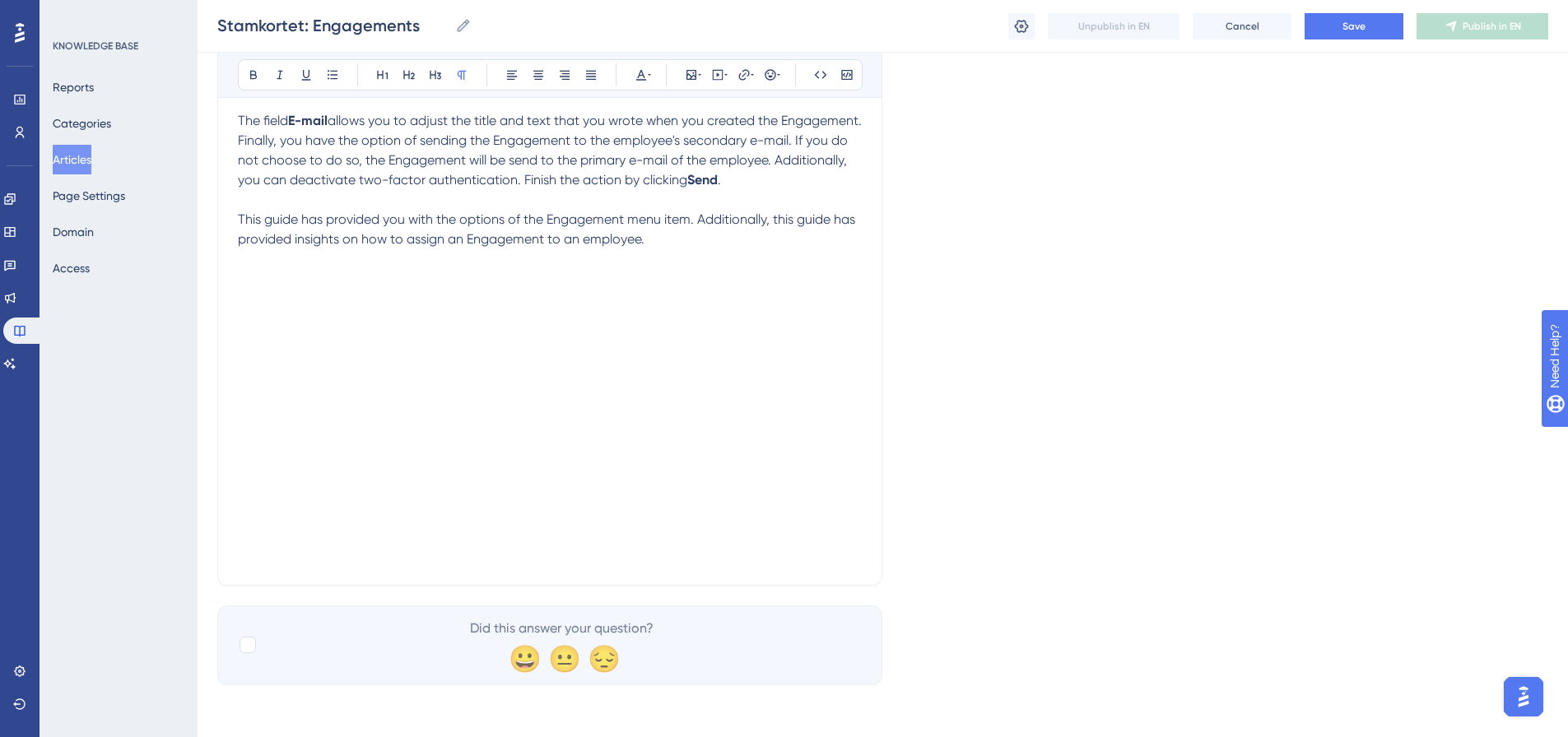
scroll to position [1368, 0]
click at [416, 486] on p at bounding box center [549, 496] width 624 height 19
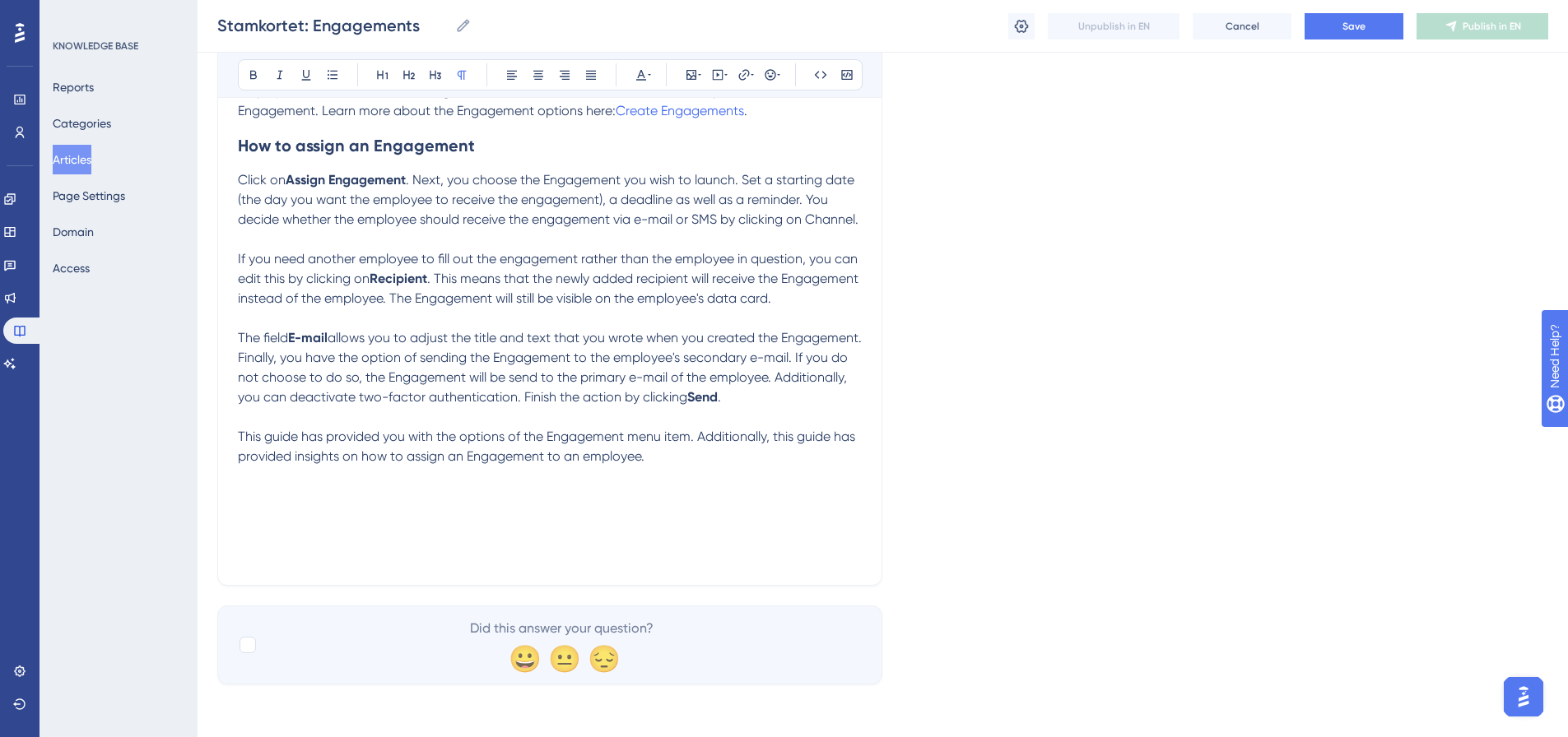
scroll to position [1151, 0]
click at [1362, 27] on span "Save" at bounding box center [1354, 26] width 23 height 14
click at [1527, 36] on button "Publish in EN" at bounding box center [1483, 26] width 132 height 26
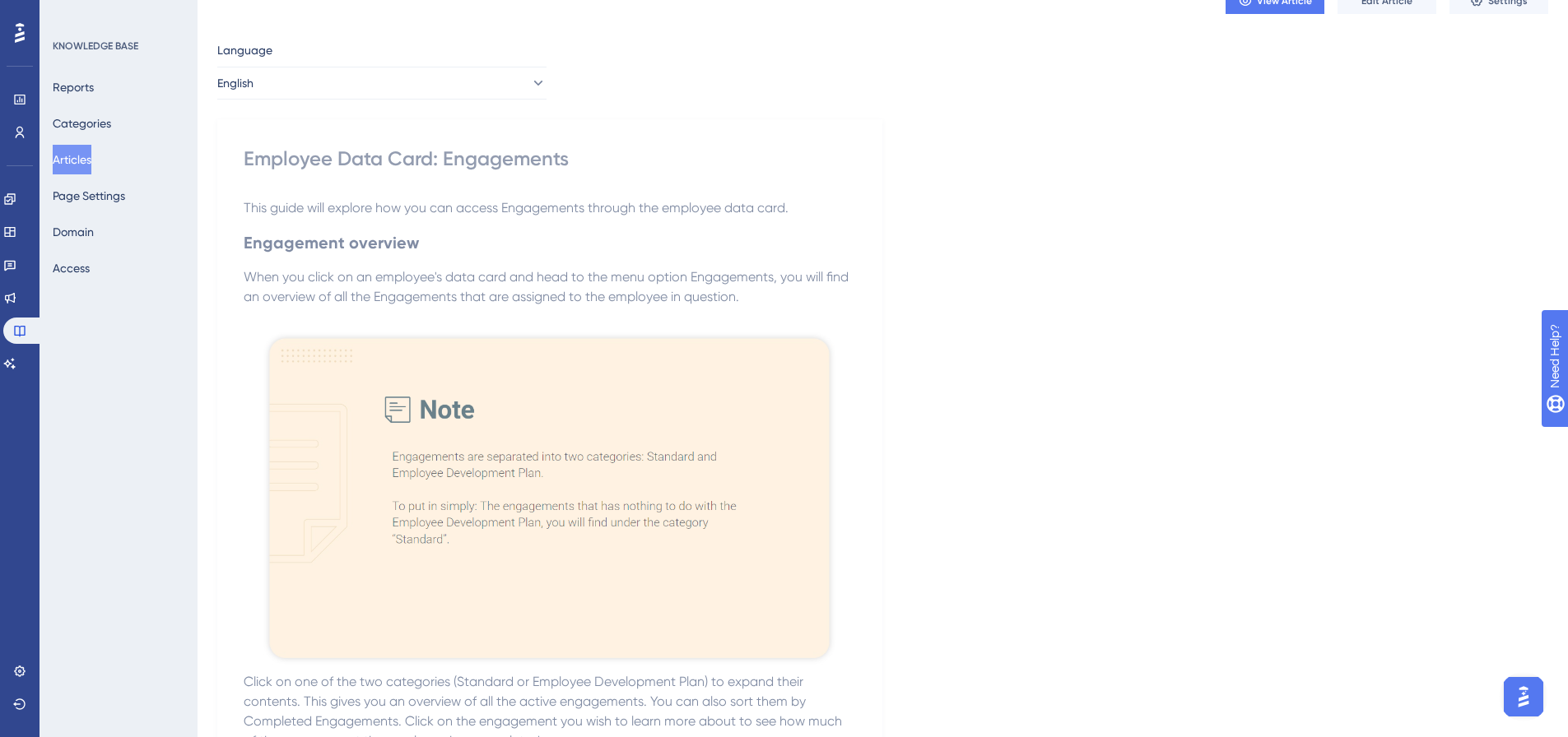
scroll to position [0, 0]
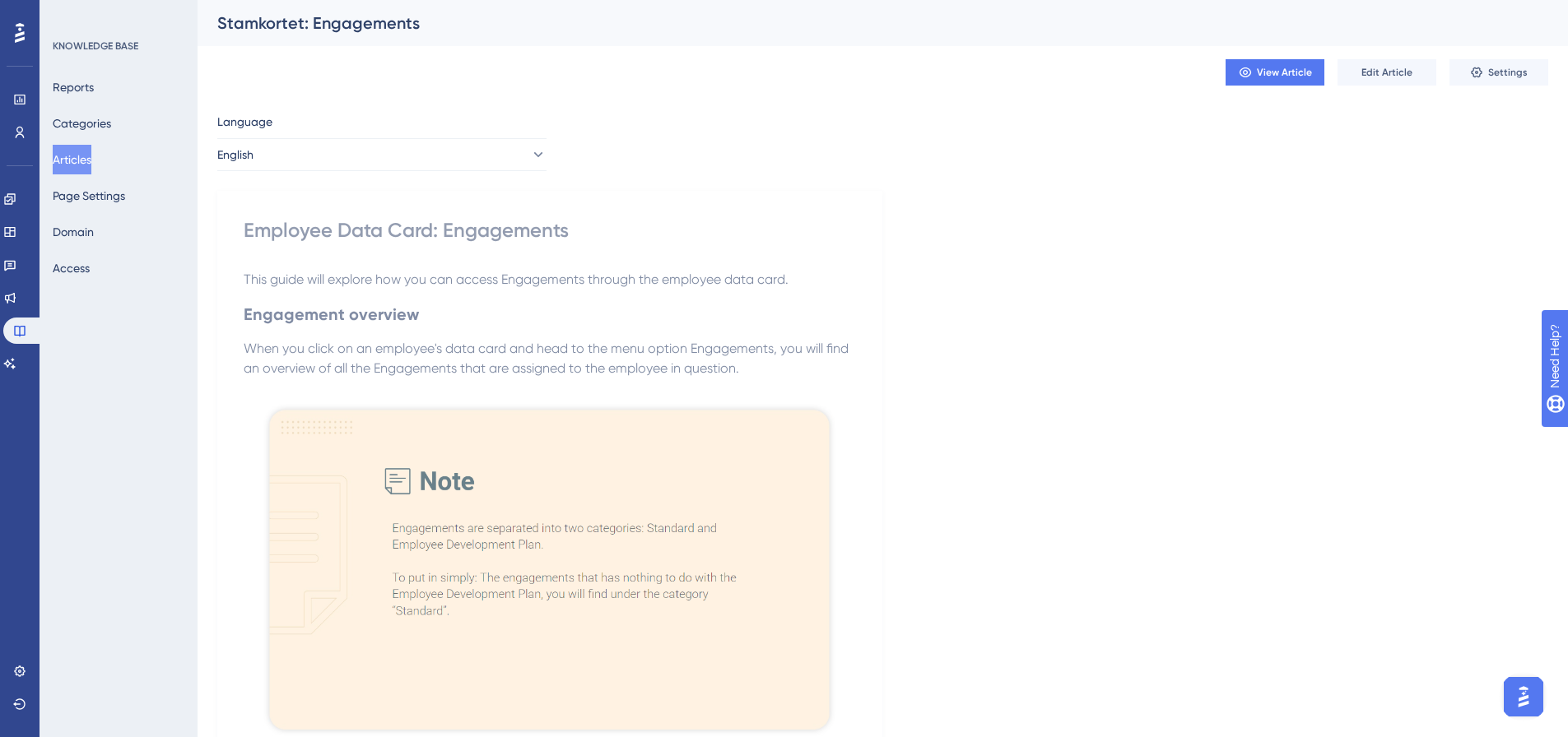
click at [81, 160] on button "Articles" at bounding box center [72, 160] width 39 height 30
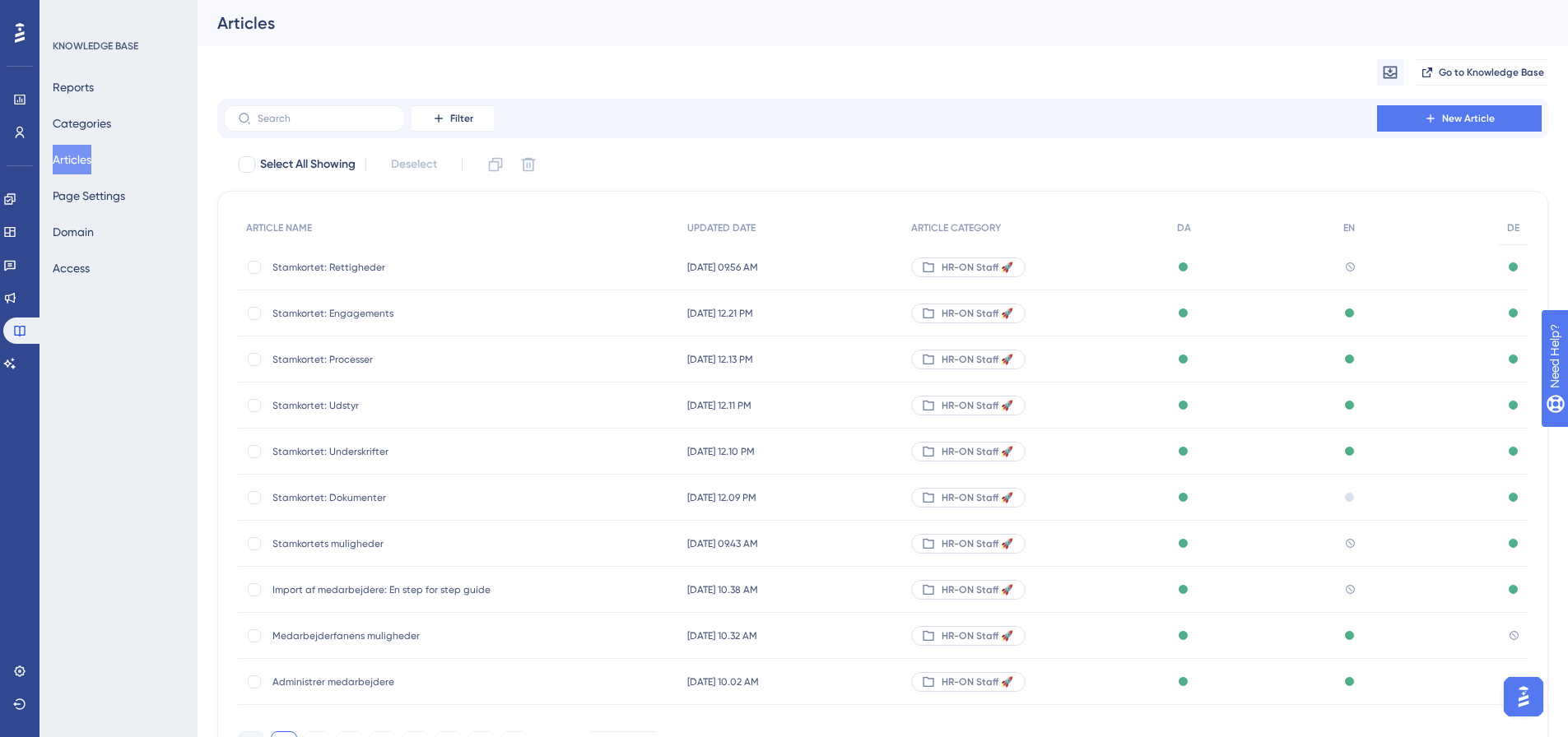
click at [348, 269] on span "Stamkortet: Rettigheder" at bounding box center [404, 268] width 263 height 14
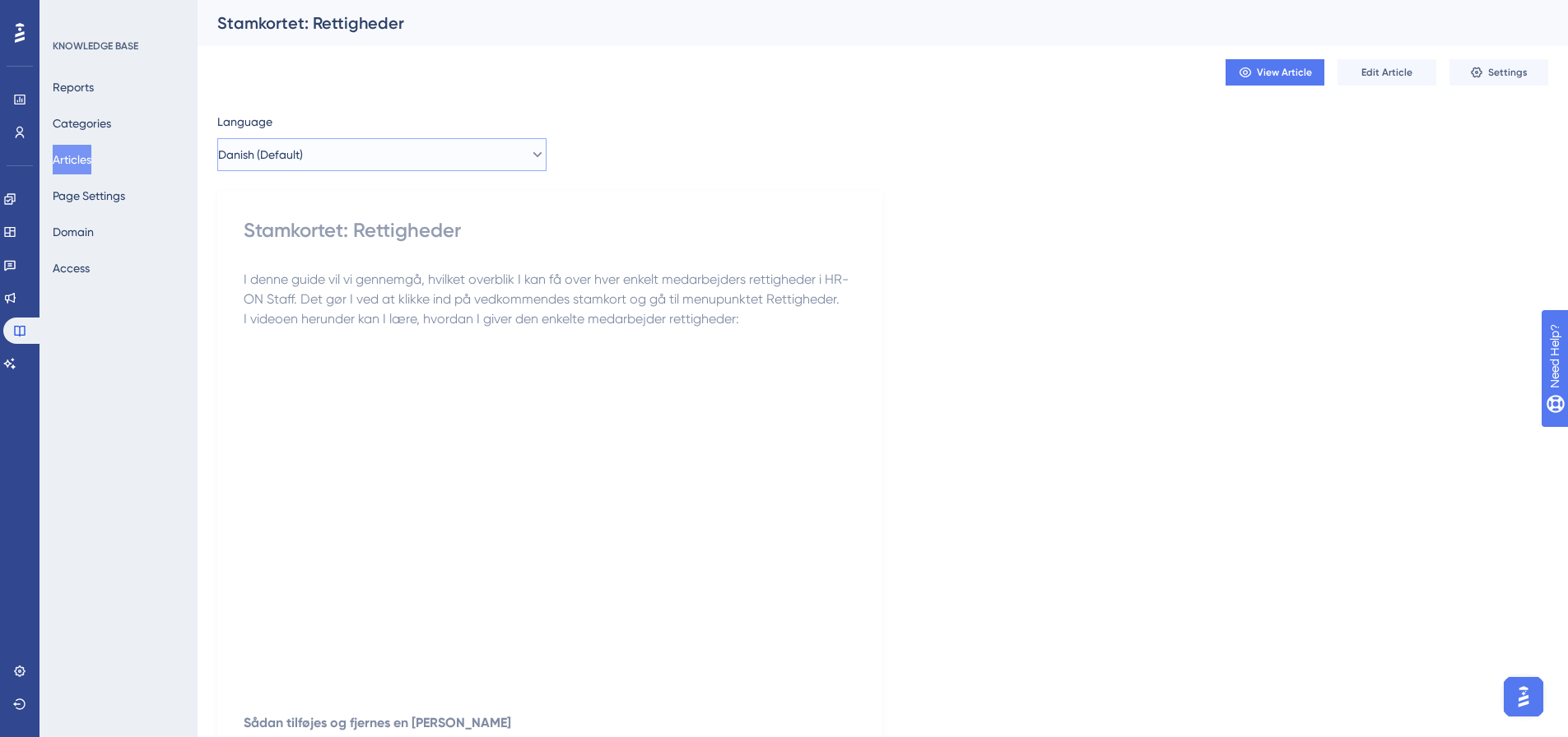
click at [508, 155] on button "Danish (Default)" at bounding box center [382, 155] width 329 height 33
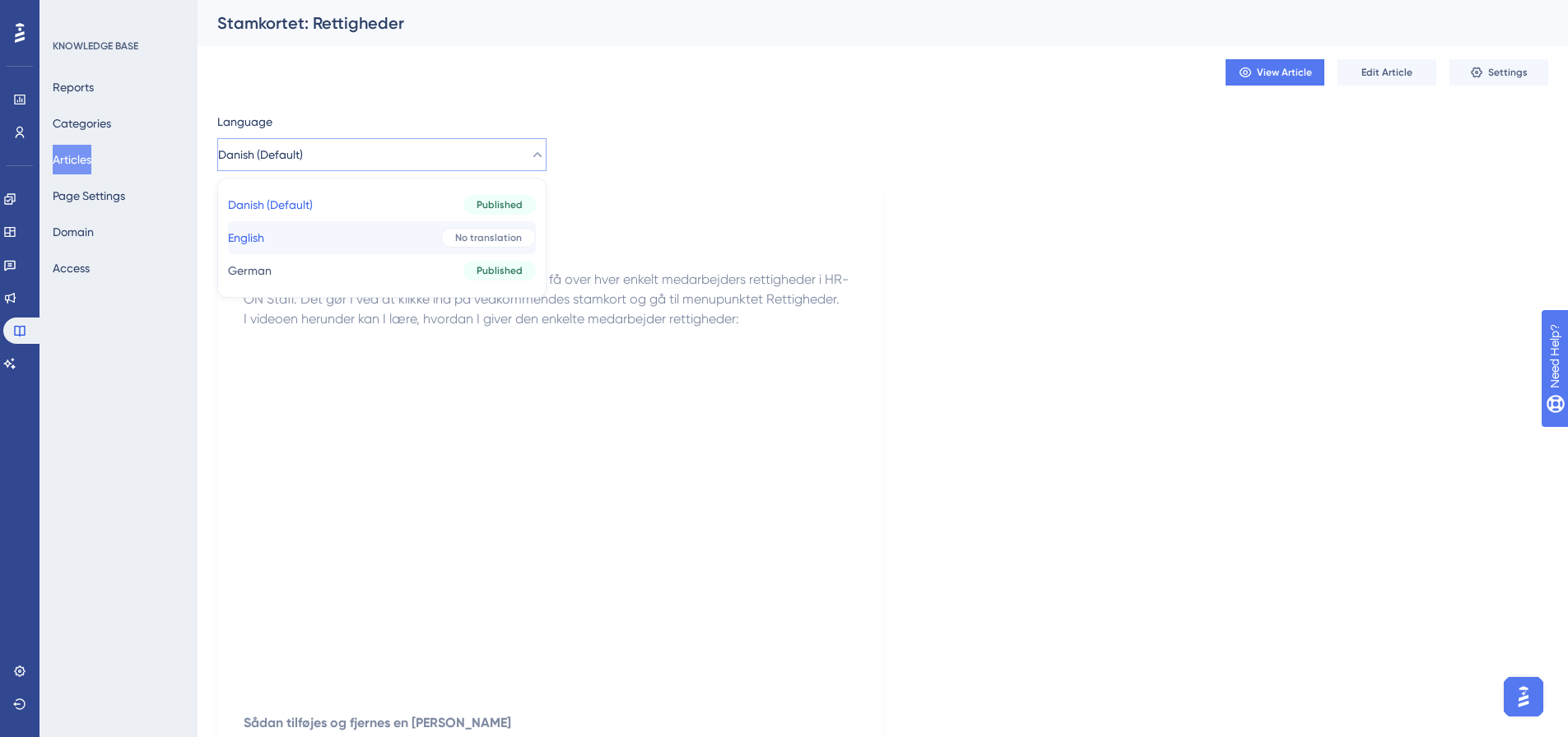
click at [311, 235] on button "English English No translation" at bounding box center [382, 238] width 308 height 33
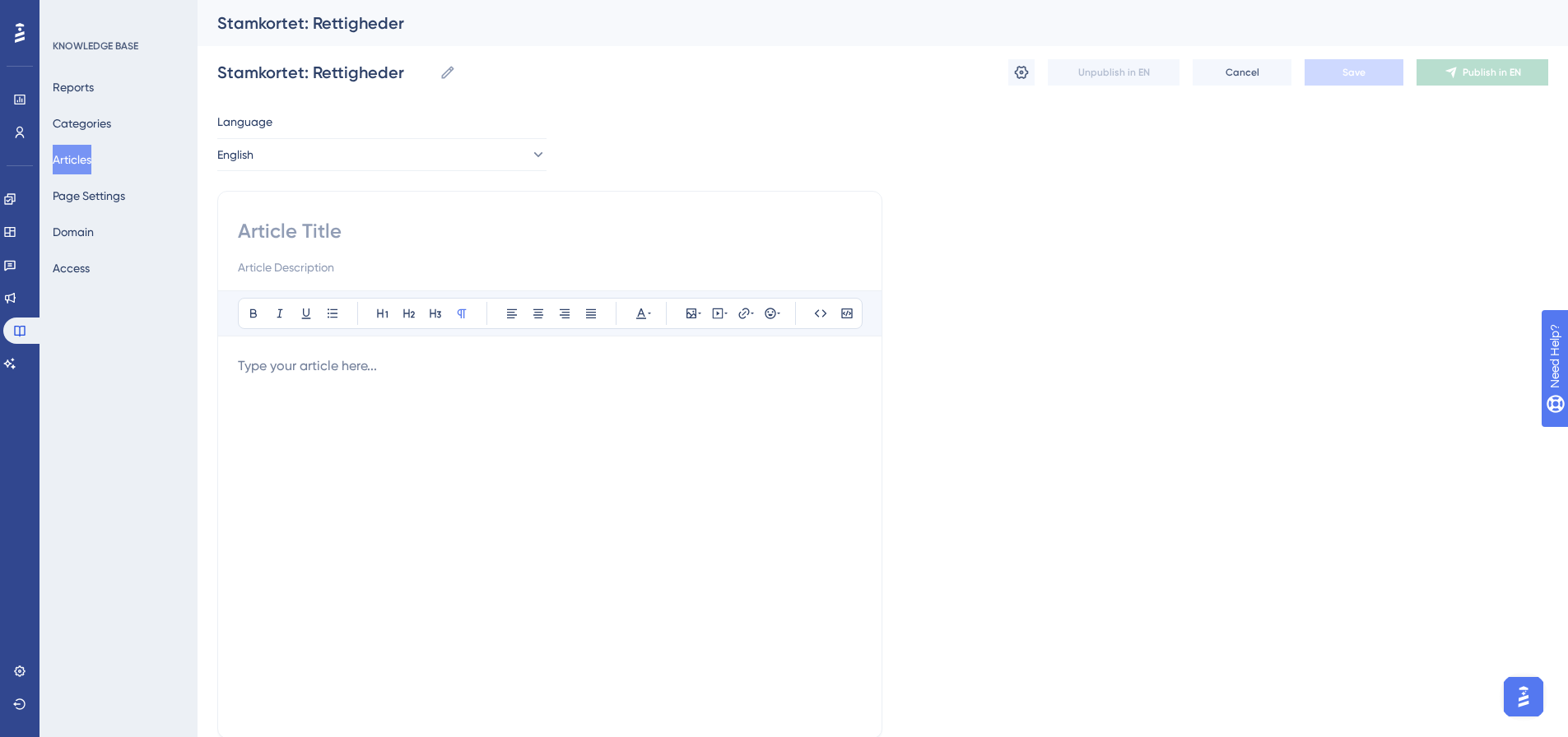
click at [327, 234] on input at bounding box center [549, 231] width 624 height 26
paste input "Employee Data Card: Permissions"
type input "Employee Data Card: Permissions"
click at [377, 368] on p at bounding box center [549, 366] width 624 height 19
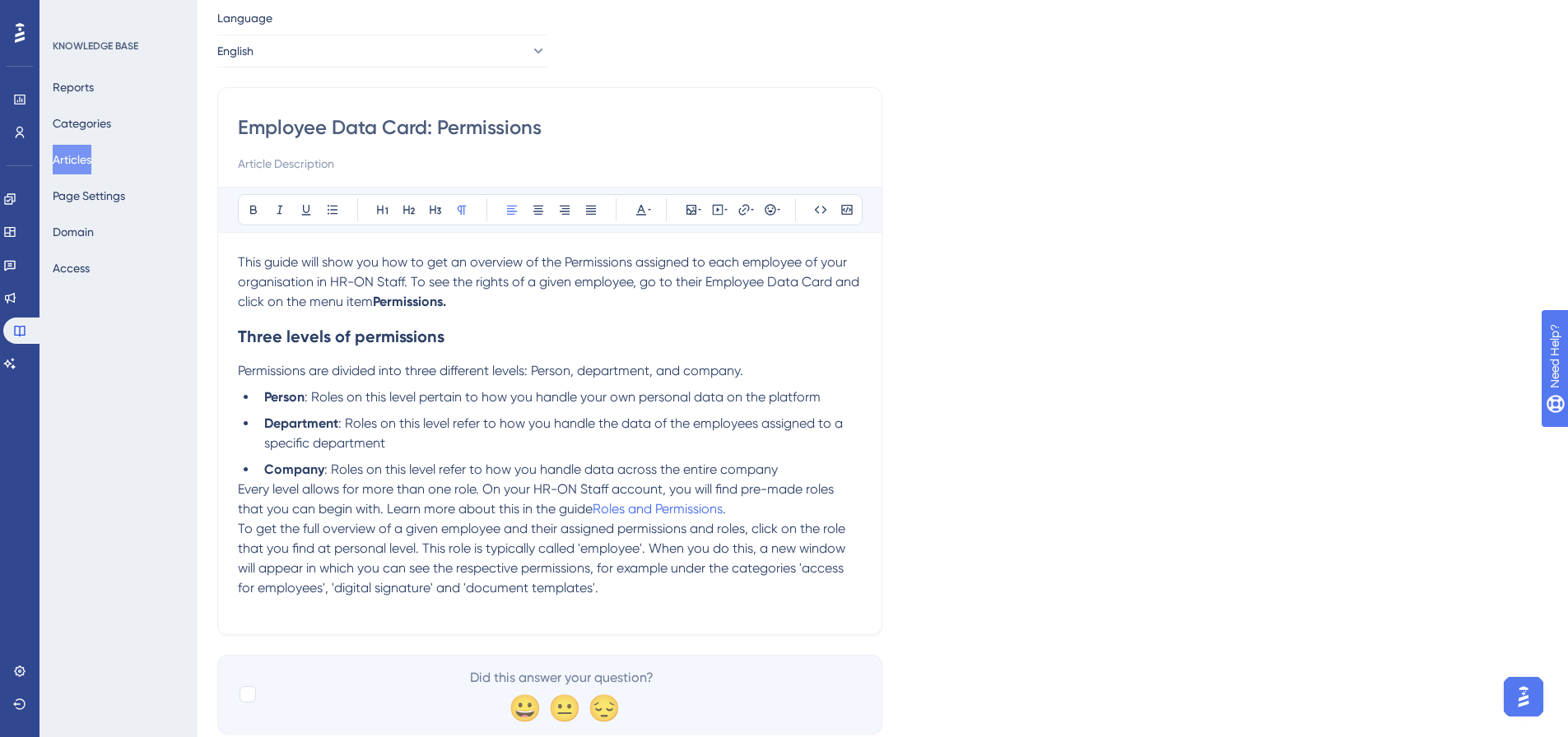
scroll to position [146, 0]
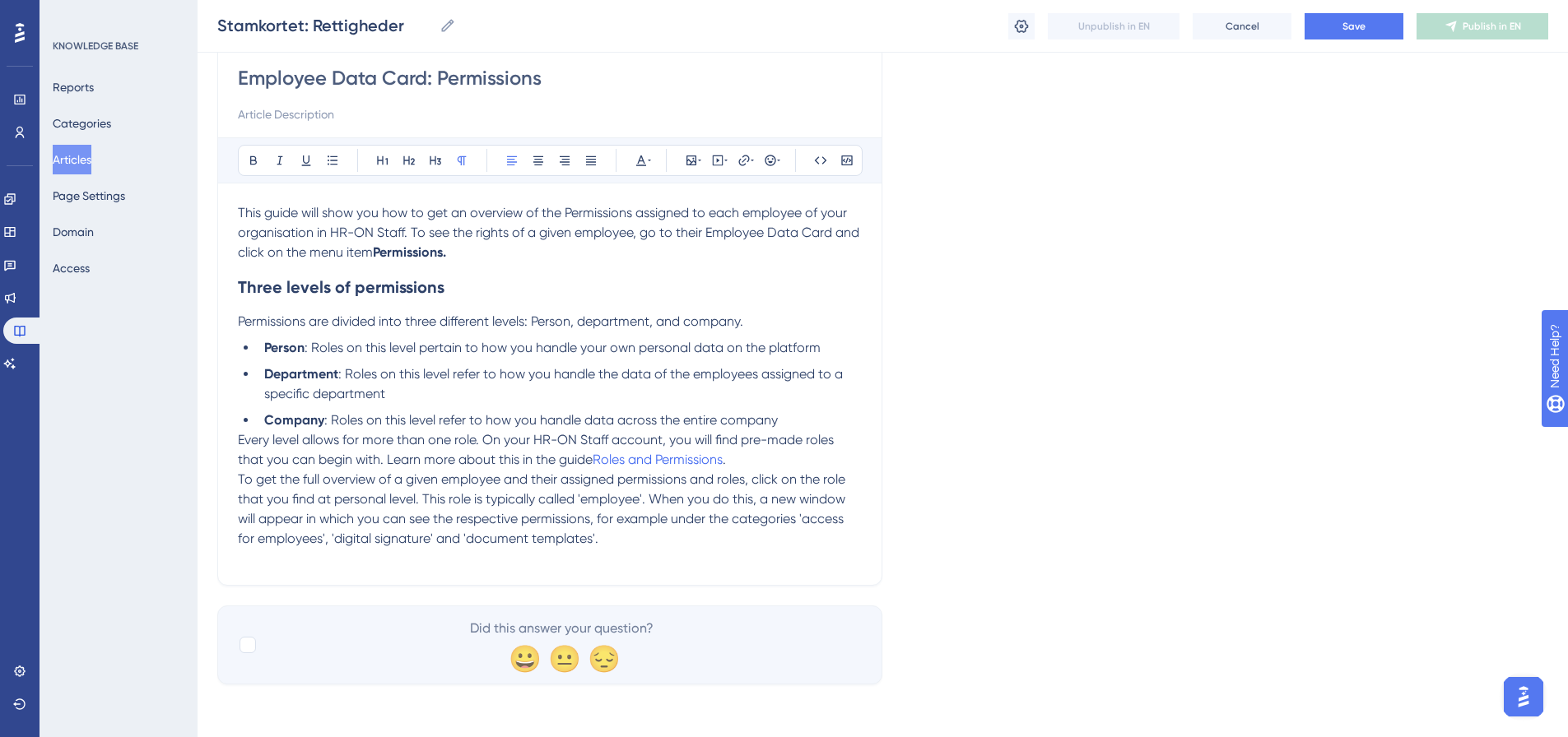
click at [627, 541] on p "To get the full overview of a given employee and their assigned permissions and…" at bounding box center [549, 510] width 624 height 79
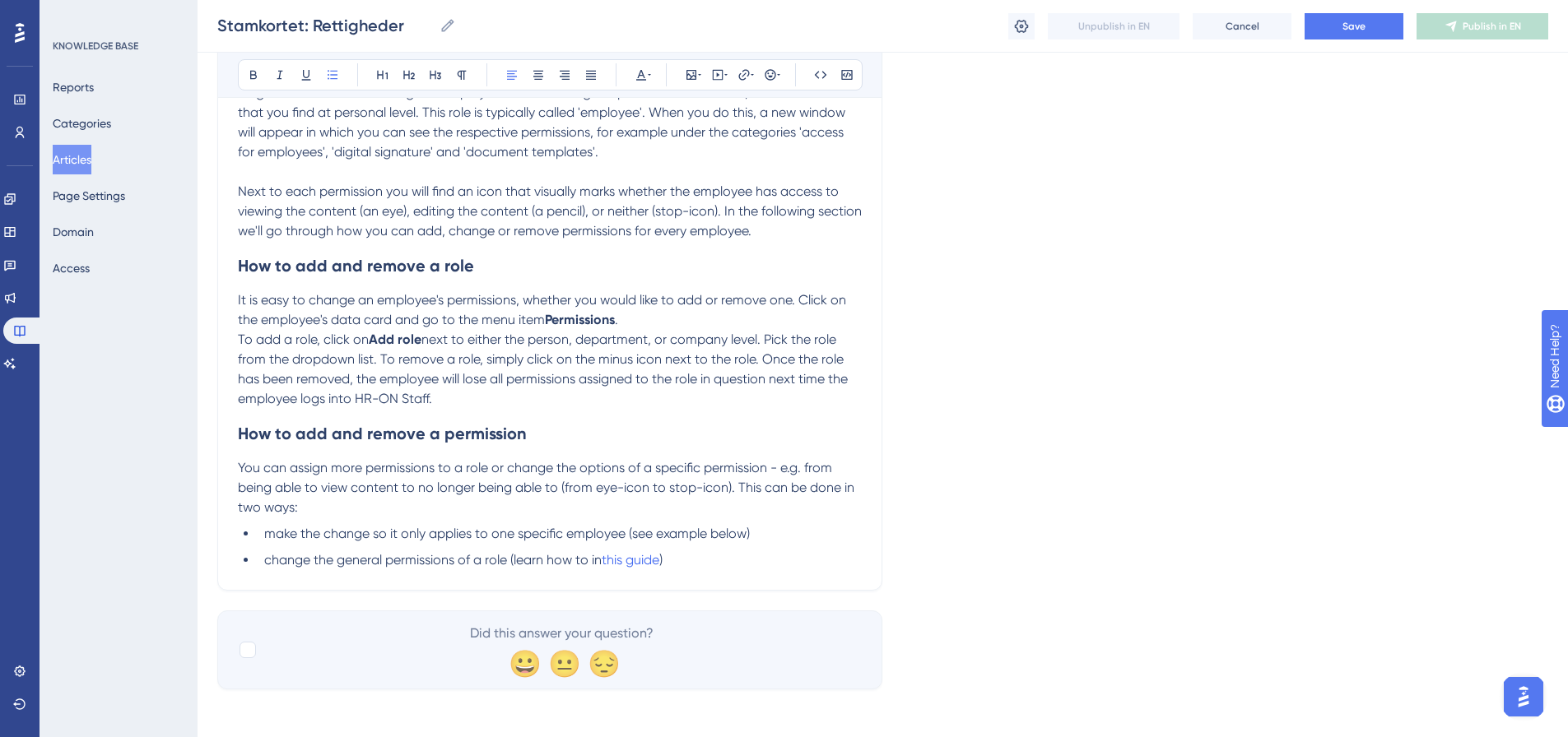
scroll to position [539, 0]
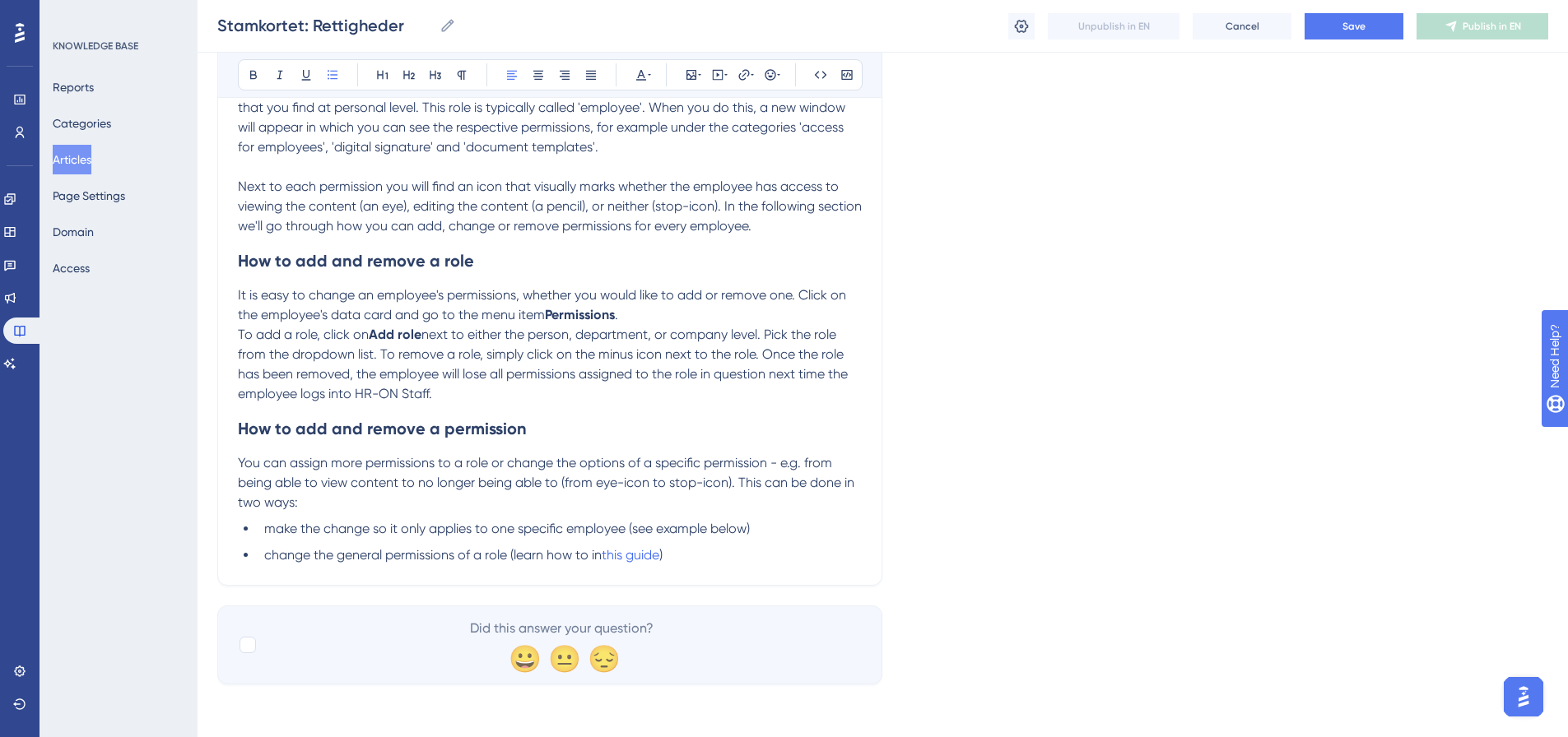
click at [741, 556] on li "change the general permissions of a role (learn how to in this guide )" at bounding box center [559, 555] width 605 height 19
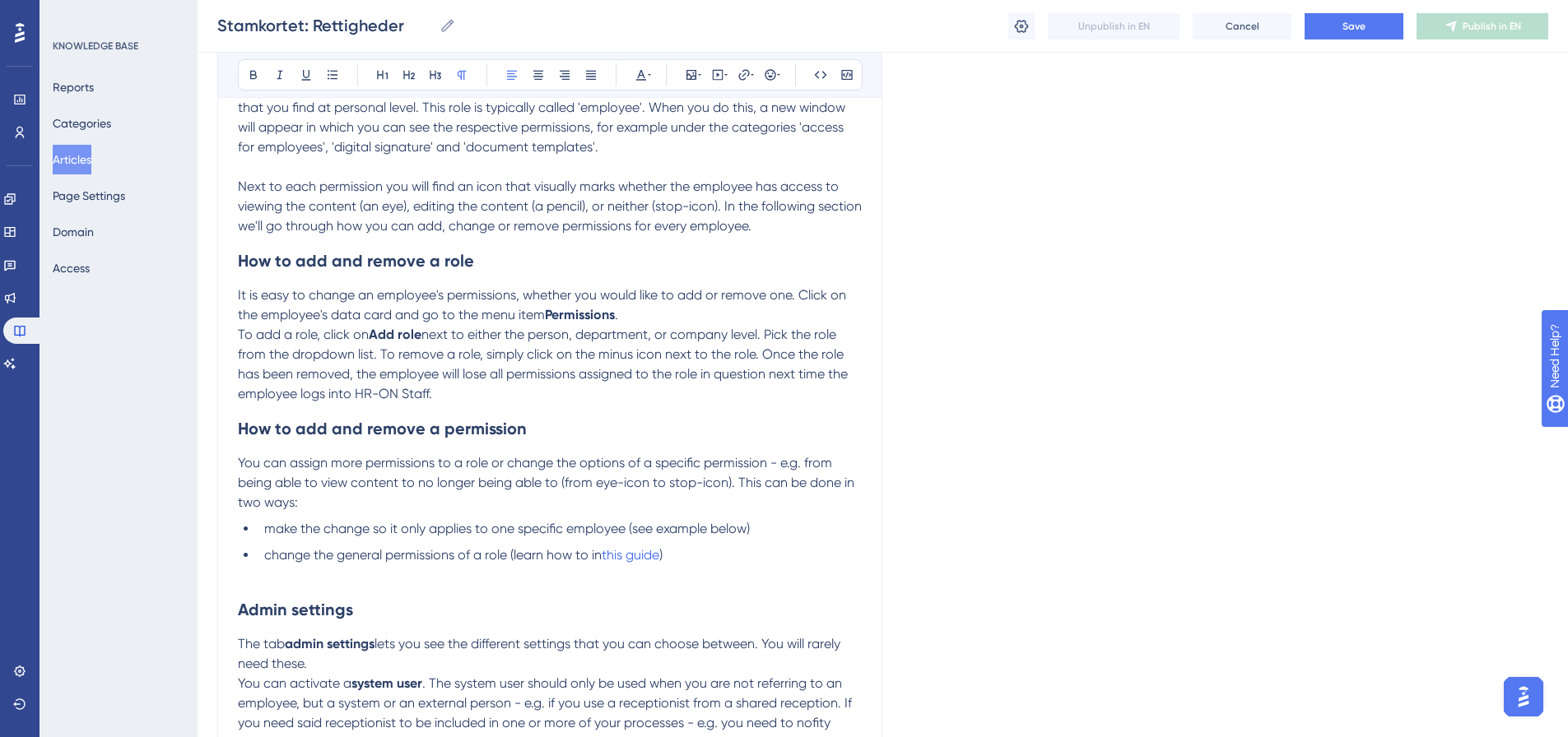
scroll to position [756, 0]
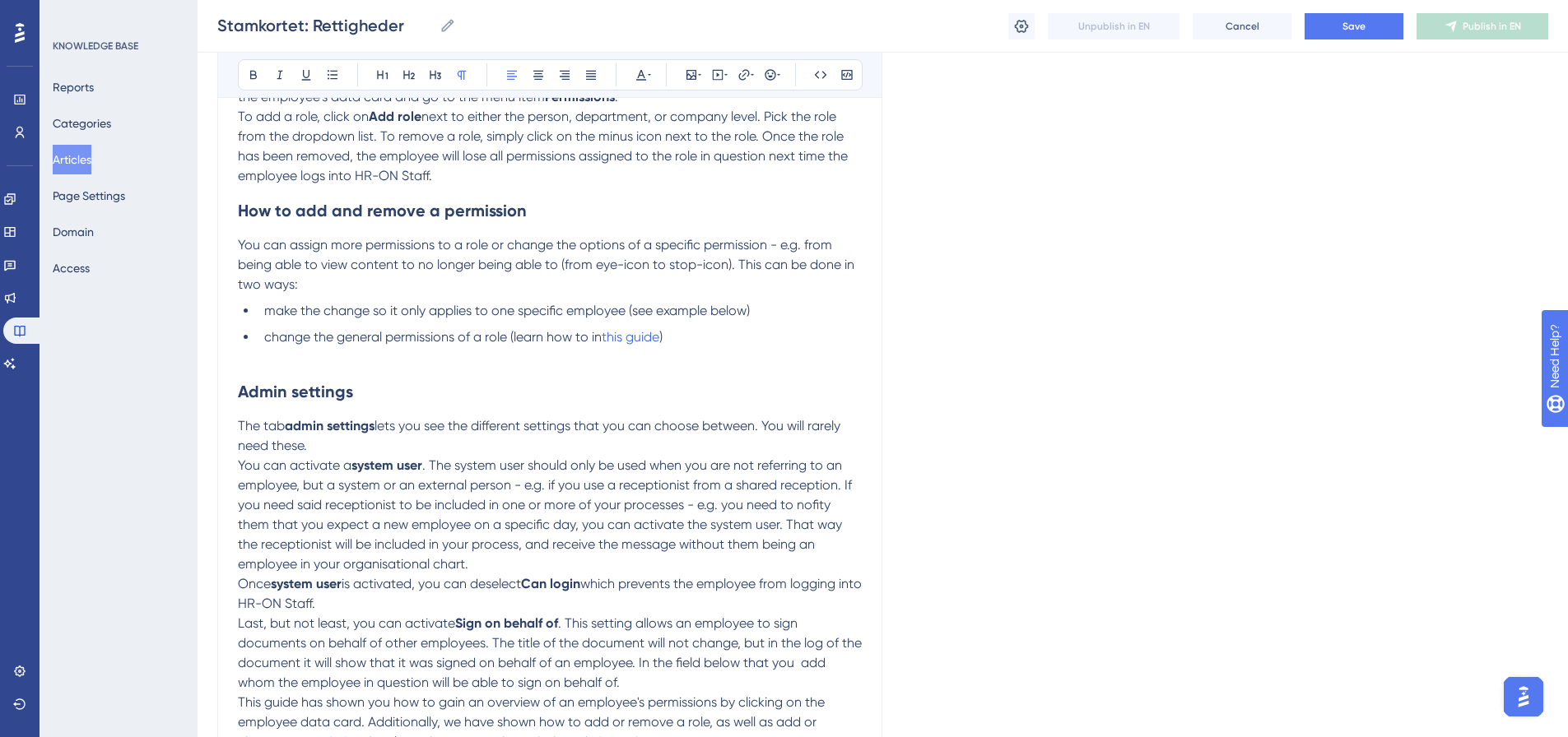
click at [348, 444] on p "The tab admin settings lets you see the different settings that you can choose …" at bounding box center [549, 436] width 624 height 40
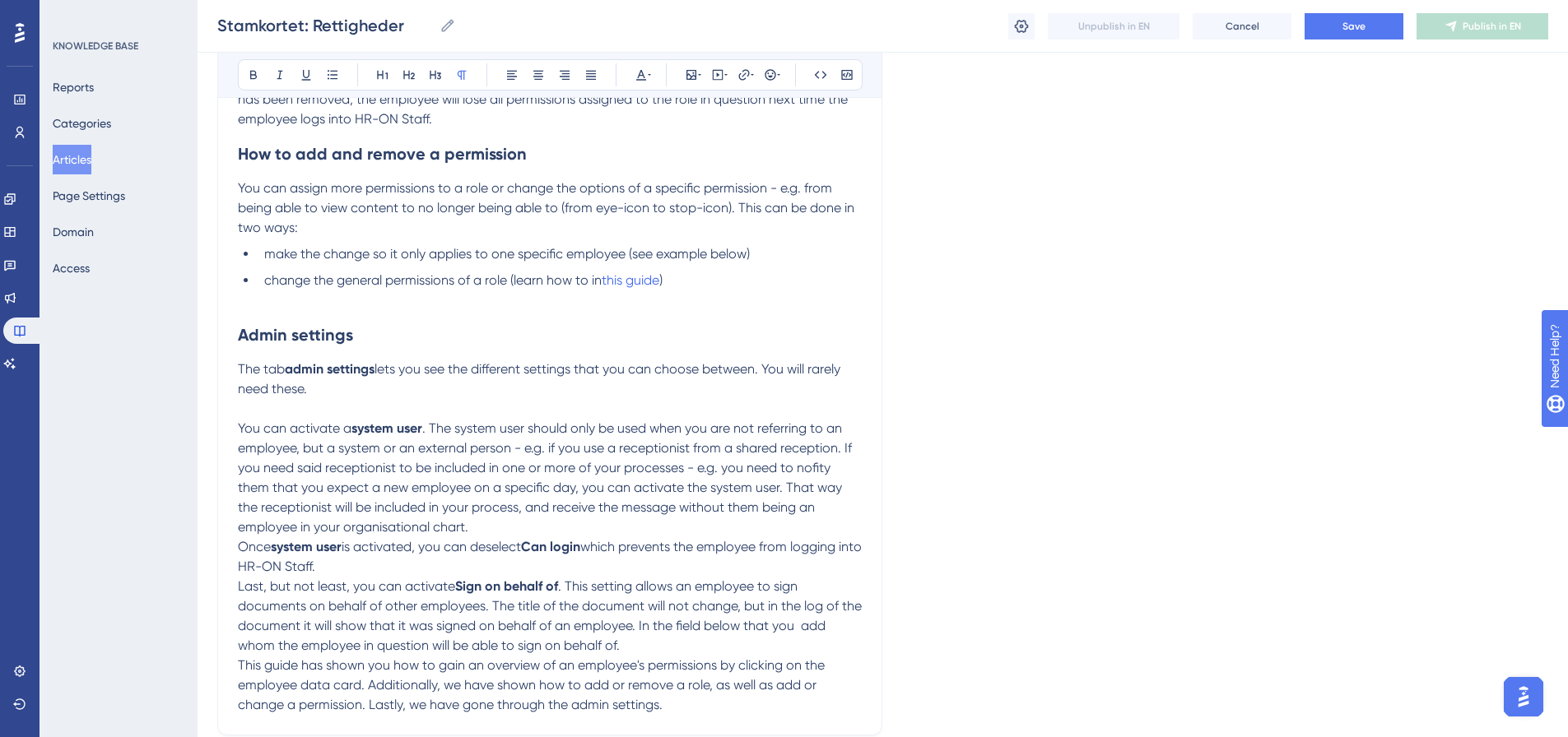
scroll to position [839, 0]
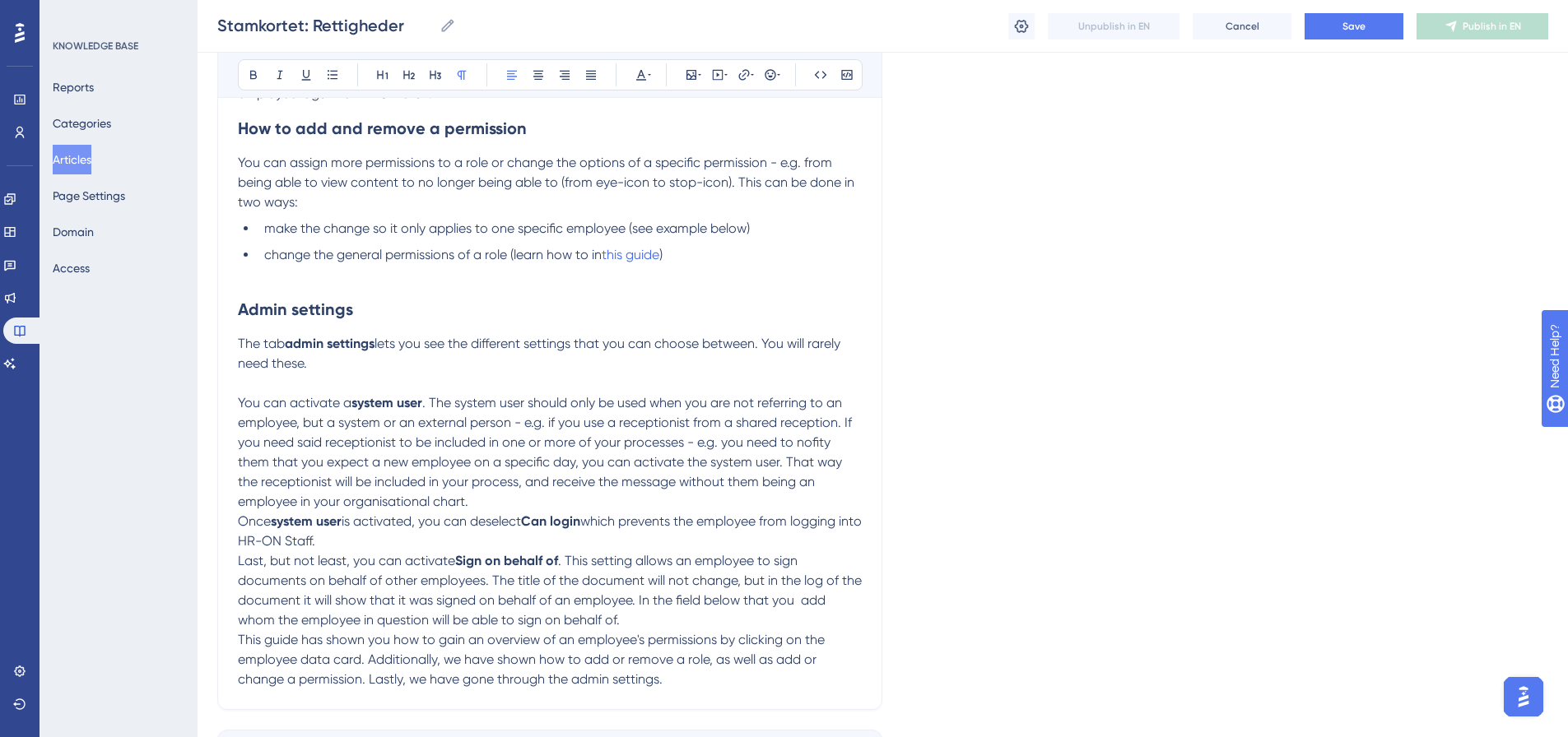
click at [482, 507] on p "You can activate a system user . The system user should only be used when you a…" at bounding box center [549, 453] width 624 height 119
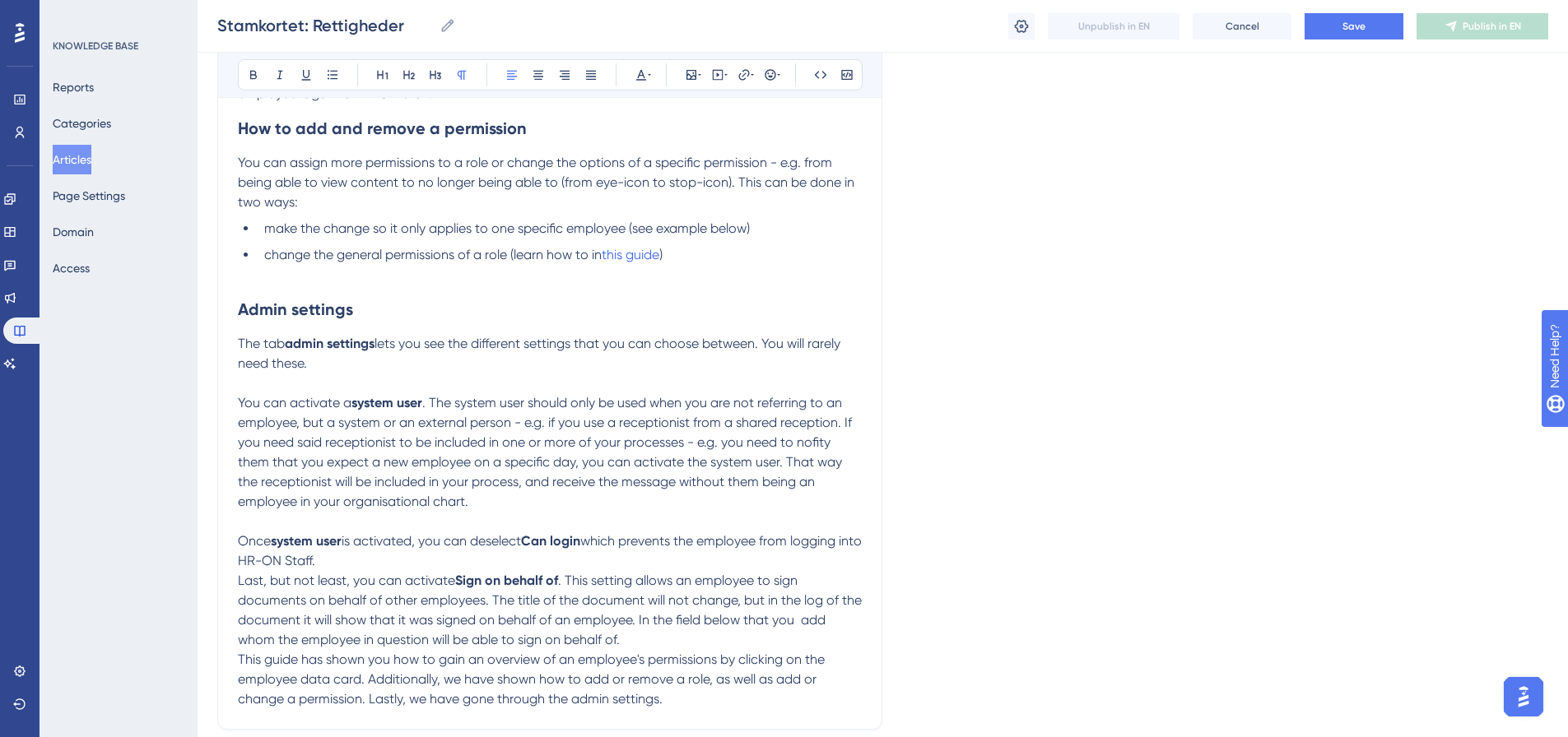
click at [392, 561] on p "Once system user is activated, you can deselect Can login which prevents the em…" at bounding box center [549, 551] width 624 height 40
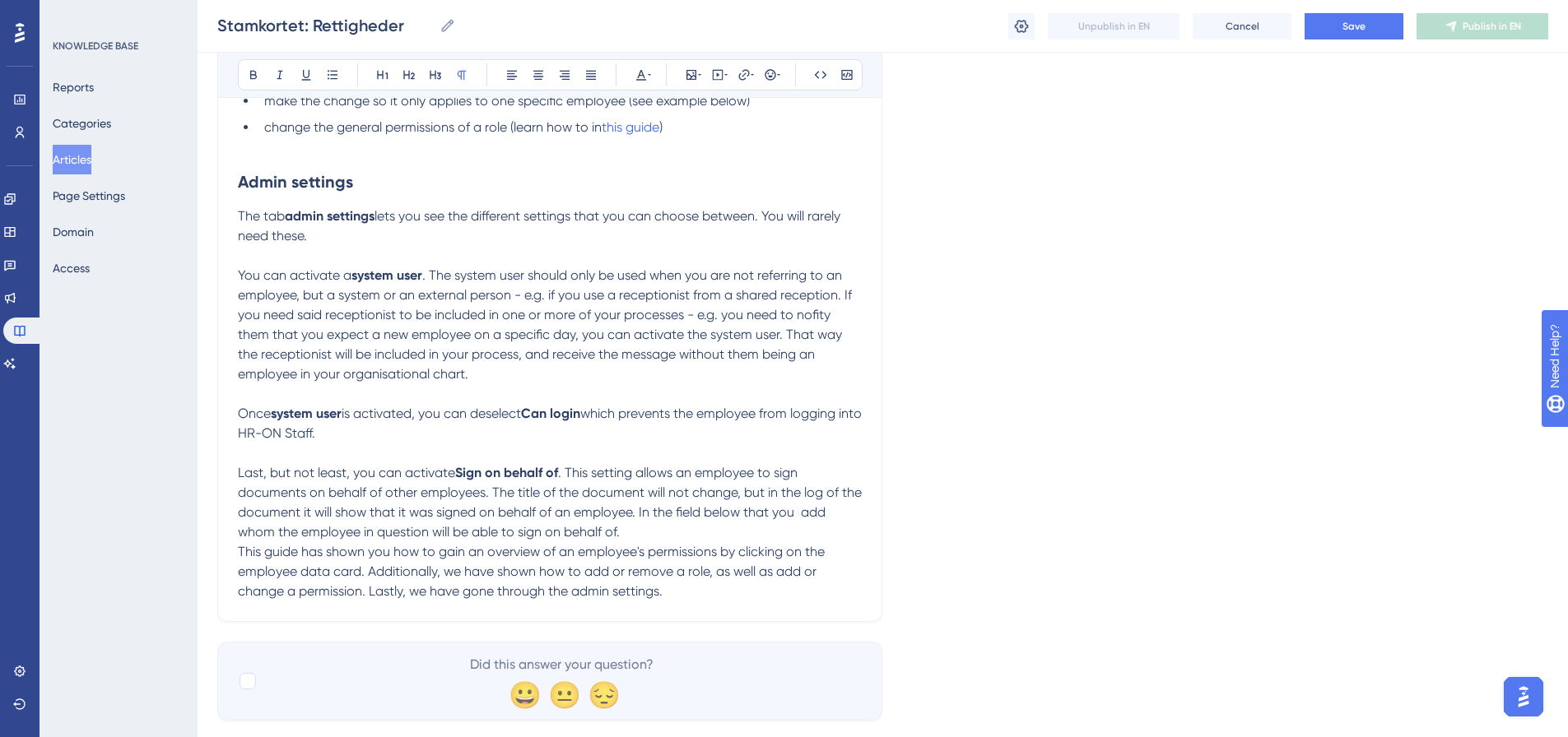
scroll to position [1002, 0]
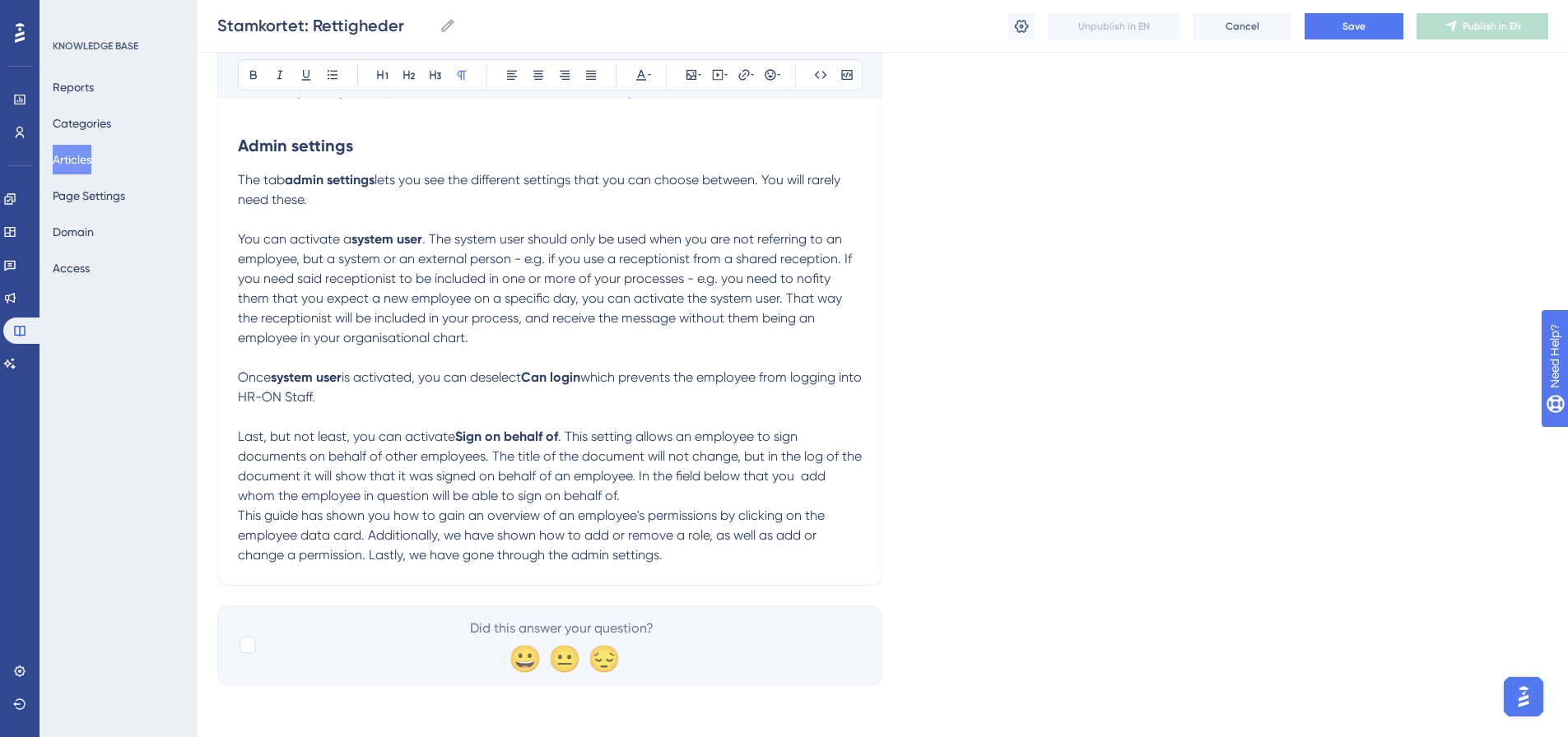
click at [677, 504] on p "Last, but not least, you can activate Sign on behalf of . This setting allows a…" at bounding box center [549, 467] width 624 height 79
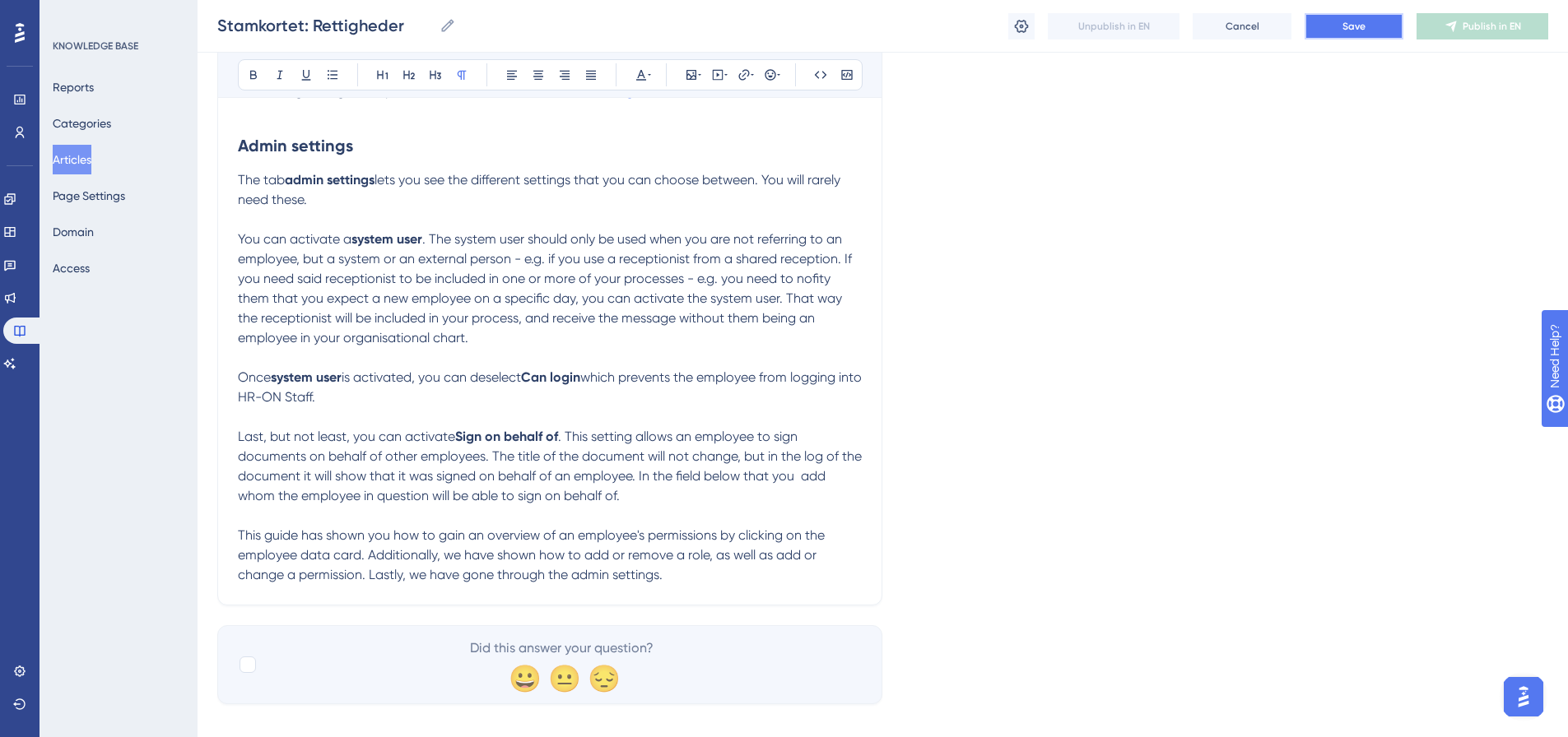
click at [1363, 30] on span "Save" at bounding box center [1354, 26] width 23 height 14
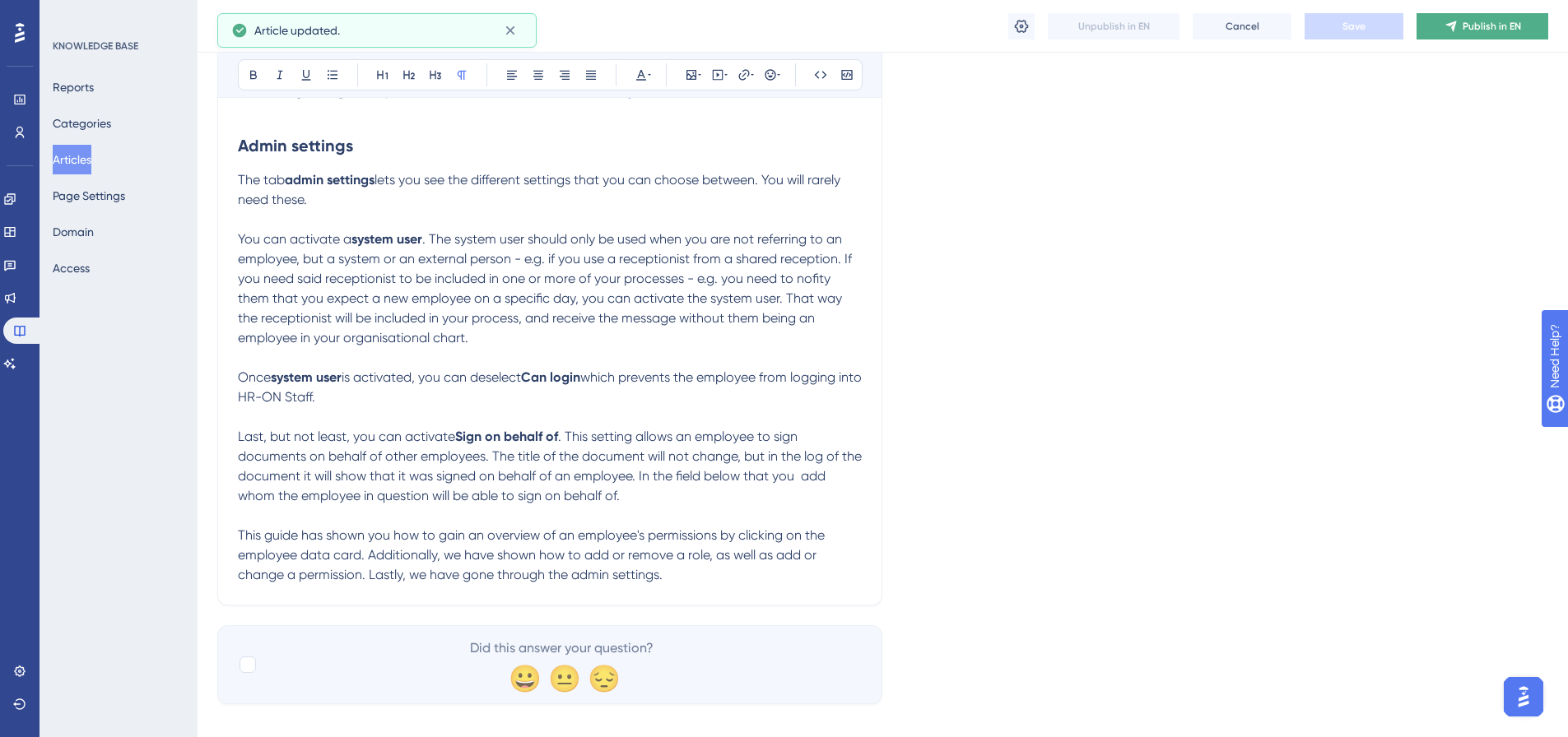
click at [1500, 36] on button "Publish in EN" at bounding box center [1483, 26] width 132 height 26
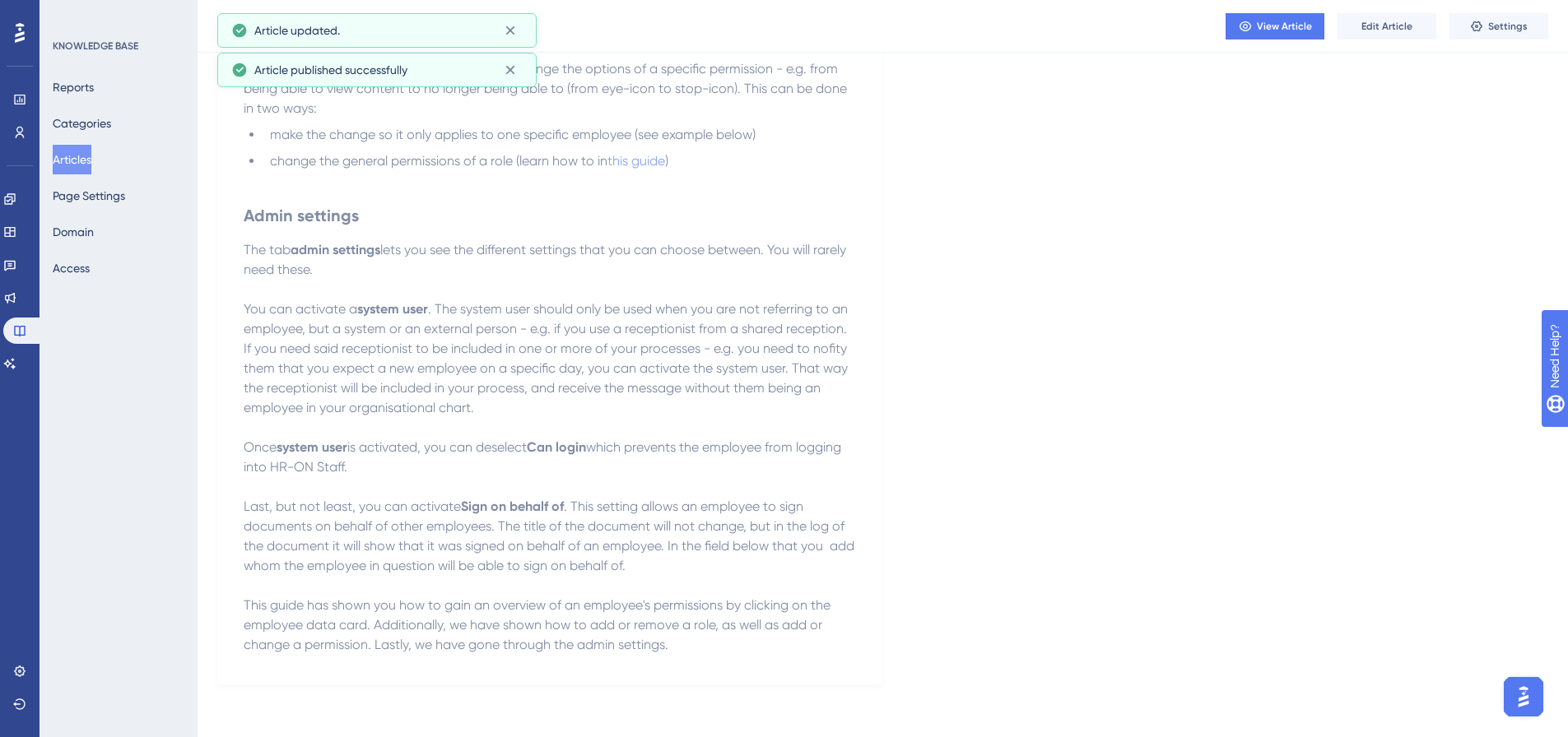
scroll to position [846, 0]
click at [91, 162] on button "Articles" at bounding box center [72, 160] width 39 height 30
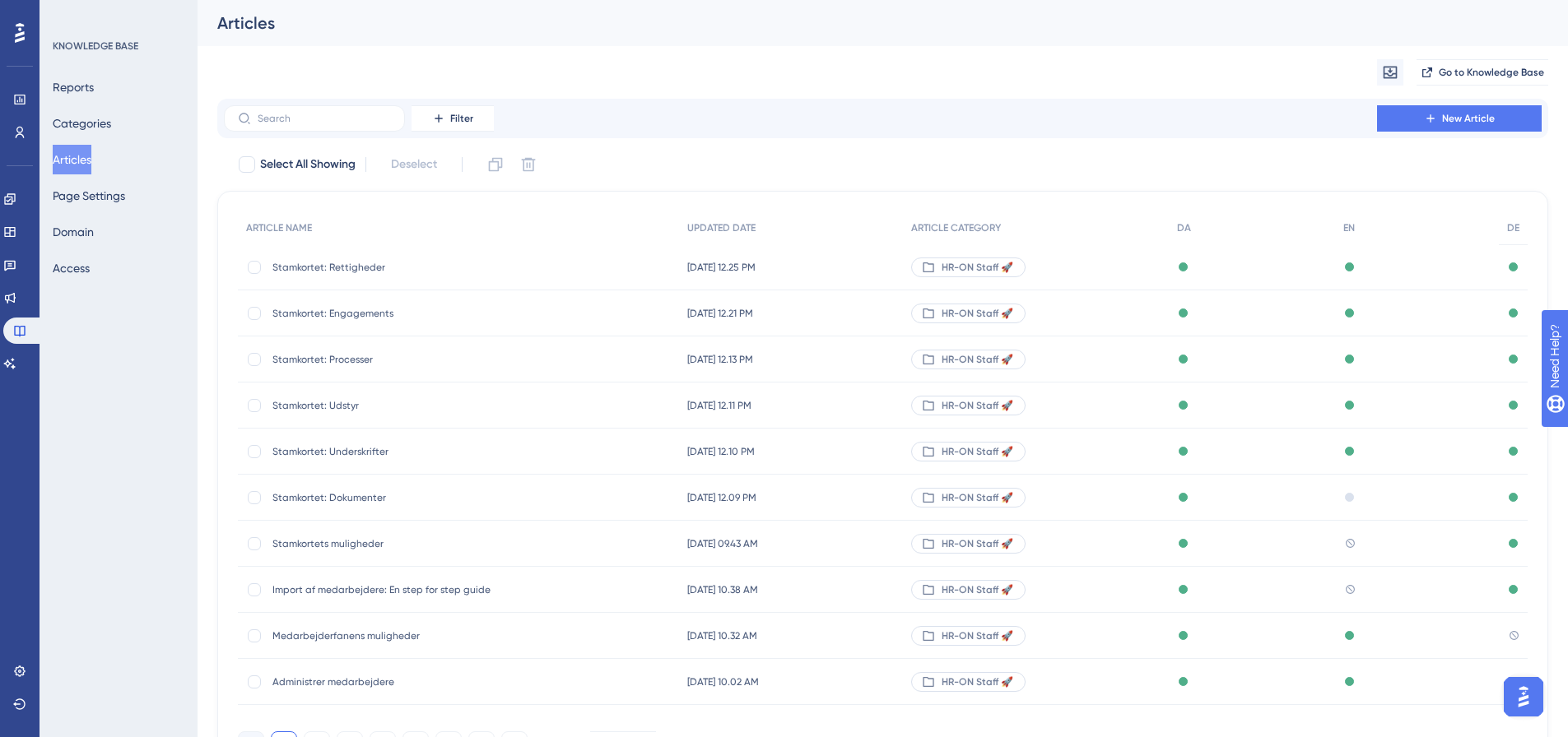
drag, startPoint x: 174, startPoint y: 543, endPoint x: 197, endPoint y: 270, distance: 274.0
click at [174, 543] on div "KNOWLEDGE BASE Reports Categories Articles Page Settings Domain Access" at bounding box center [118, 368] width 158 height 737
